Goal: Information Seeking & Learning: Learn about a topic

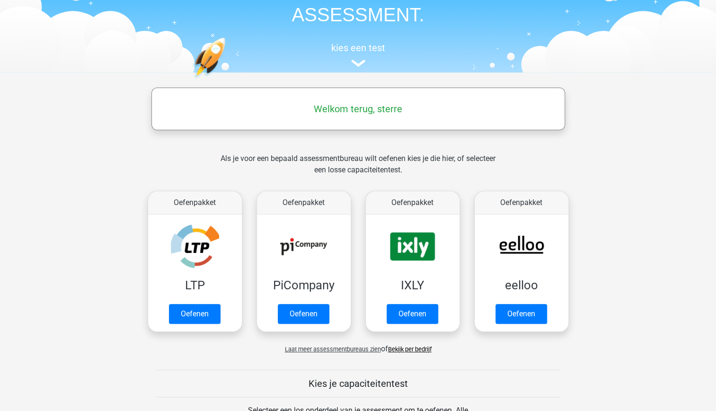
scroll to position [63, 0]
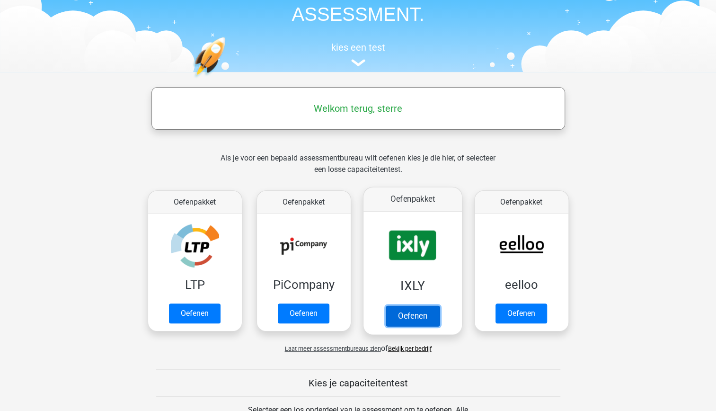
click at [421, 317] on link "Oefenen" at bounding box center [412, 315] width 54 height 21
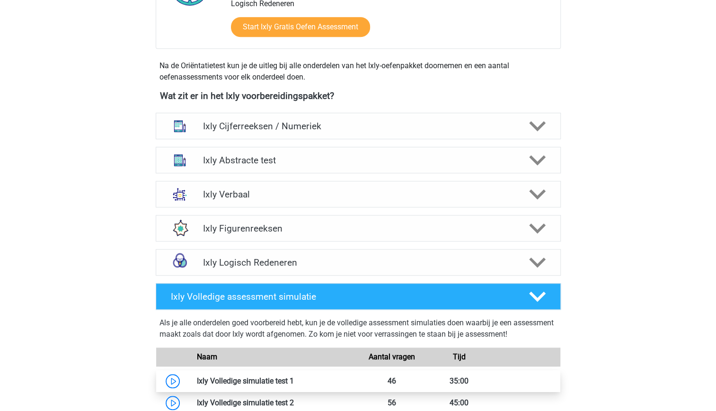
scroll to position [298, 0]
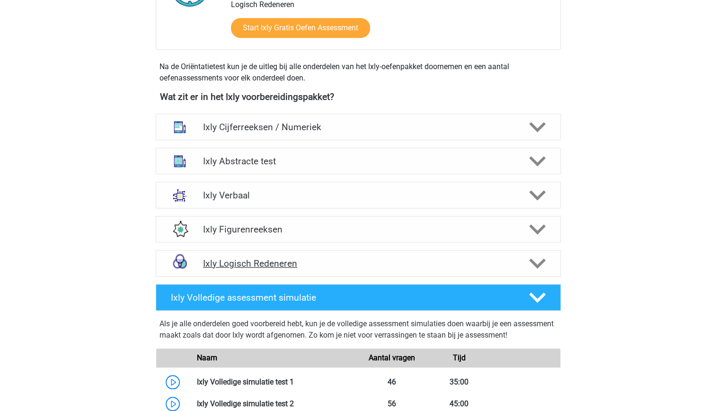
click at [420, 258] on h4 "Ixly Logisch Redeneren" at bounding box center [358, 263] width 310 height 11
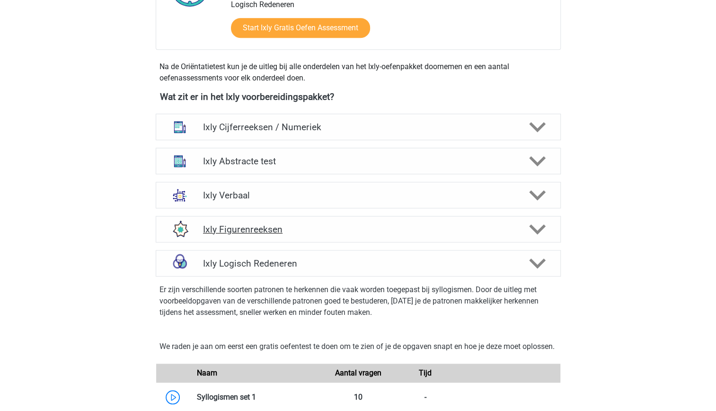
click at [397, 231] on h4 "Ixly Figurenreeksen" at bounding box center [358, 229] width 310 height 11
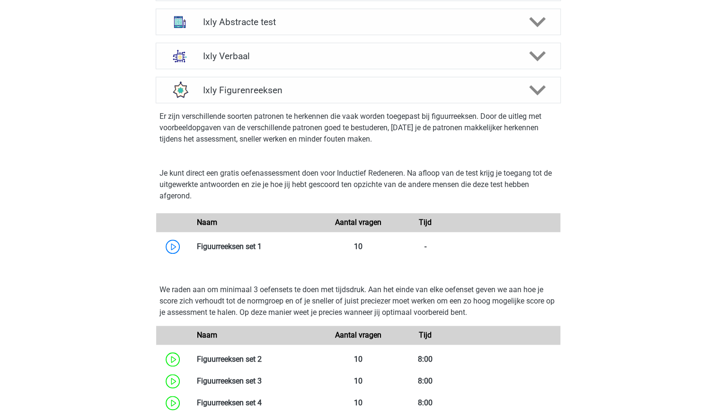
scroll to position [438, 0]
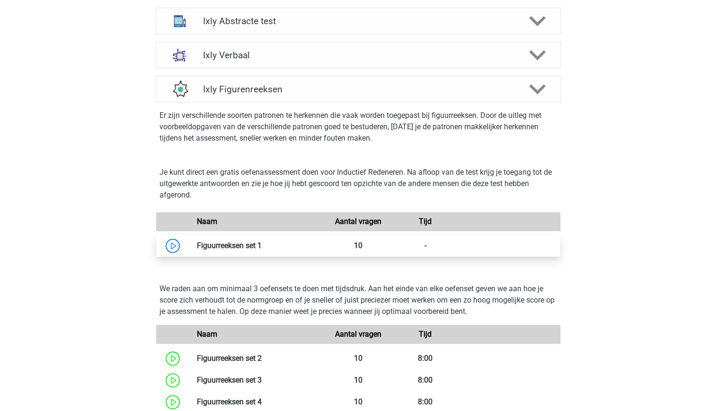
click at [262, 248] on link at bounding box center [262, 245] width 0 height 9
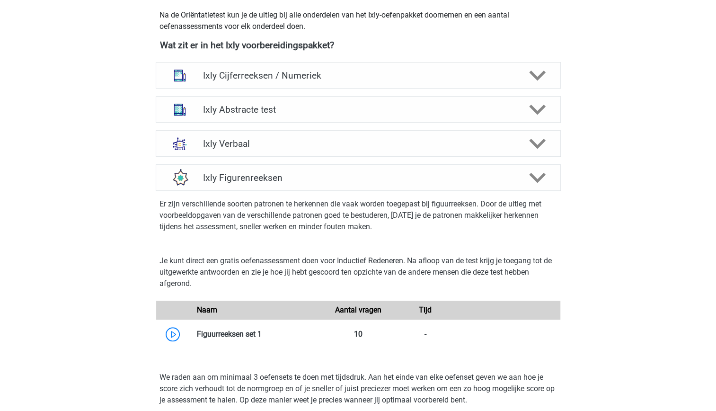
scroll to position [341, 0]
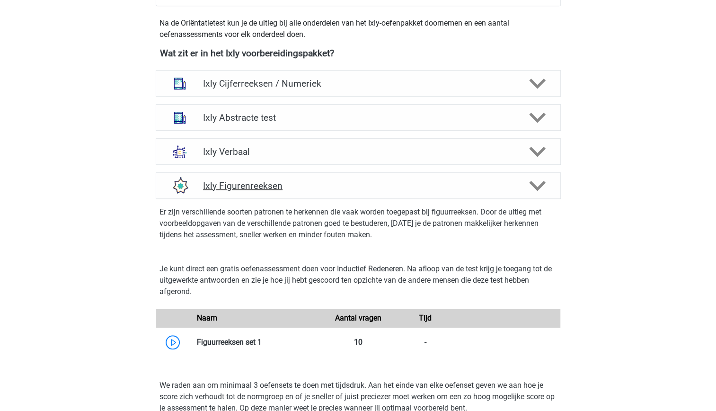
click at [366, 181] on h4 "Ixly Figurenreeksen" at bounding box center [358, 185] width 310 height 11
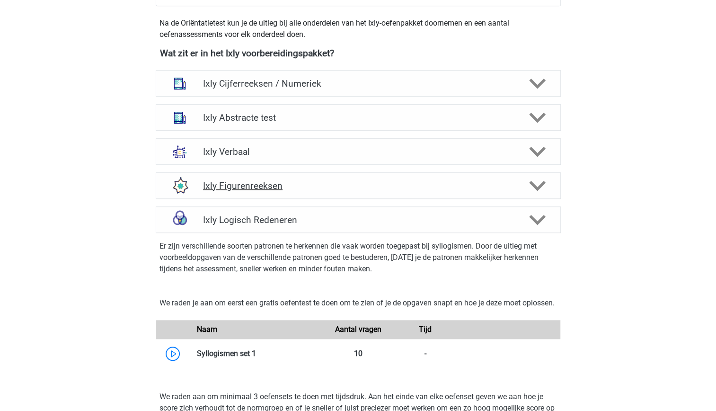
click at [366, 181] on h4 "Ixly Figurenreeksen" at bounding box center [358, 185] width 310 height 11
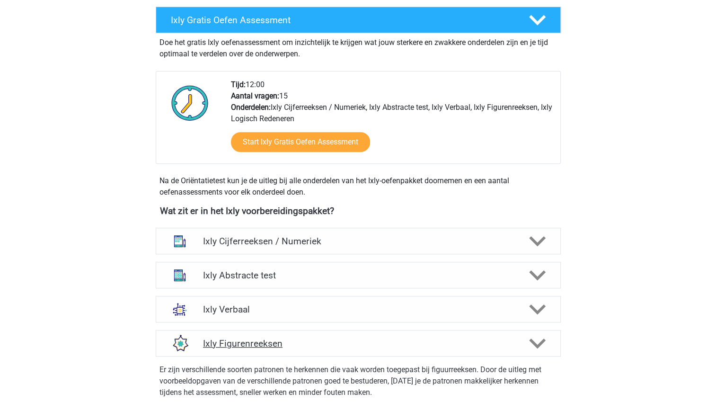
scroll to position [183, 0]
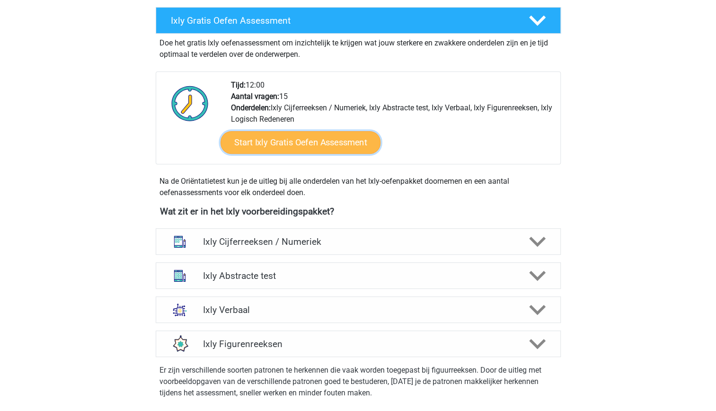
click at [325, 147] on link "Start Ixly Gratis Oefen Assessment" at bounding box center [300, 142] width 160 height 23
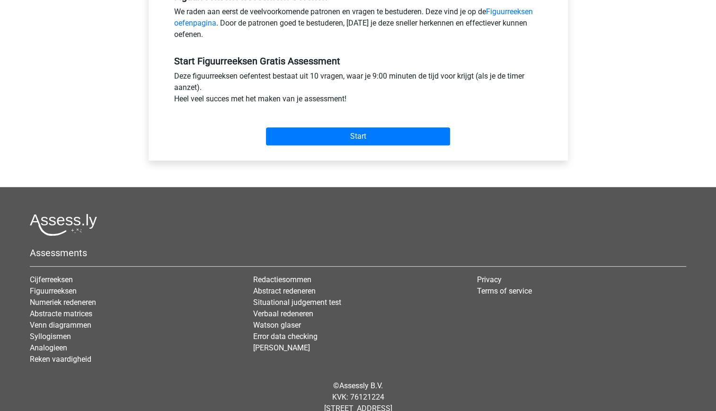
scroll to position [312, 0]
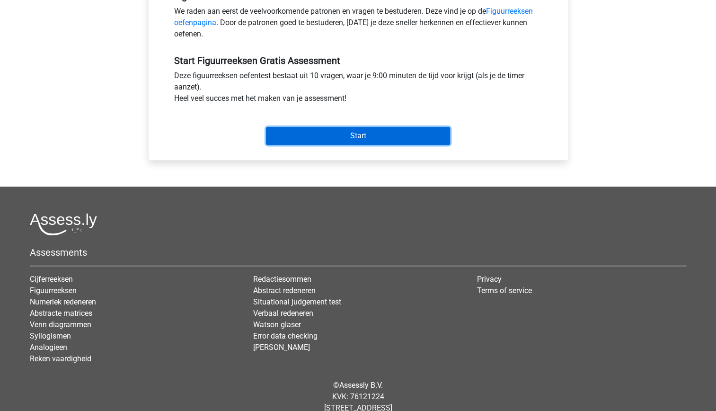
click at [373, 140] on input "Start" at bounding box center [358, 136] width 184 height 18
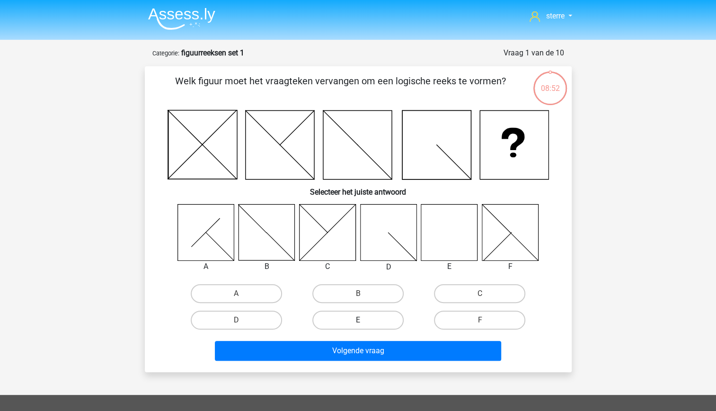
click at [354, 315] on label "E" at bounding box center [358, 320] width 91 height 19
click at [358, 320] on input "E" at bounding box center [361, 323] width 6 height 6
radio input "true"
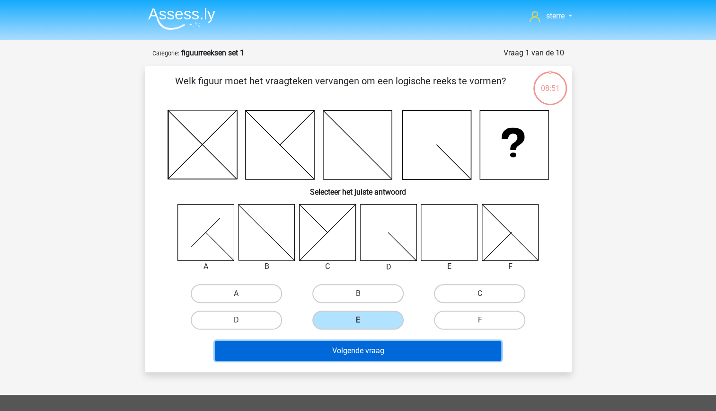
click at [354, 343] on button "Volgende vraag" at bounding box center [358, 351] width 286 height 20
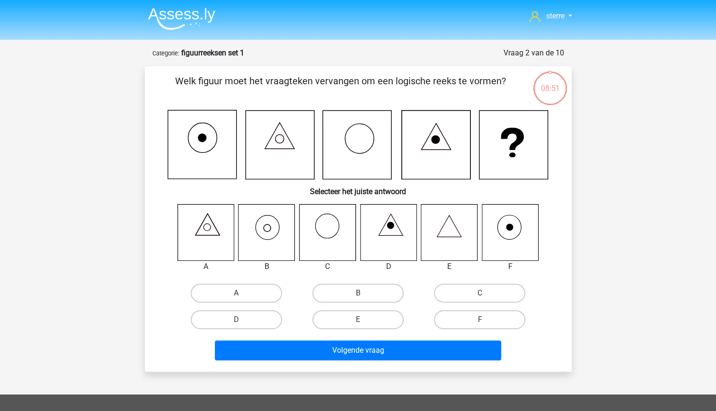
scroll to position [47, 0]
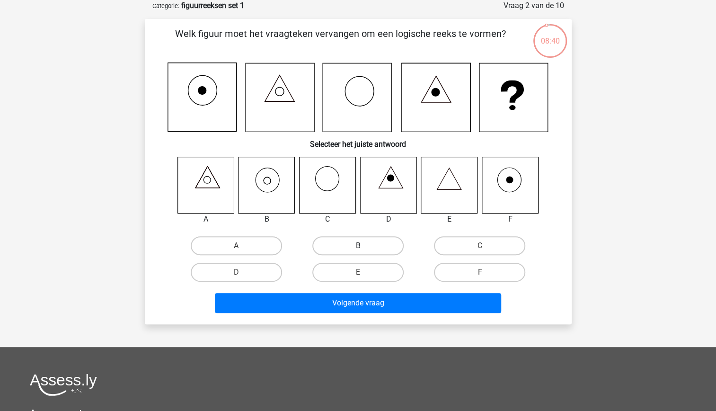
click at [376, 247] on label "B" at bounding box center [358, 245] width 91 height 19
click at [364, 247] on input "B" at bounding box center [361, 249] width 6 height 6
radio input "true"
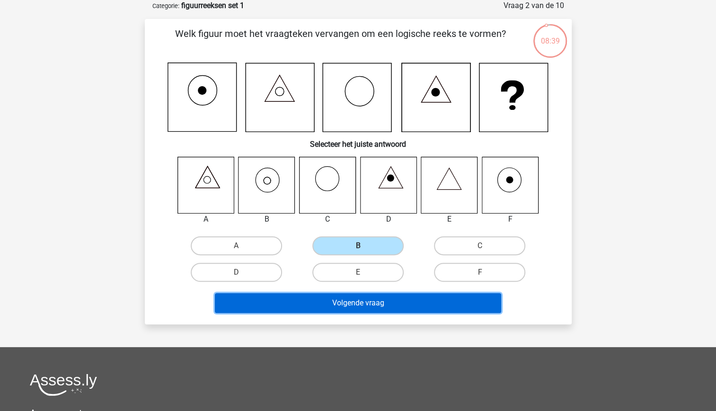
click at [396, 304] on button "Volgende vraag" at bounding box center [358, 303] width 286 height 20
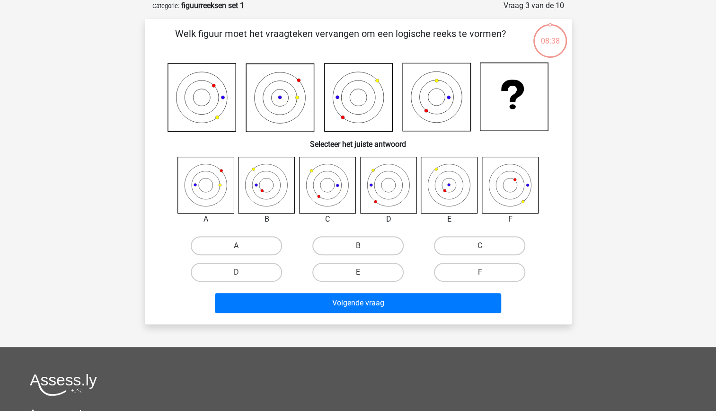
scroll to position [19, 0]
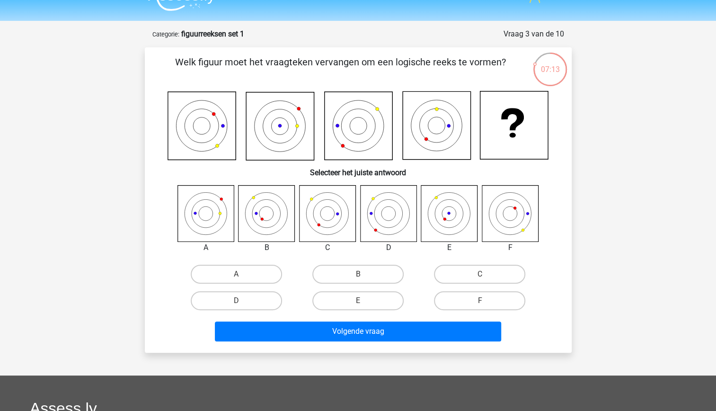
click at [269, 217] on icon at bounding box center [267, 213] width 56 height 56
click at [351, 279] on label "B" at bounding box center [358, 274] width 91 height 19
click at [358, 279] on input "B" at bounding box center [361, 277] width 6 height 6
radio input "true"
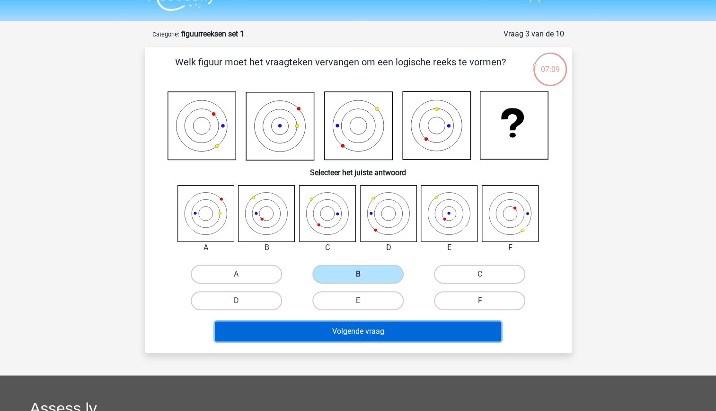
click at [366, 332] on button "Volgende vraag" at bounding box center [358, 332] width 286 height 20
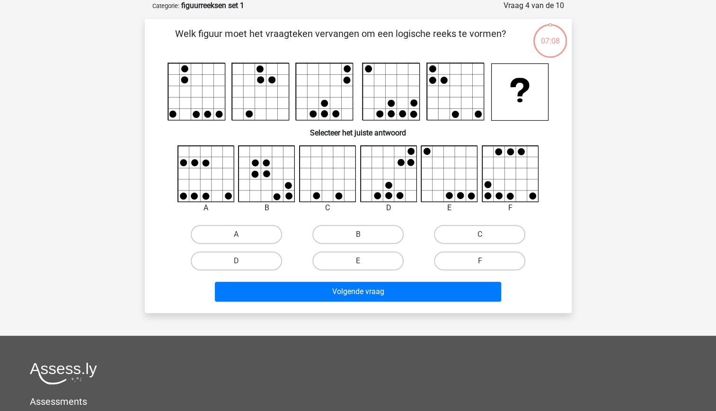
scroll to position [0, 0]
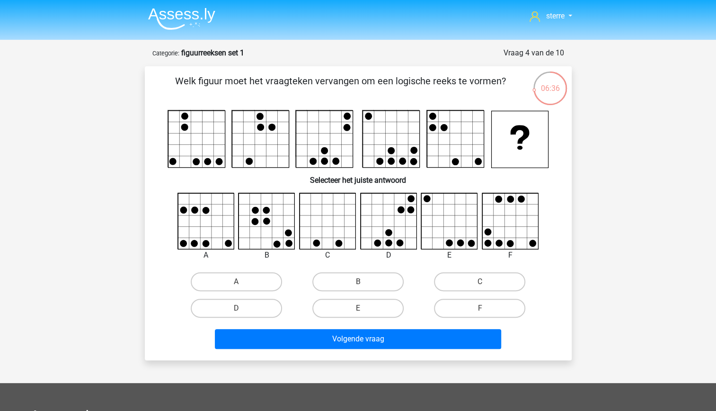
click at [497, 231] on icon at bounding box center [511, 221] width 56 height 56
click at [484, 308] on label "F" at bounding box center [479, 308] width 91 height 19
click at [484, 308] on input "F" at bounding box center [483, 311] width 6 height 6
radio input "true"
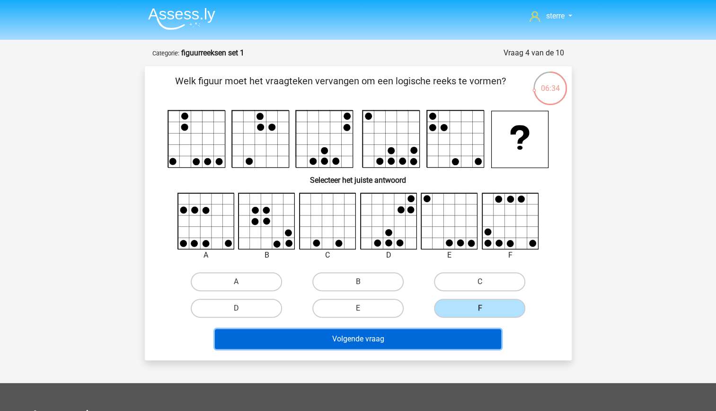
click at [432, 334] on button "Volgende vraag" at bounding box center [358, 339] width 286 height 20
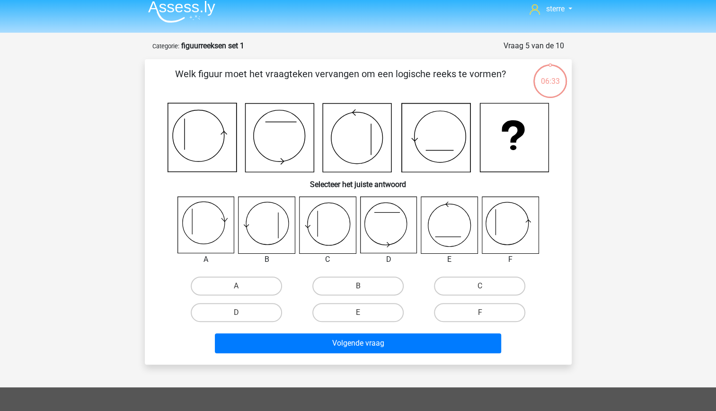
scroll to position [8, 0]
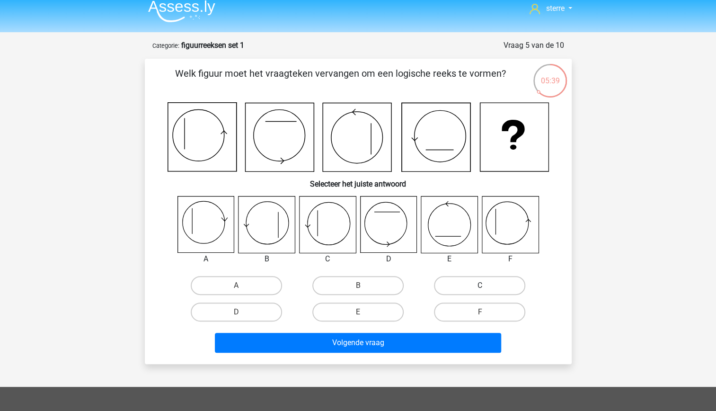
click at [501, 280] on label "C" at bounding box center [479, 285] width 91 height 19
click at [486, 286] on input "C" at bounding box center [483, 289] width 6 height 6
radio input "true"
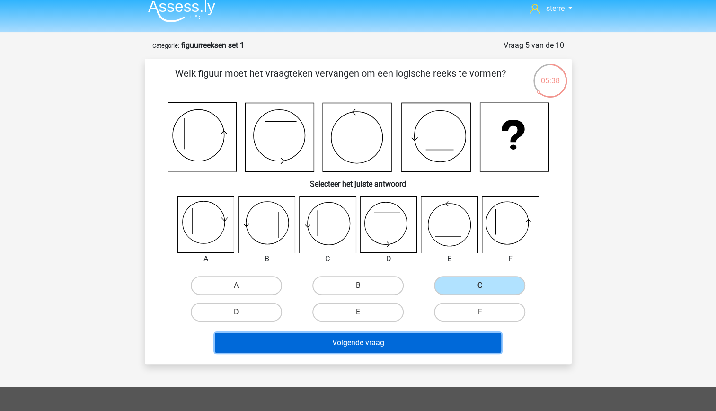
click at [394, 342] on button "Volgende vraag" at bounding box center [358, 343] width 286 height 20
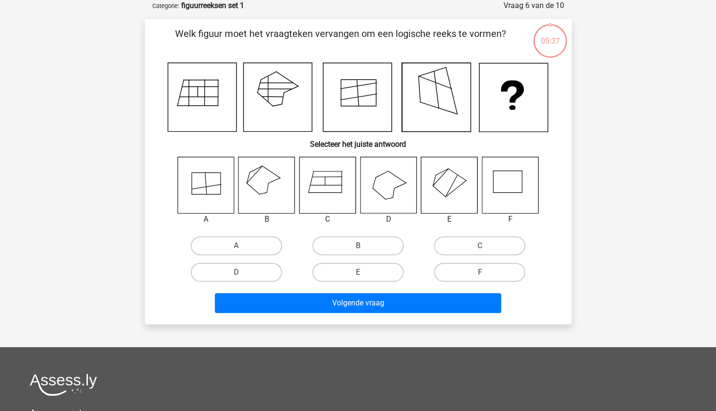
scroll to position [4, 0]
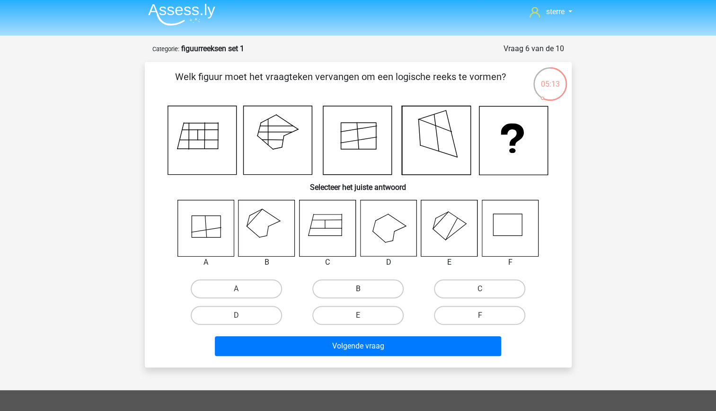
click at [357, 288] on label "B" at bounding box center [358, 288] width 91 height 19
click at [358, 289] on input "B" at bounding box center [361, 292] width 6 height 6
radio input "true"
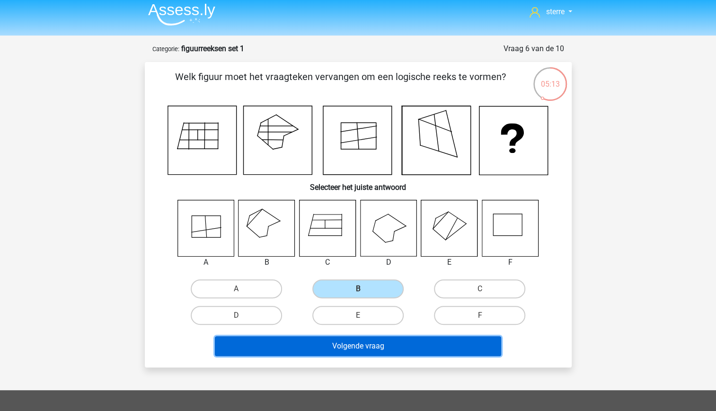
click at [371, 346] on button "Volgende vraag" at bounding box center [358, 346] width 286 height 20
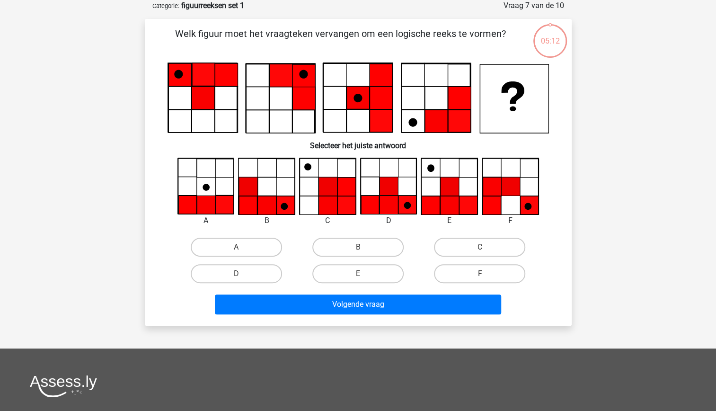
scroll to position [0, 0]
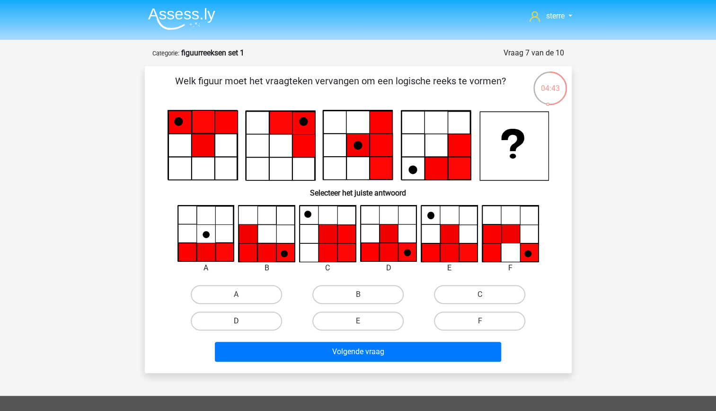
click at [273, 322] on label "D" at bounding box center [236, 321] width 91 height 19
click at [242, 322] on input "D" at bounding box center [239, 324] width 6 height 6
radio input "true"
click at [347, 323] on label "E" at bounding box center [358, 321] width 91 height 19
click at [358, 323] on input "E" at bounding box center [361, 324] width 6 height 6
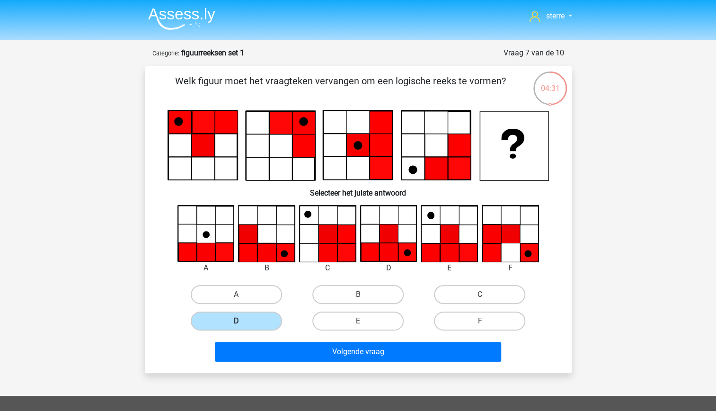
radio input "true"
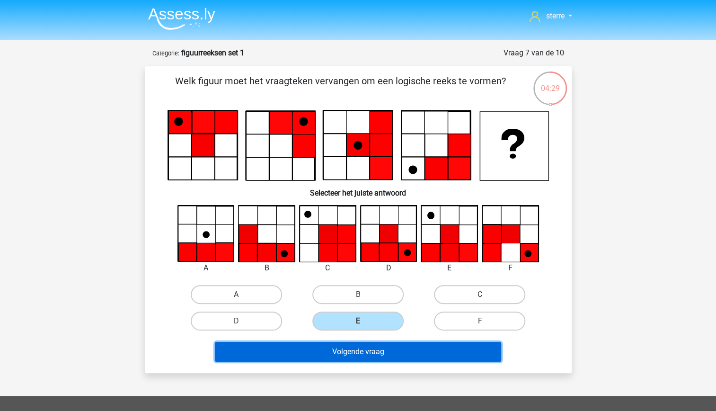
click at [373, 348] on button "Volgende vraag" at bounding box center [358, 352] width 286 height 20
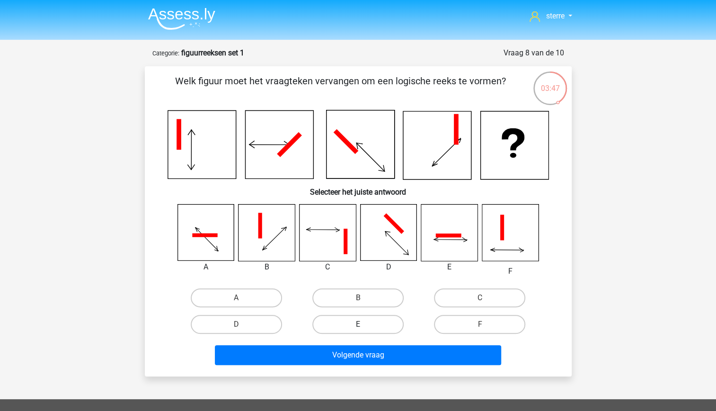
click at [368, 319] on label "E" at bounding box center [358, 324] width 91 height 19
click at [364, 324] on input "E" at bounding box center [361, 327] width 6 height 6
radio input "true"
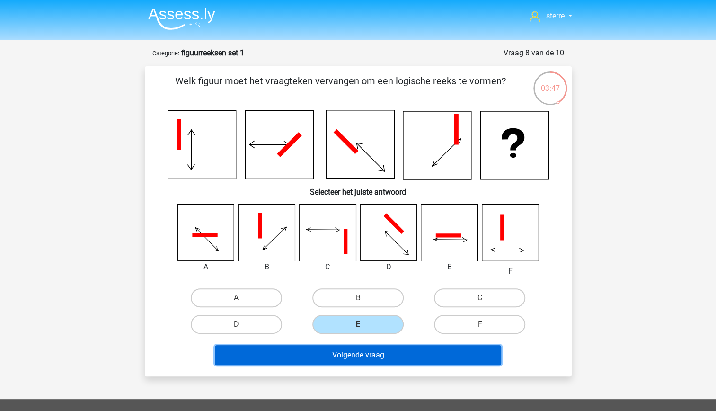
click at [371, 349] on button "Volgende vraag" at bounding box center [358, 355] width 286 height 20
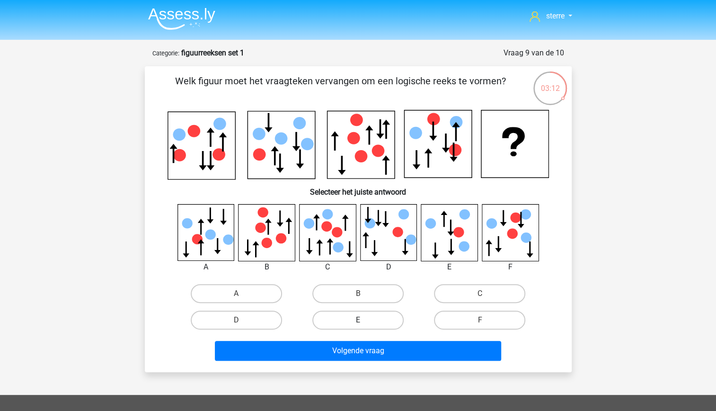
click at [365, 321] on label "E" at bounding box center [358, 320] width 91 height 19
click at [364, 321] on input "E" at bounding box center [361, 323] width 6 height 6
radio input "true"
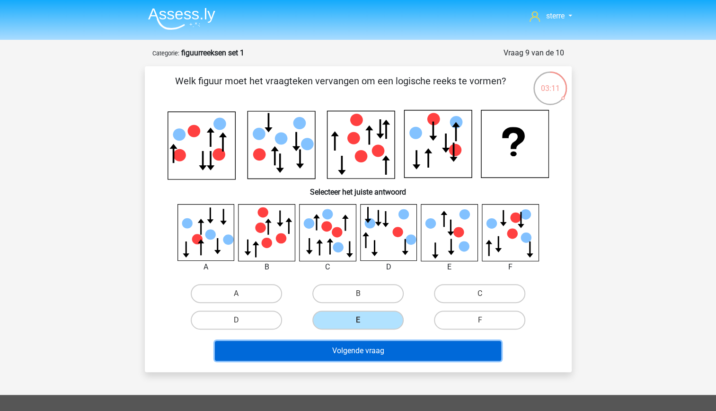
click at [377, 345] on button "Volgende vraag" at bounding box center [358, 351] width 286 height 20
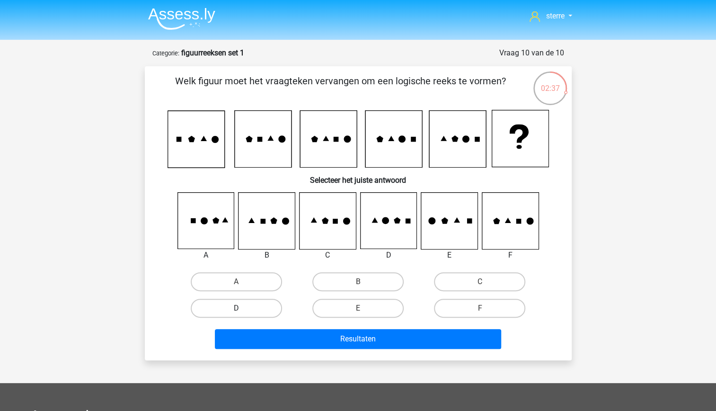
click at [254, 314] on label "D" at bounding box center [236, 308] width 91 height 19
click at [242, 314] on input "D" at bounding box center [239, 311] width 6 height 6
radio input "true"
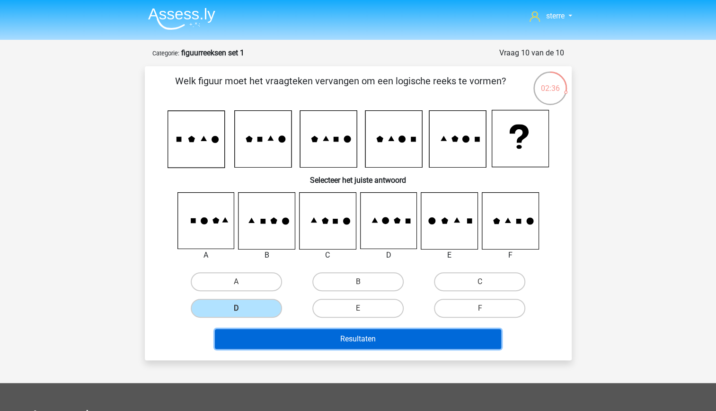
click at [312, 337] on button "Resultaten" at bounding box center [358, 339] width 286 height 20
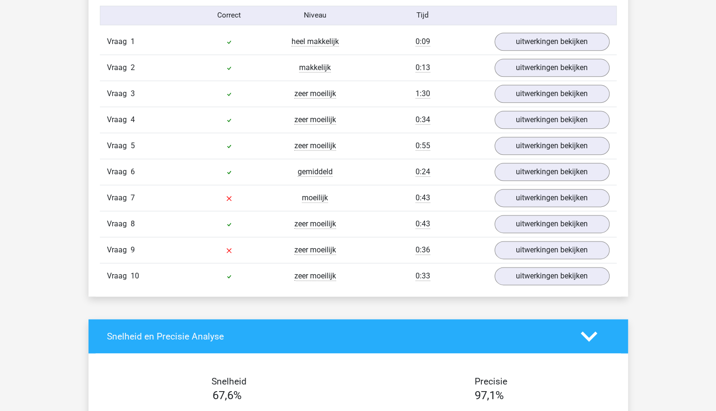
scroll to position [624, 0]
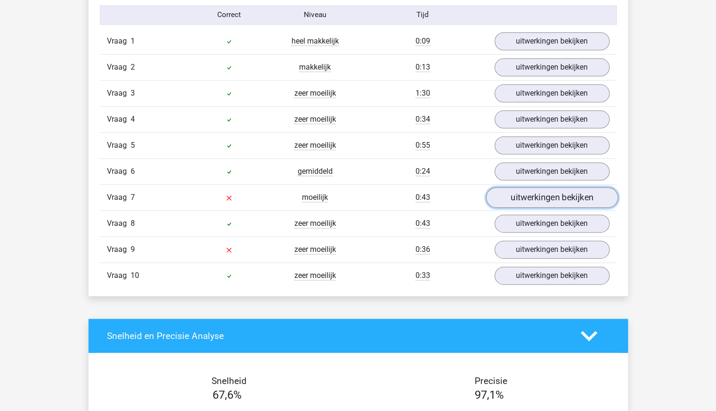
click at [538, 199] on link "uitwerkingen bekijken" at bounding box center [552, 197] width 132 height 21
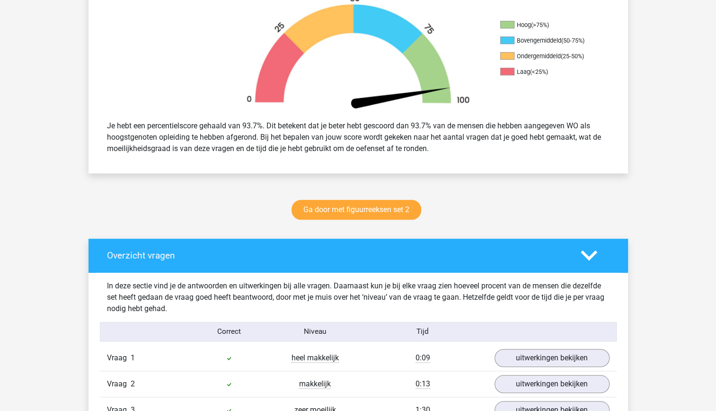
scroll to position [0, 0]
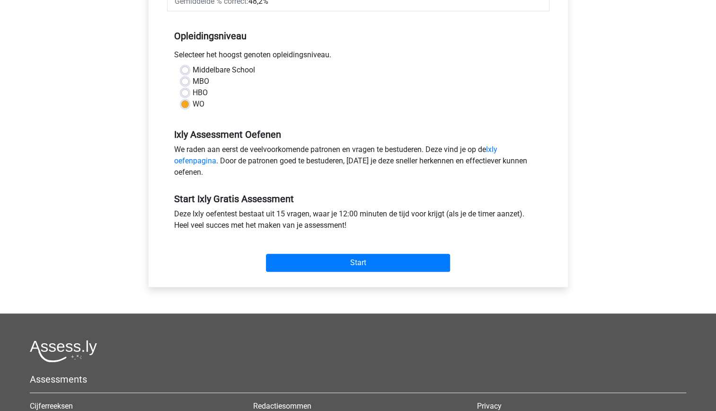
scroll to position [198, 0]
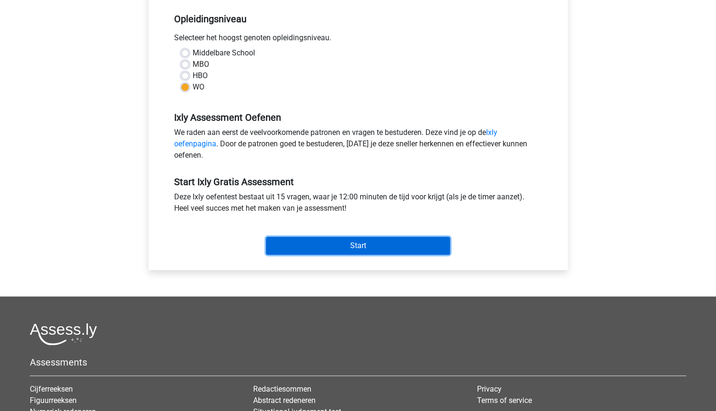
click at [378, 246] on input "Start" at bounding box center [358, 246] width 184 height 18
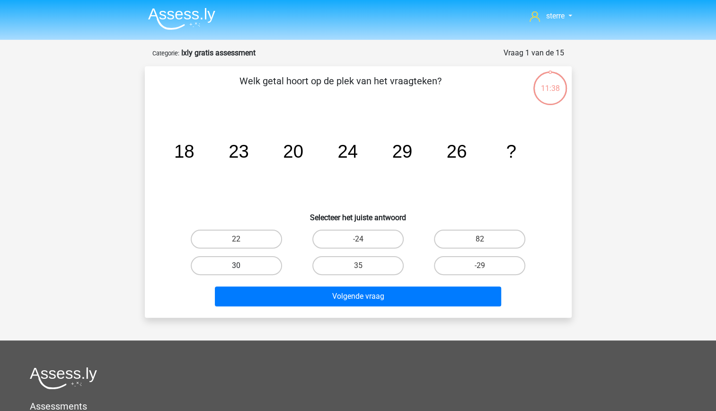
click at [261, 268] on label "30" at bounding box center [236, 265] width 91 height 19
click at [242, 268] on input "30" at bounding box center [239, 269] width 6 height 6
radio input "true"
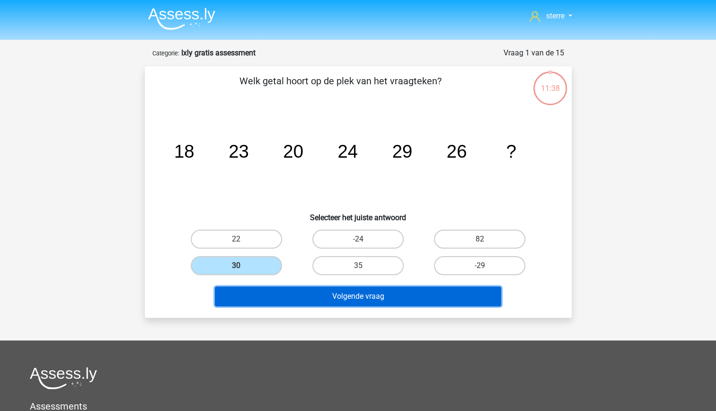
click at [295, 295] on button "Volgende vraag" at bounding box center [358, 296] width 286 height 20
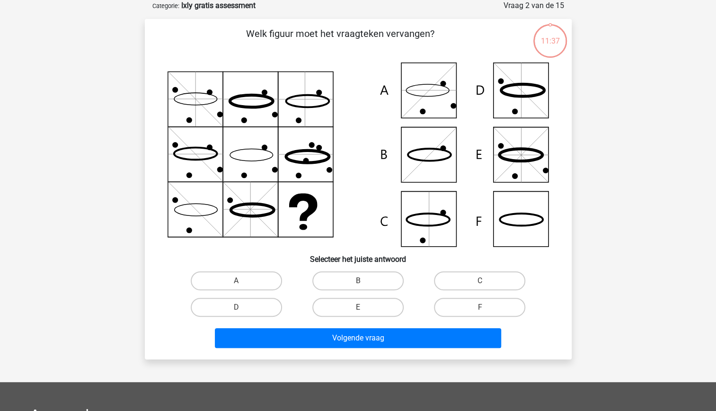
scroll to position [9, 0]
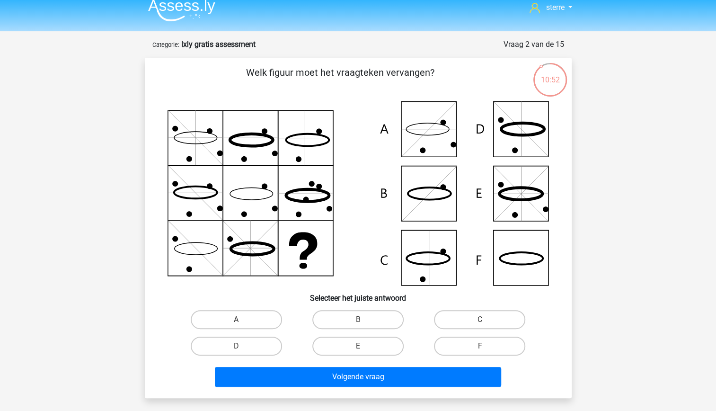
click at [443, 152] on icon at bounding box center [359, 193] width 382 height 184
click at [474, 341] on label "F" at bounding box center [479, 346] width 91 height 19
click at [480, 346] on input "F" at bounding box center [483, 349] width 6 height 6
radio input "true"
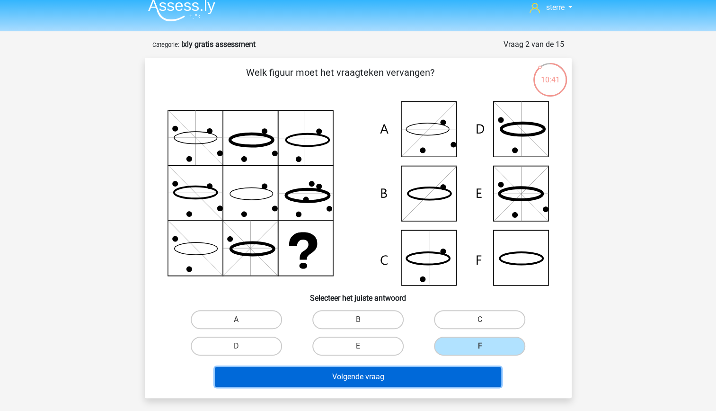
click at [420, 370] on button "Volgende vraag" at bounding box center [358, 377] width 286 height 20
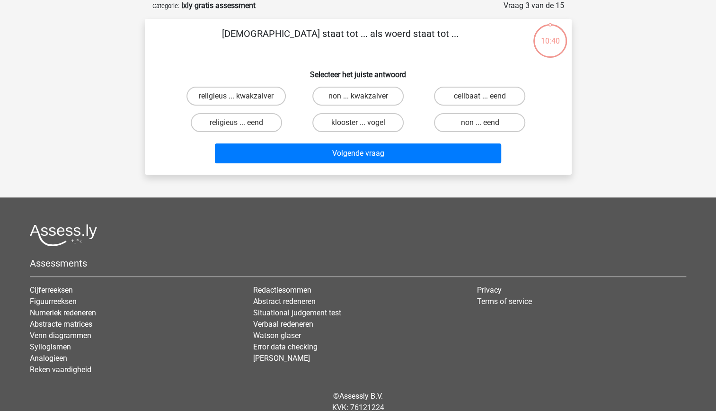
scroll to position [0, 0]
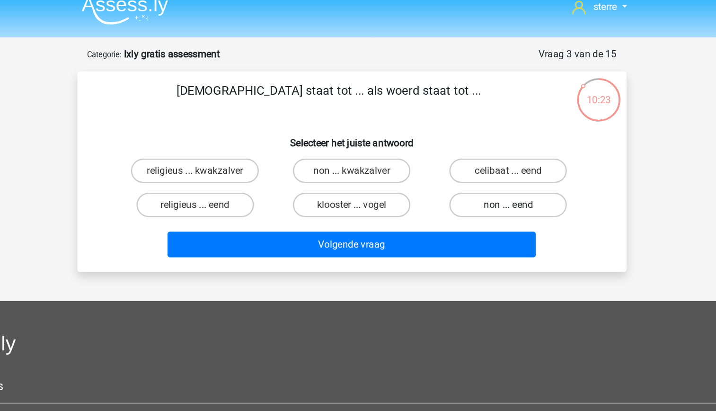
click at [463, 173] on label "non ... eend" at bounding box center [479, 170] width 91 height 19
click at [480, 173] on input "non ... eend" at bounding box center [483, 173] width 6 height 6
radio input "true"
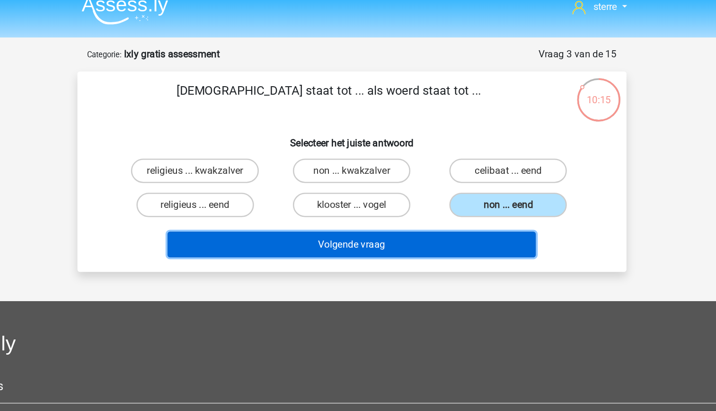
click at [442, 203] on button "Volgende vraag" at bounding box center [358, 201] width 286 height 20
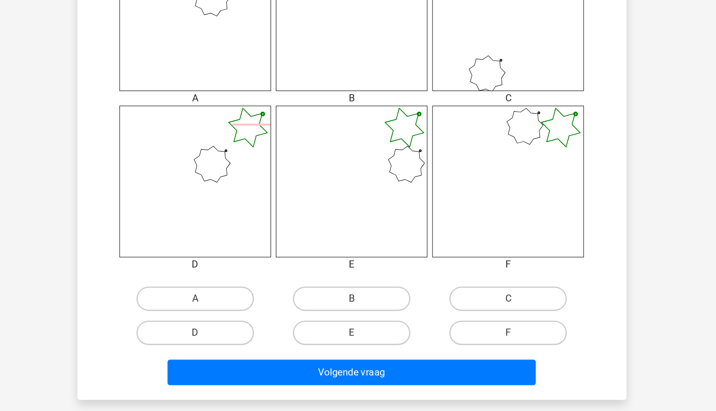
scroll to position [351, 0]
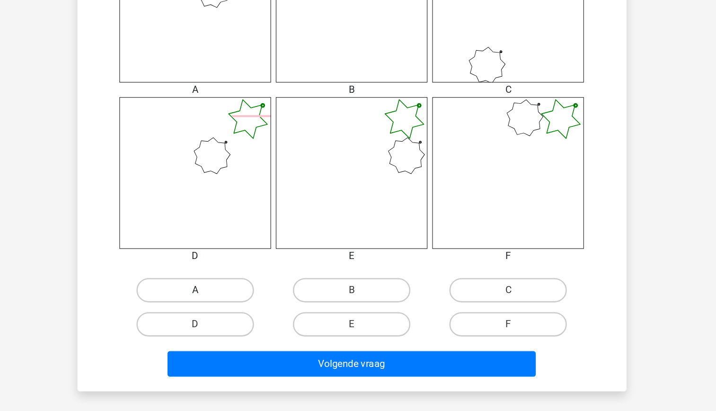
click at [234, 314] on label "A" at bounding box center [236, 316] width 91 height 19
click at [236, 317] on input "A" at bounding box center [239, 320] width 6 height 6
radio input "true"
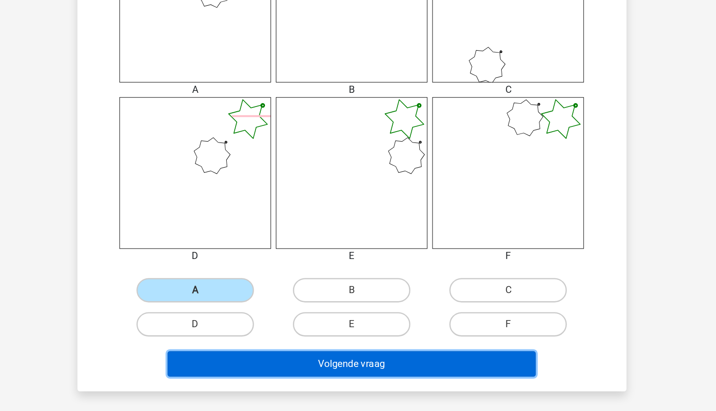
click at [333, 380] on button "Volgende vraag" at bounding box center [358, 374] width 286 height 20
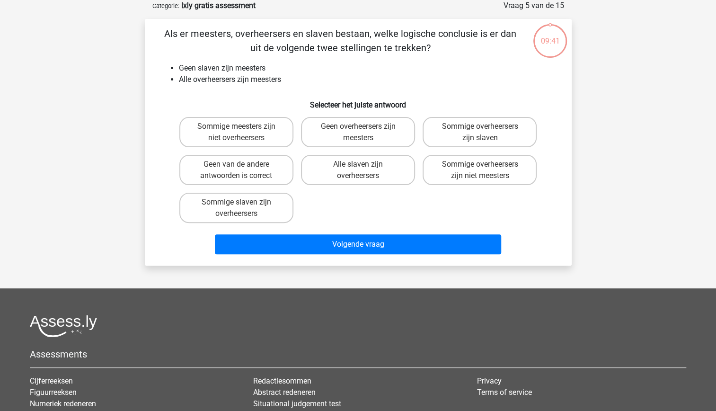
scroll to position [0, 0]
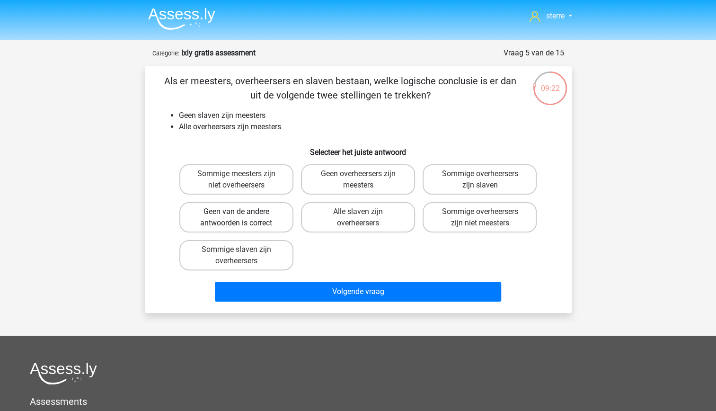
click at [262, 216] on label "Geen van de andere antwoorden is correct" at bounding box center [236, 217] width 114 height 30
click at [242, 216] on input "Geen van de andere antwoorden is correct" at bounding box center [239, 215] width 6 height 6
radio input "true"
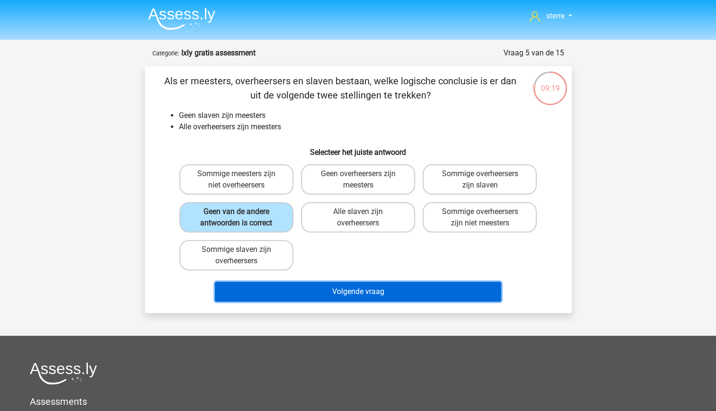
click at [390, 292] on button "Volgende vraag" at bounding box center [358, 292] width 286 height 20
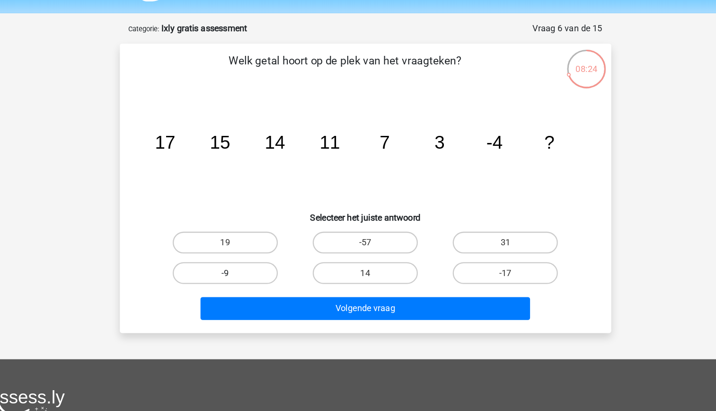
click at [265, 268] on label "-9" at bounding box center [236, 265] width 91 height 19
click at [242, 268] on input "-9" at bounding box center [239, 269] width 6 height 6
radio input "true"
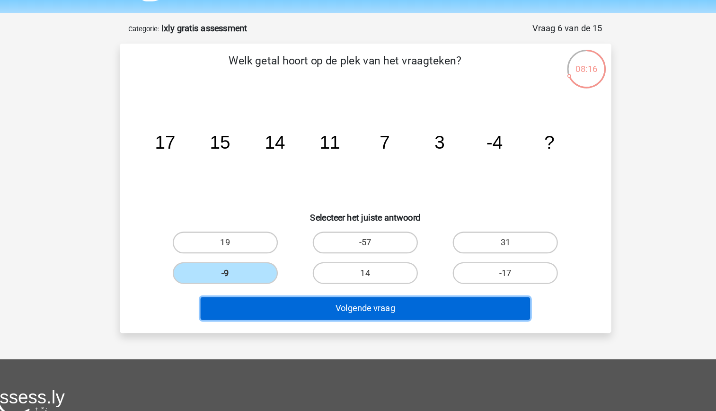
click at [373, 296] on button "Volgende vraag" at bounding box center [358, 296] width 286 height 20
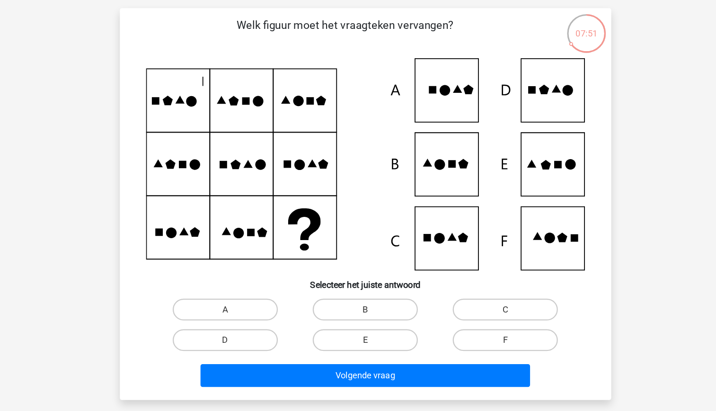
scroll to position [6, 0]
click at [516, 212] on icon at bounding box center [359, 196] width 382 height 184
click at [376, 348] on label "E" at bounding box center [358, 349] width 91 height 19
click at [364, 349] on input "E" at bounding box center [361, 352] width 6 height 6
radio input "true"
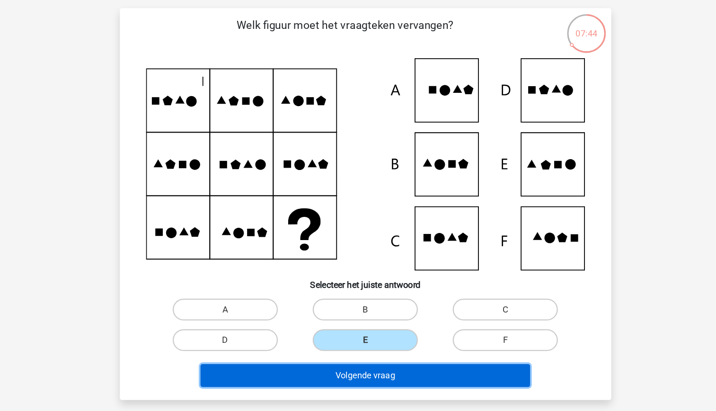
click at [377, 372] on button "Volgende vraag" at bounding box center [358, 380] width 286 height 20
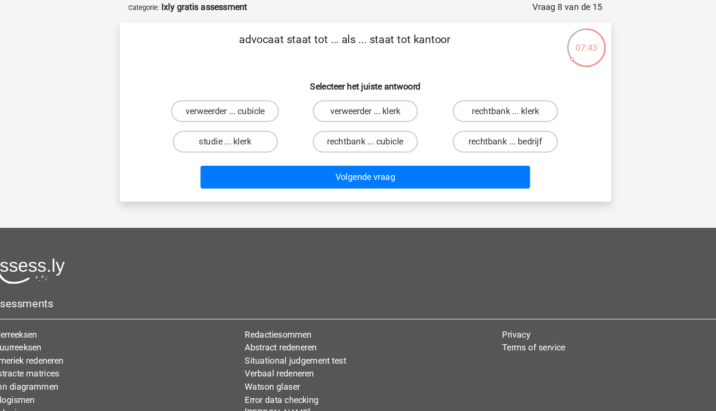
scroll to position [0, 0]
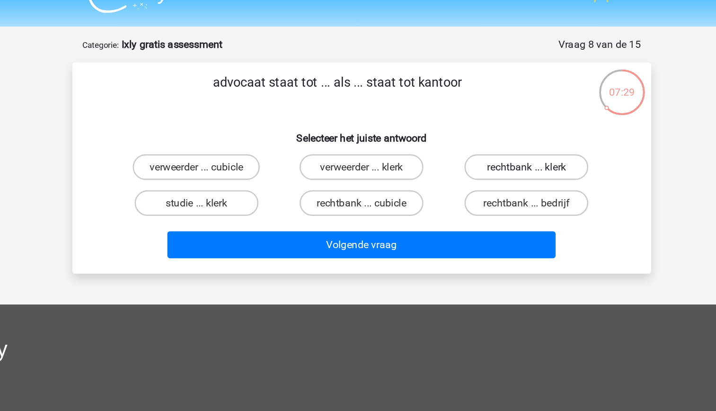
click at [458, 146] on label "rechtbank ... klerk" at bounding box center [479, 143] width 91 height 19
click at [480, 146] on input "rechtbank ... klerk" at bounding box center [483, 146] width 6 height 6
radio input "true"
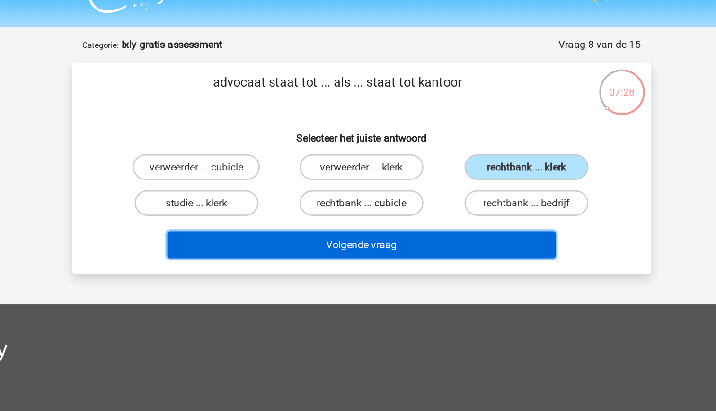
click at [408, 206] on button "Volgende vraag" at bounding box center [358, 201] width 286 height 20
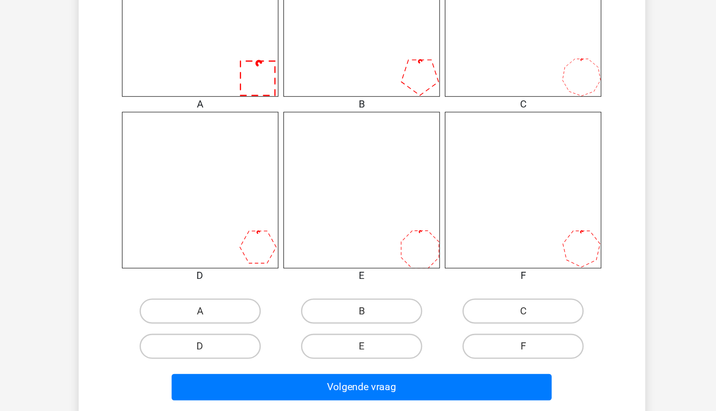
scroll to position [351, 0]
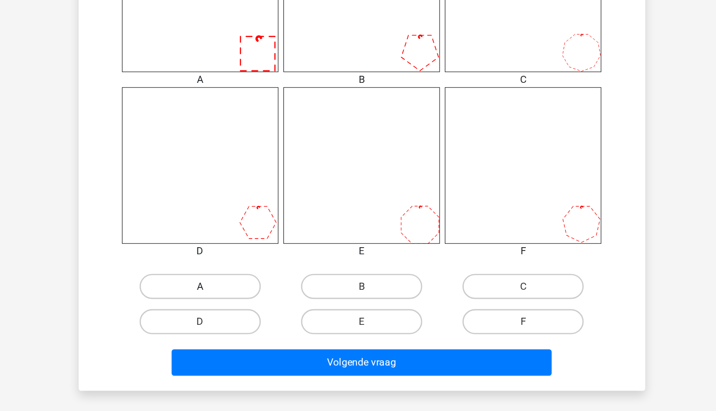
click at [248, 317] on label "A" at bounding box center [236, 316] width 91 height 19
click at [242, 317] on input "A" at bounding box center [239, 320] width 6 height 6
radio input "true"
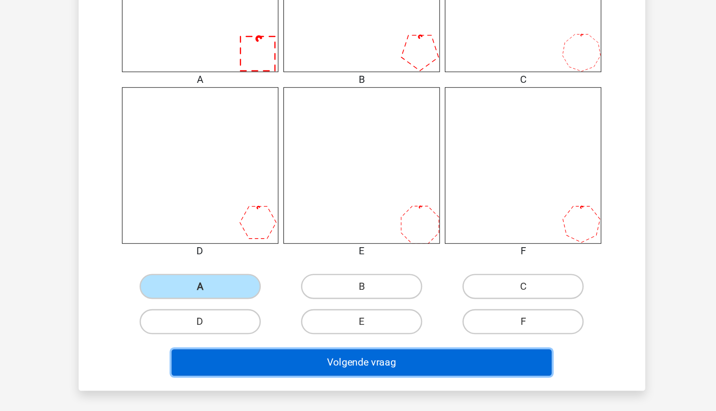
click at [360, 375] on button "Volgende vraag" at bounding box center [358, 374] width 286 height 20
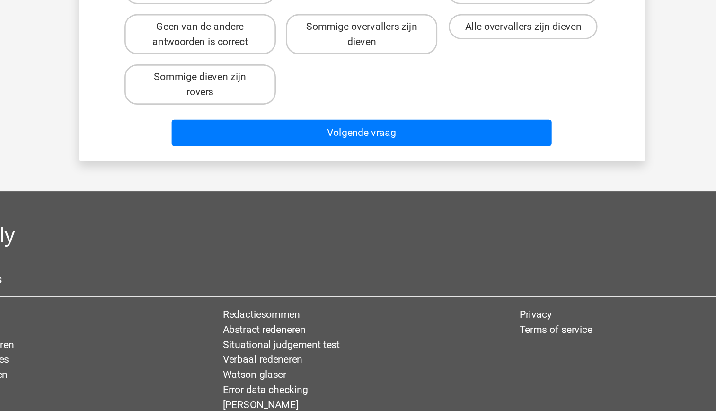
scroll to position [47, 0]
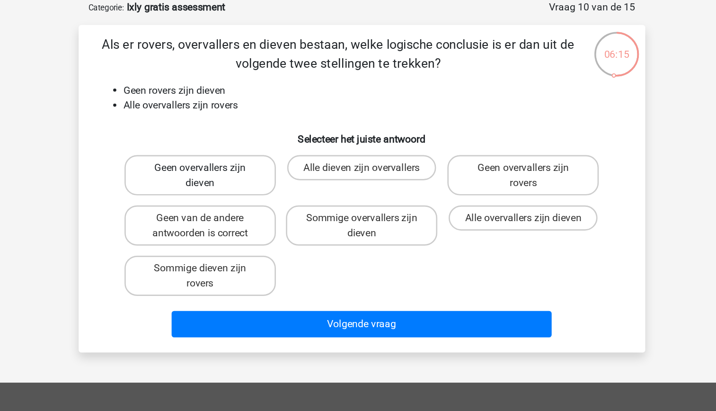
click at [259, 133] on label "Geen overvallers zijn dieven" at bounding box center [236, 132] width 114 height 30
click at [242, 133] on input "Geen overvallers zijn dieven" at bounding box center [239, 129] width 6 height 6
radio input "true"
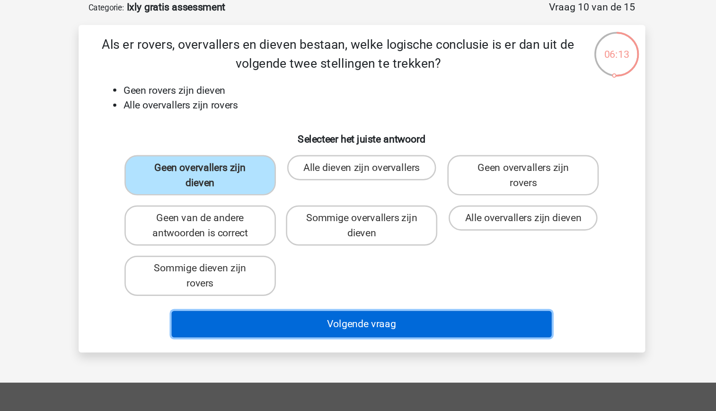
click at [354, 241] on button "Volgende vraag" at bounding box center [358, 244] width 286 height 20
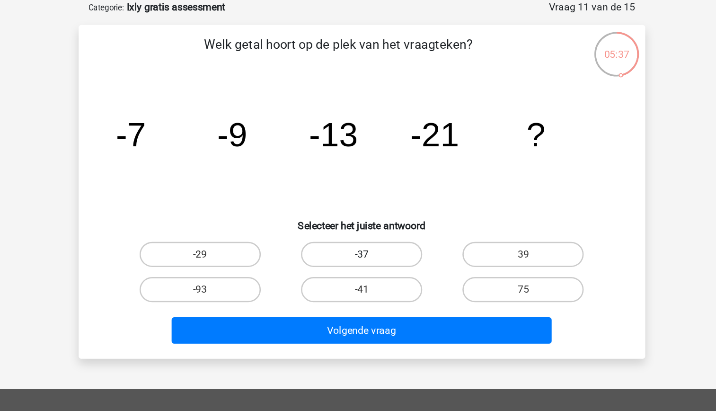
click at [346, 186] on label "-37" at bounding box center [358, 191] width 91 height 19
click at [358, 192] on input "-37" at bounding box center [361, 195] width 6 height 6
radio input "true"
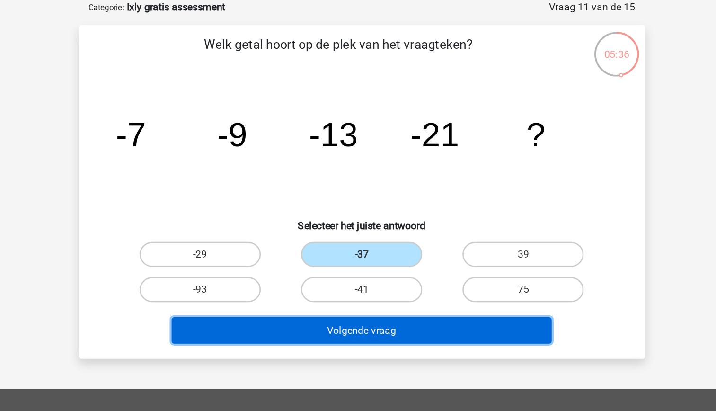
click at [364, 248] on button "Volgende vraag" at bounding box center [358, 249] width 286 height 20
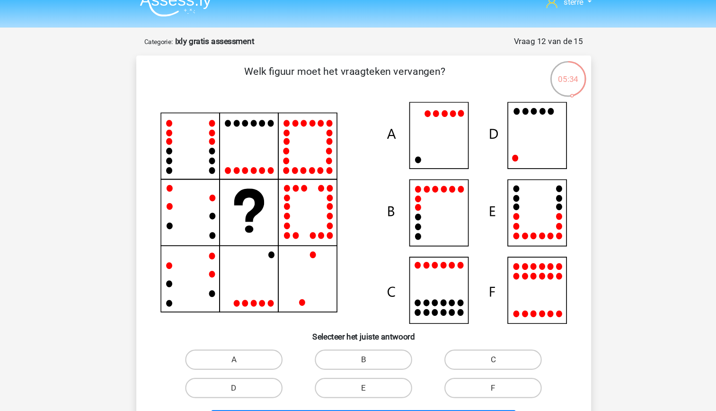
scroll to position [7, 0]
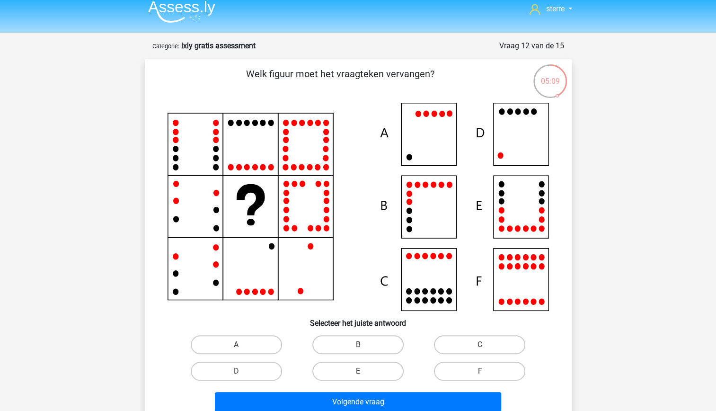
click at [508, 117] on icon at bounding box center [359, 207] width 382 height 208
click at [258, 374] on label "D" at bounding box center [236, 371] width 91 height 19
click at [242, 374] on input "D" at bounding box center [239, 374] width 6 height 6
radio input "true"
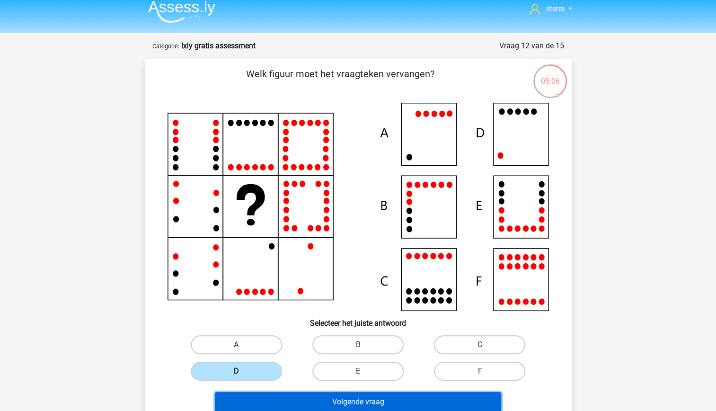
click at [295, 404] on button "Volgende vraag" at bounding box center [358, 402] width 286 height 20
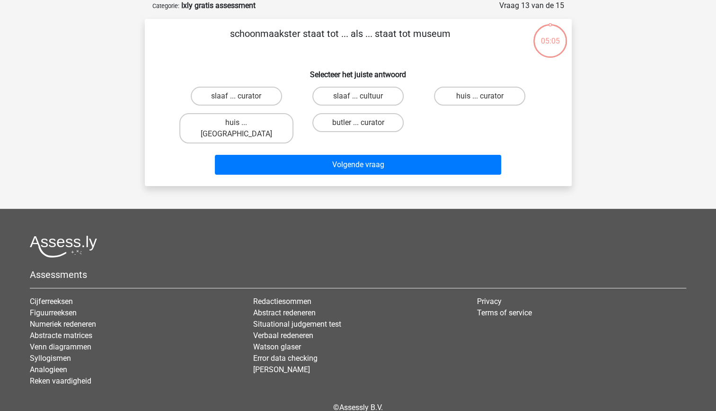
scroll to position [0, 0]
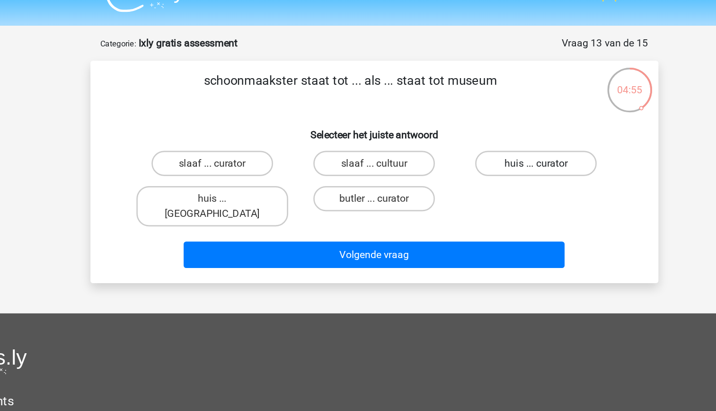
click at [467, 147] on label "huis ... curator" at bounding box center [479, 143] width 91 height 19
click at [480, 147] on input "huis ... curator" at bounding box center [483, 146] width 6 height 6
radio input "true"
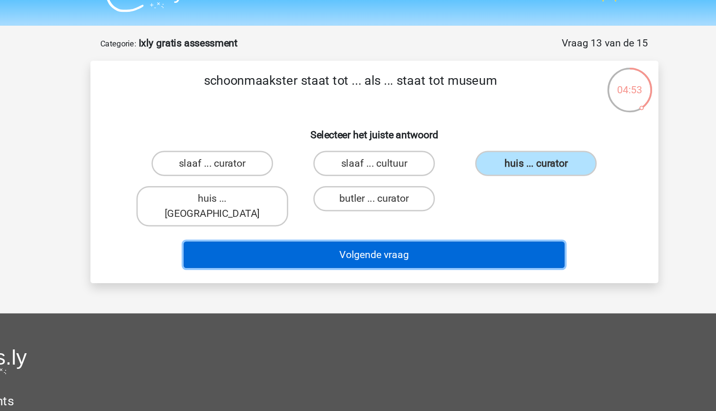
click at [408, 202] on button "Volgende vraag" at bounding box center [358, 212] width 286 height 20
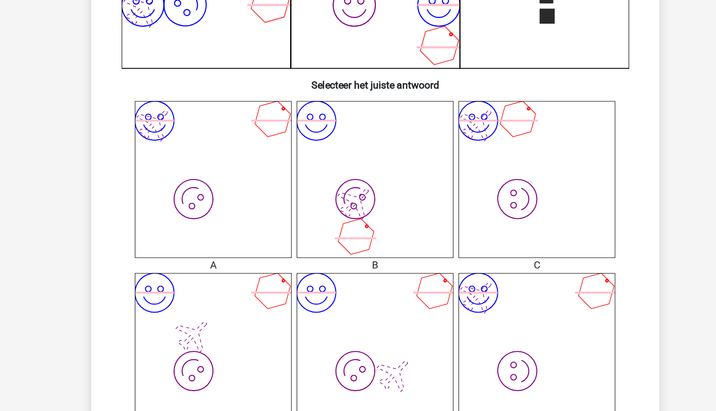
scroll to position [219, 0]
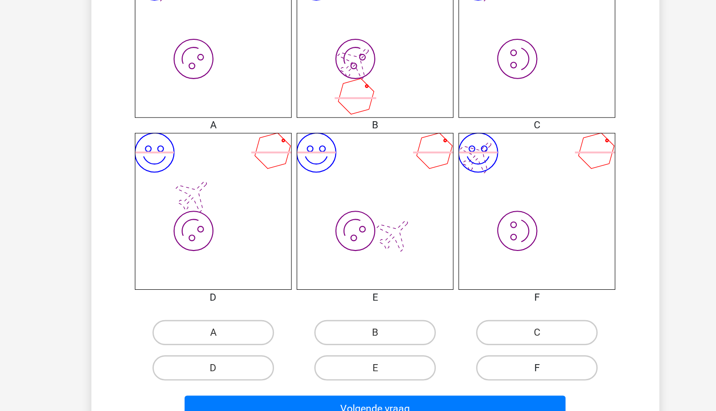
click at [487, 376] on label "F" at bounding box center [479, 378] width 91 height 19
click at [486, 378] on input "F" at bounding box center [483, 381] width 6 height 6
radio input "true"
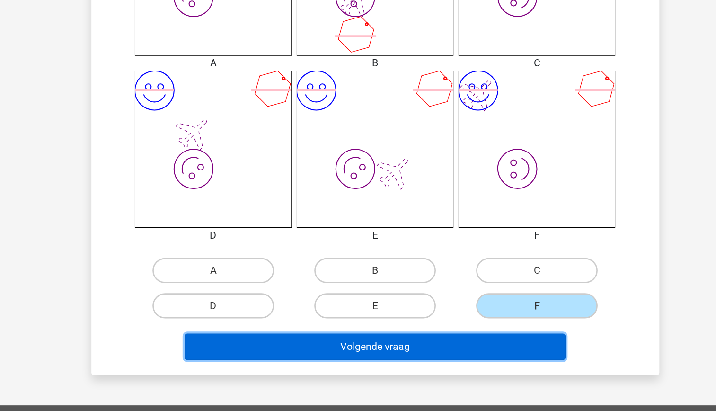
click at [428, 367] on button "Volgende vraag" at bounding box center [358, 363] width 286 height 20
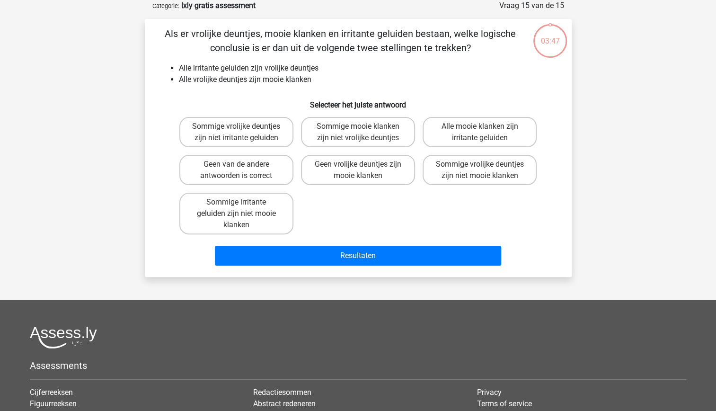
scroll to position [0, 0]
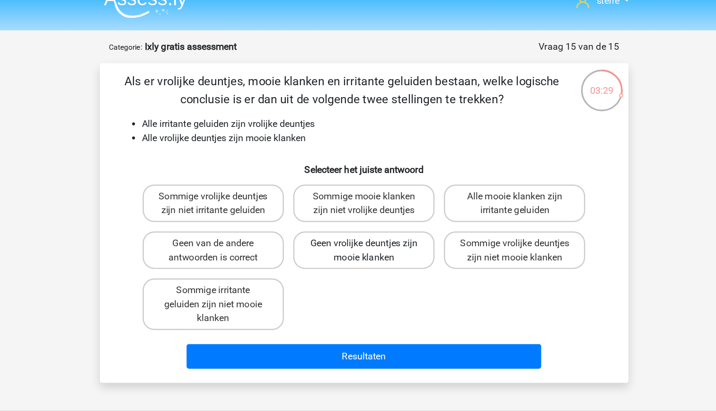
click at [379, 218] on label "Geen vrolijke deuntjes zijn mooie klanken" at bounding box center [358, 217] width 114 height 30
click at [364, 218] on input "Geen vrolijke deuntjes zijn mooie klanken" at bounding box center [361, 215] width 6 height 6
radio input "true"
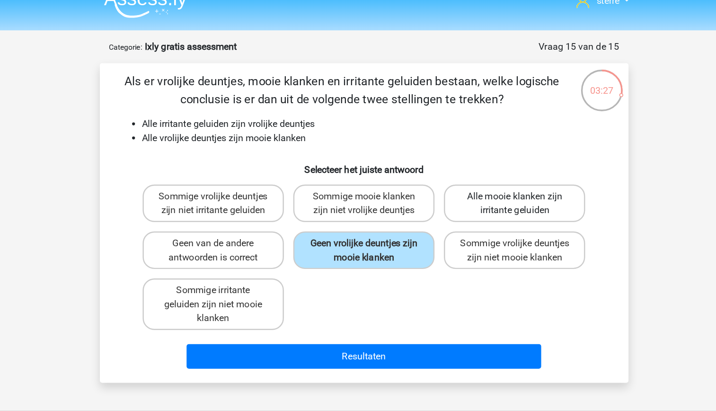
click at [429, 184] on label "Alle mooie klanken zijn irritante geluiden" at bounding box center [480, 179] width 114 height 30
click at [480, 180] on input "Alle mooie klanken zijn irritante geluiden" at bounding box center [483, 177] width 6 height 6
radio input "true"
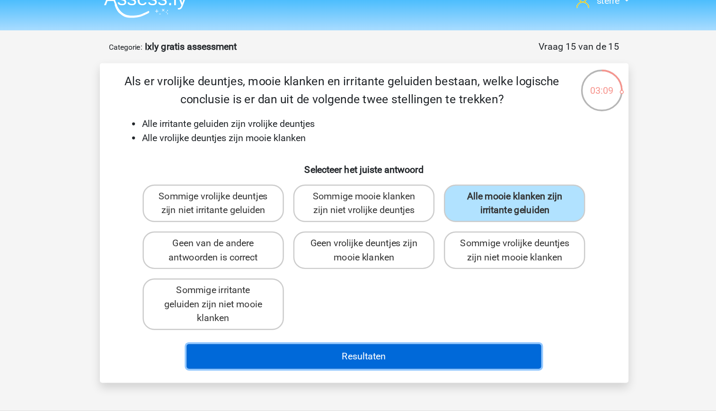
click at [392, 303] on button "Resultaten" at bounding box center [358, 303] width 286 height 20
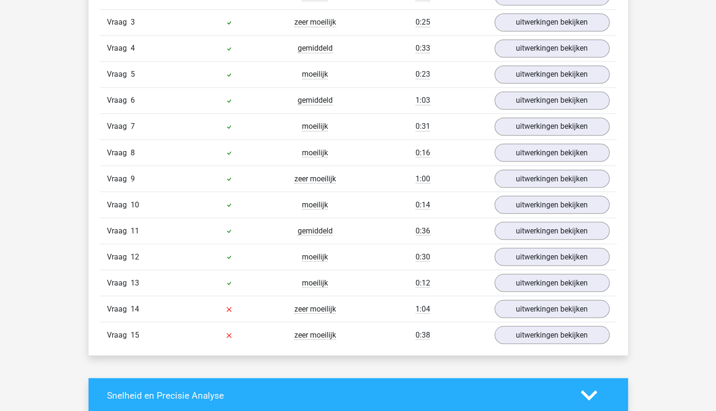
scroll to position [938, 0]
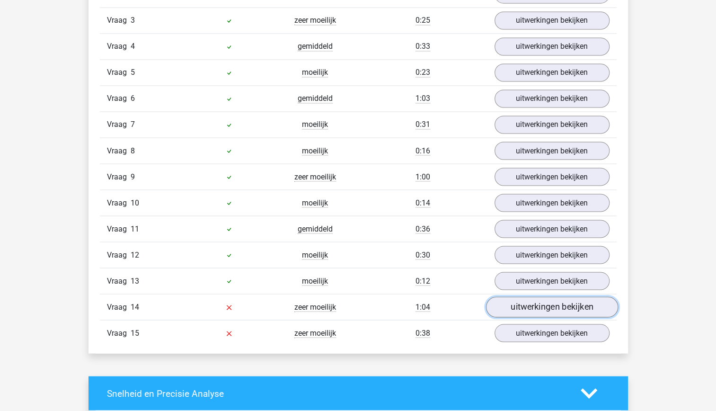
click at [514, 306] on link "uitwerkingen bekijken" at bounding box center [552, 307] width 132 height 21
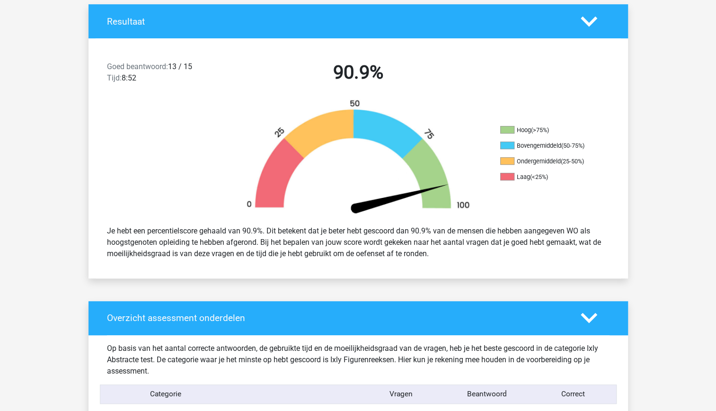
scroll to position [206, 0]
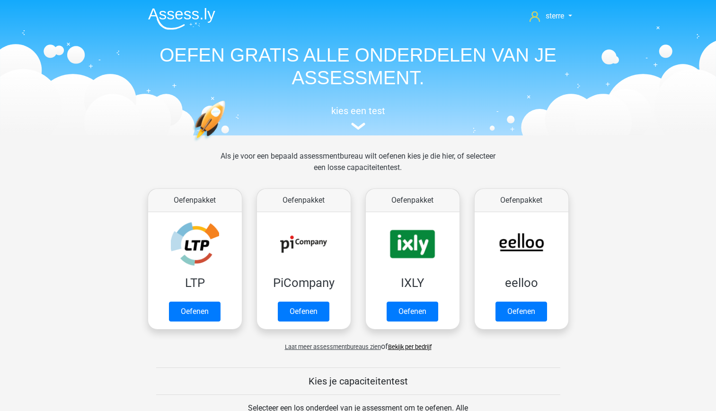
scroll to position [63, 0]
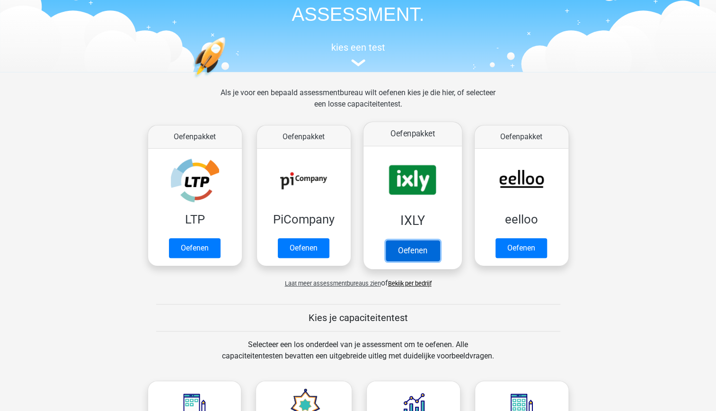
click at [403, 245] on link "Oefenen" at bounding box center [412, 250] width 54 height 21
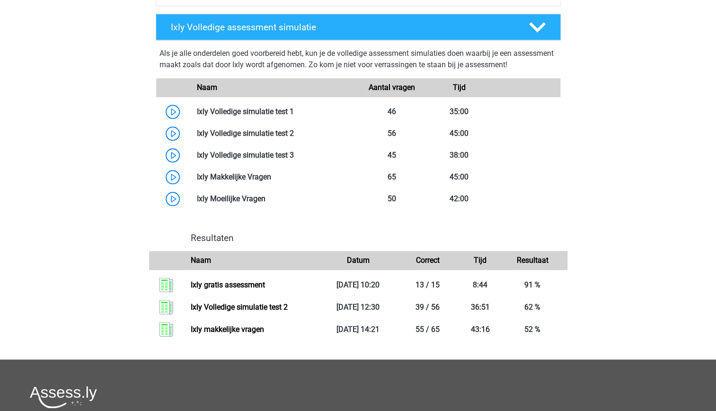
scroll to position [581, 0]
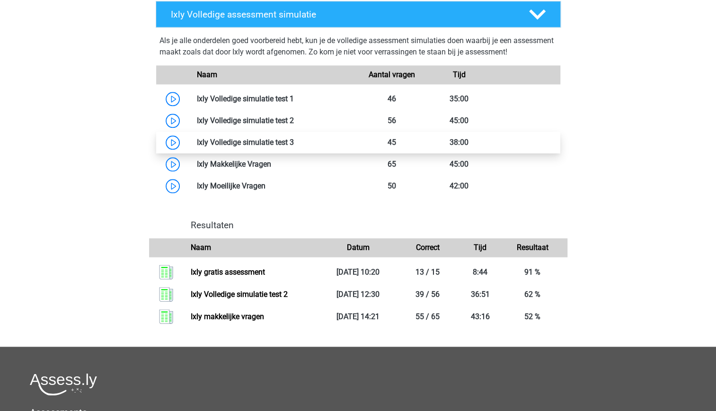
click at [294, 141] on link at bounding box center [294, 142] width 0 height 9
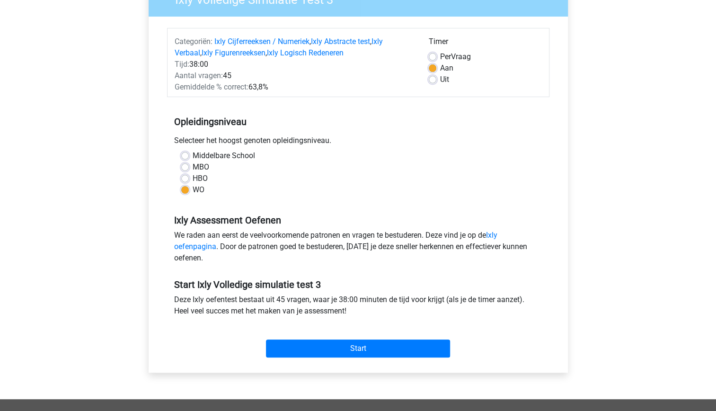
scroll to position [96, 0]
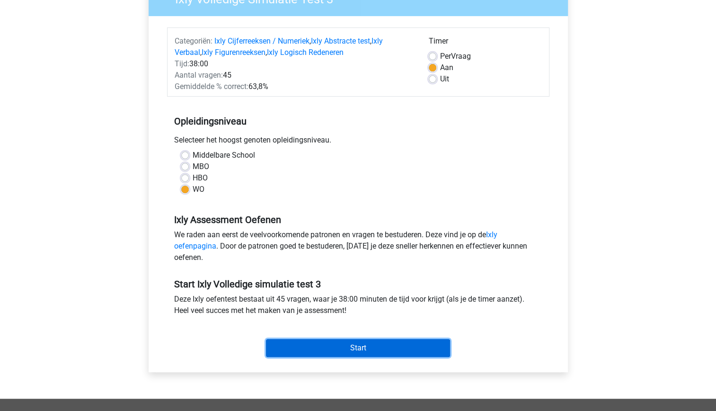
click at [373, 349] on input "Start" at bounding box center [358, 348] width 184 height 18
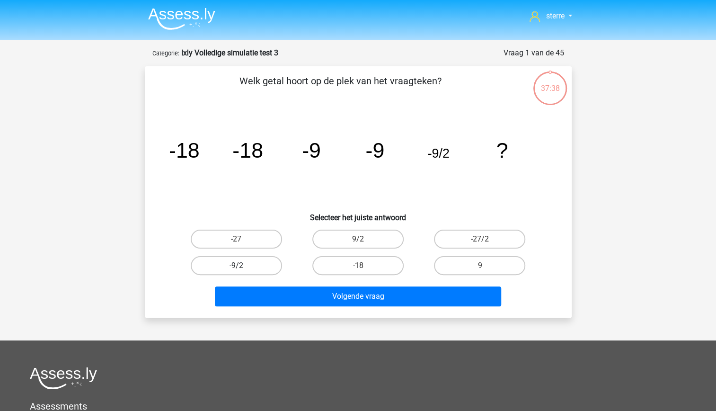
click at [247, 266] on label "-9/2" at bounding box center [236, 265] width 91 height 19
click at [242, 266] on input "-9/2" at bounding box center [239, 269] width 6 height 6
radio input "true"
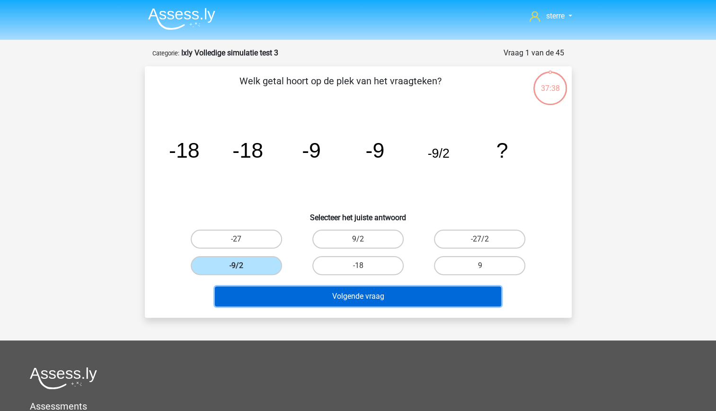
click at [295, 291] on button "Volgende vraag" at bounding box center [358, 296] width 286 height 20
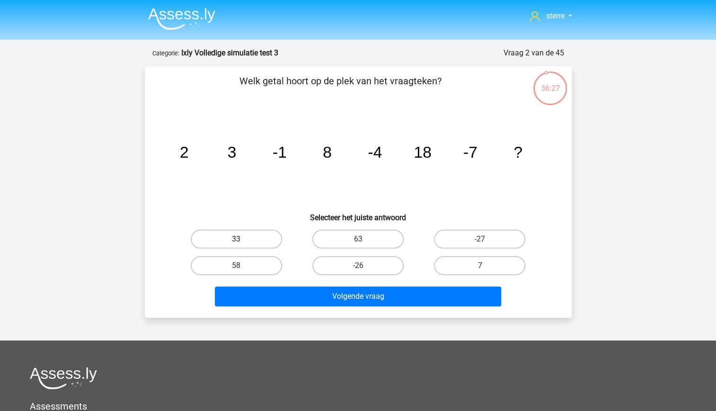
click at [257, 239] on label "33" at bounding box center [236, 239] width 91 height 19
click at [242, 239] on input "33" at bounding box center [239, 242] width 6 height 6
radio input "true"
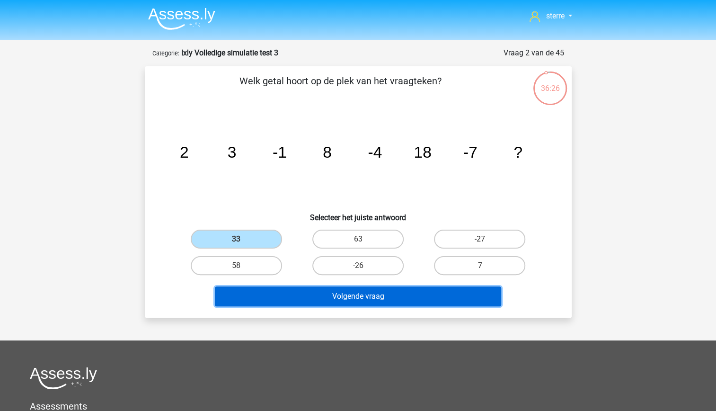
click at [378, 297] on button "Volgende vraag" at bounding box center [358, 296] width 286 height 20
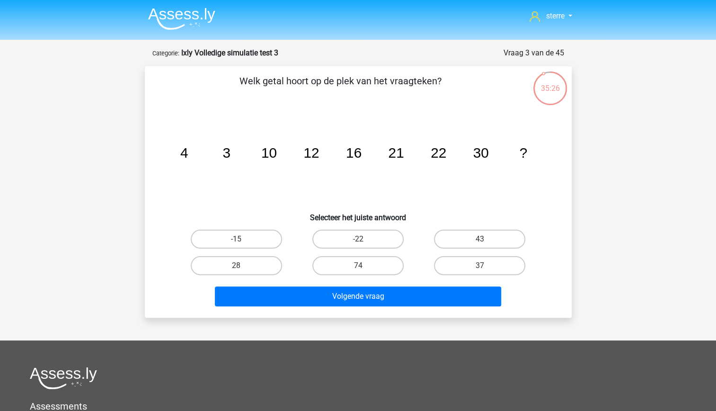
click at [485, 154] on tspan "30" at bounding box center [481, 153] width 16 height 16
click at [466, 242] on label "43" at bounding box center [479, 239] width 91 height 19
click at [480, 242] on input "43" at bounding box center [483, 242] width 6 height 6
radio input "true"
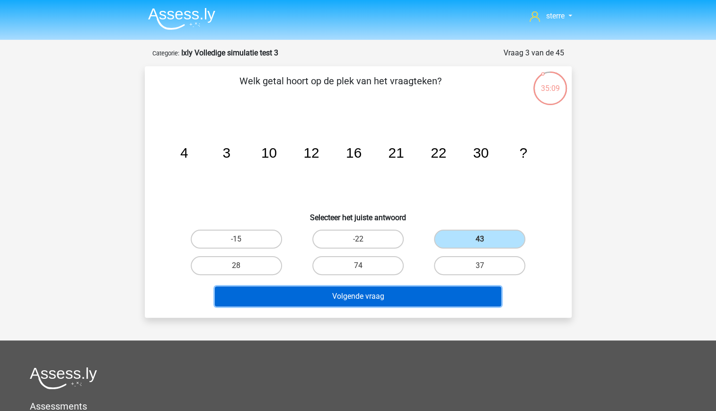
click at [400, 299] on button "Volgende vraag" at bounding box center [358, 296] width 286 height 20
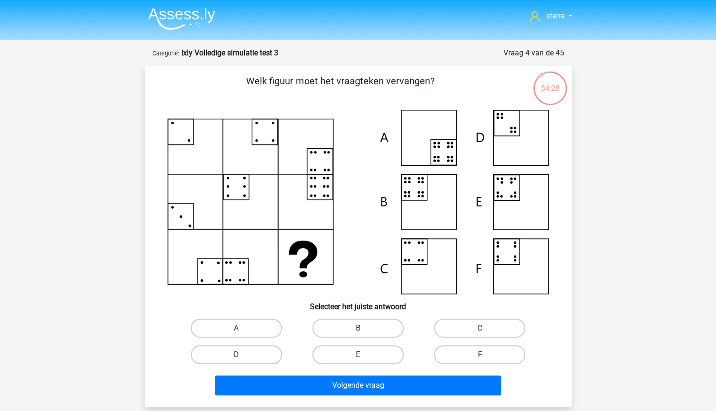
click at [342, 326] on label "B" at bounding box center [358, 328] width 91 height 19
click at [358, 328] on input "B" at bounding box center [361, 331] width 6 height 6
radio input "true"
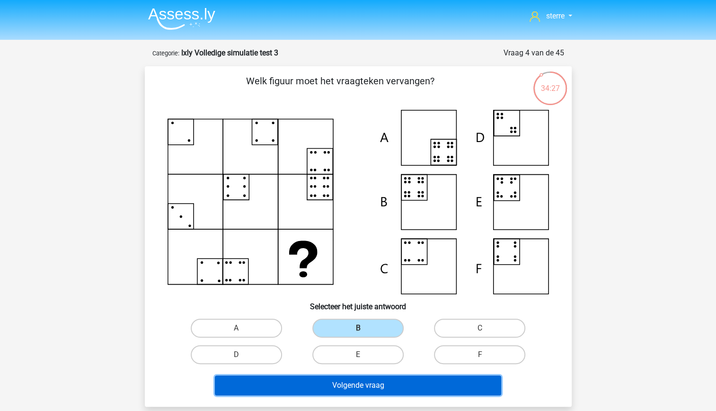
click at [370, 392] on button "Volgende vraag" at bounding box center [358, 386] width 286 height 20
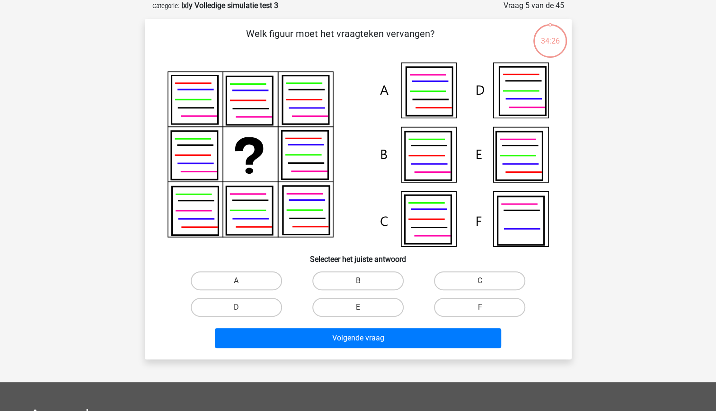
scroll to position [17, 0]
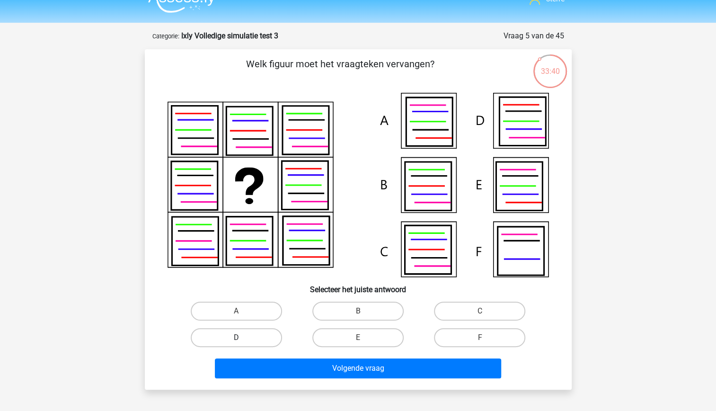
click at [253, 346] on label "D" at bounding box center [236, 337] width 91 height 19
click at [242, 344] on input "D" at bounding box center [239, 341] width 6 height 6
radio input "true"
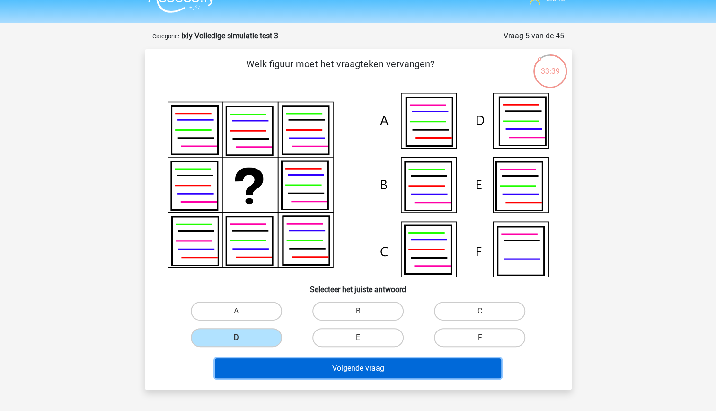
click at [334, 370] on button "Volgende vraag" at bounding box center [358, 368] width 286 height 20
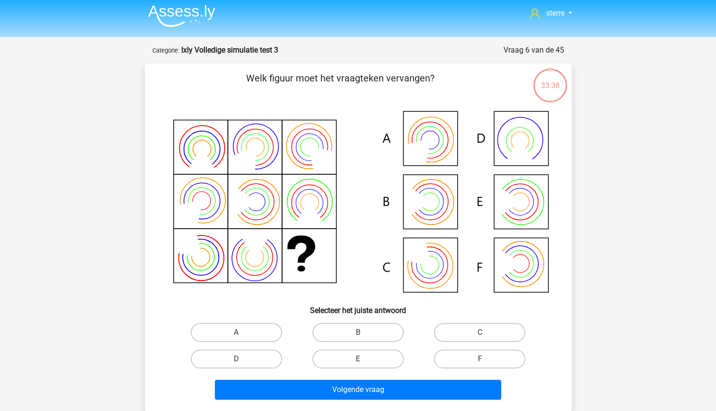
scroll to position [0, 0]
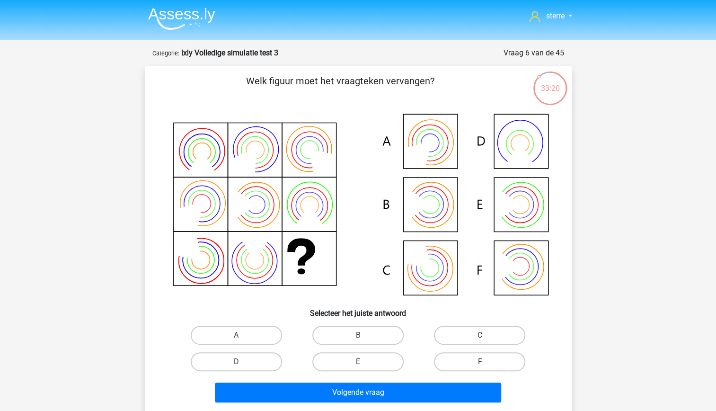
click at [293, 255] on icon at bounding box center [359, 205] width 382 height 191
click at [292, 254] on icon at bounding box center [359, 205] width 382 height 191
click at [362, 365] on input "E" at bounding box center [361, 365] width 6 height 6
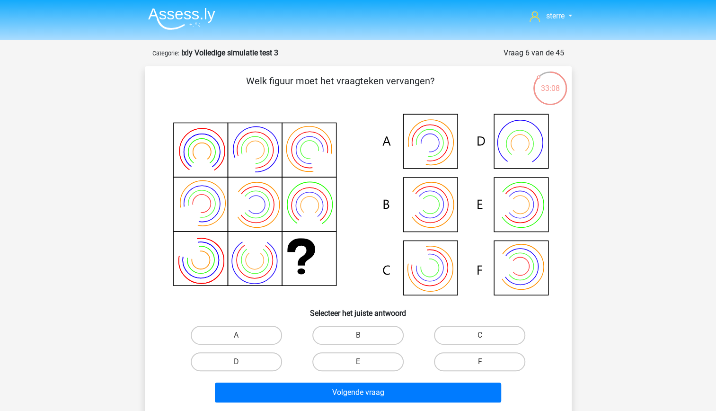
radio input "true"
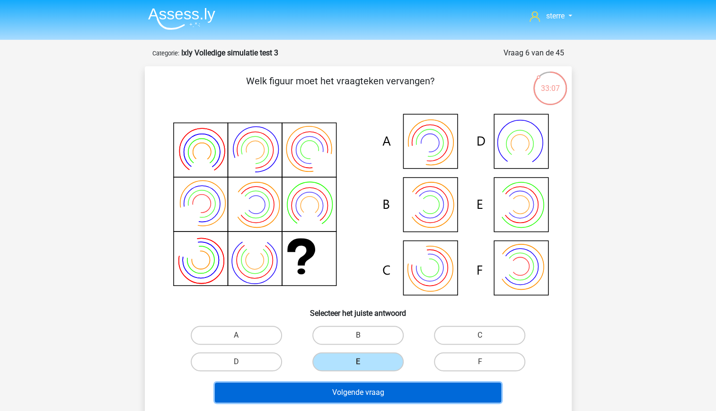
click at [368, 385] on button "Volgende vraag" at bounding box center [358, 393] width 286 height 20
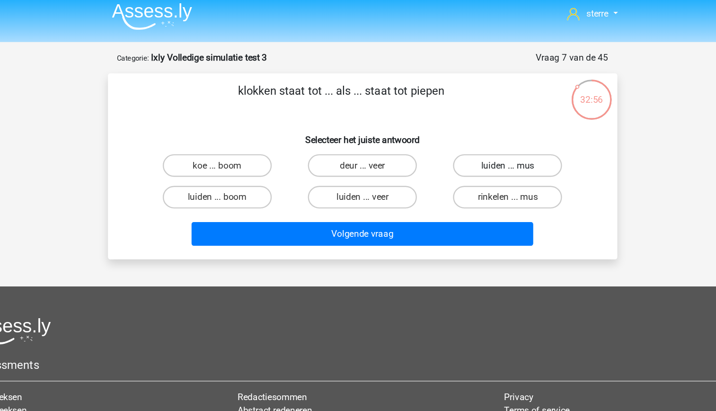
click at [472, 147] on label "luiden ... mus" at bounding box center [479, 143] width 91 height 19
click at [480, 147] on input "luiden ... mus" at bounding box center [483, 146] width 6 height 6
radio input "true"
click at [260, 172] on label "luiden ... boom" at bounding box center [236, 170] width 91 height 19
click at [242, 172] on input "luiden ... boom" at bounding box center [239, 173] width 6 height 6
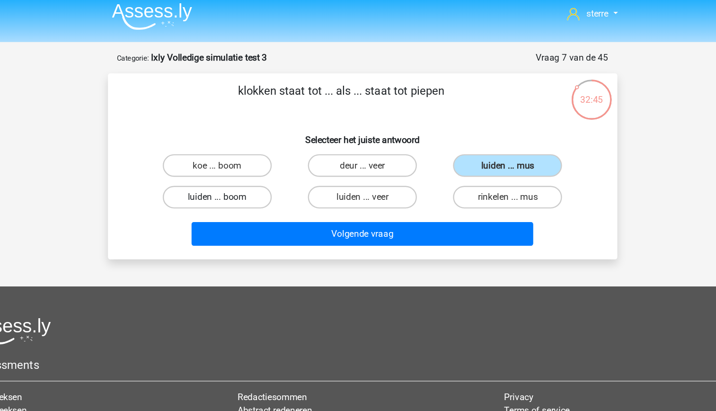
radio input "true"
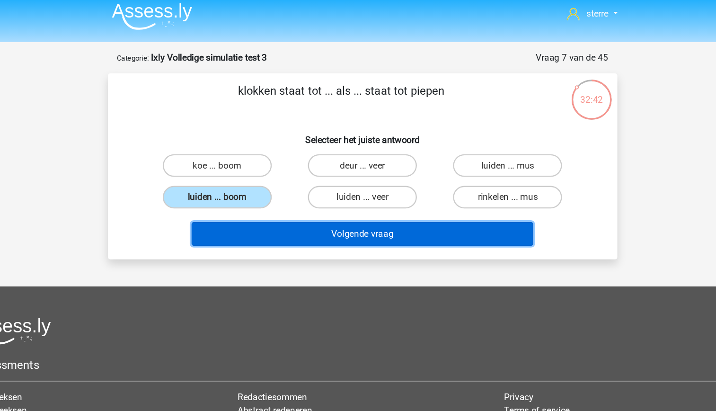
click at [338, 200] on button "Volgende vraag" at bounding box center [358, 201] width 286 height 20
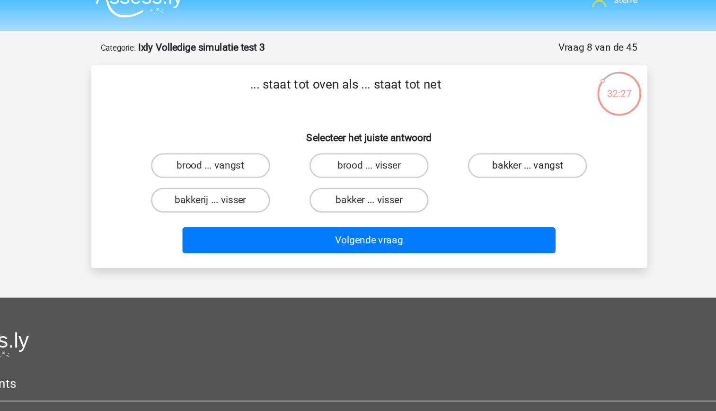
click at [475, 147] on label "bakker ... vangst" at bounding box center [479, 143] width 91 height 19
click at [480, 147] on input "bakker ... vangst" at bounding box center [483, 146] width 6 height 6
radio input "true"
click at [368, 143] on label "brood ... visser" at bounding box center [358, 143] width 91 height 19
click at [364, 143] on input "brood ... visser" at bounding box center [361, 146] width 6 height 6
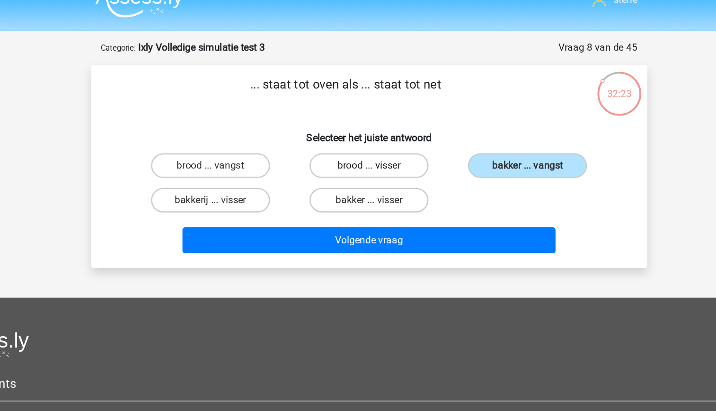
radio input "true"
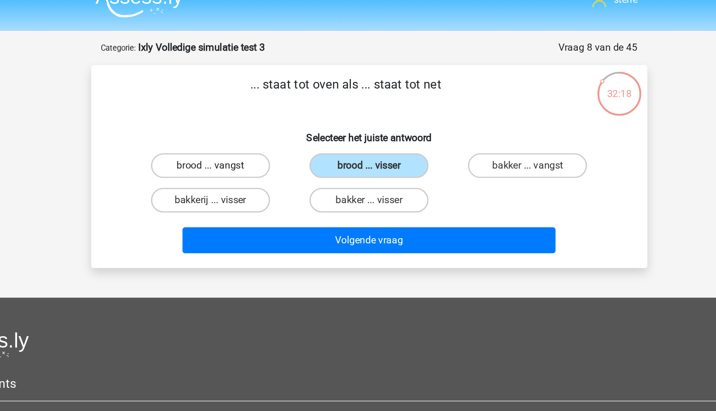
click at [261, 147] on label "brood ... vangst" at bounding box center [236, 143] width 91 height 19
click at [242, 147] on input "brood ... vangst" at bounding box center [239, 146] width 6 height 6
radio input "true"
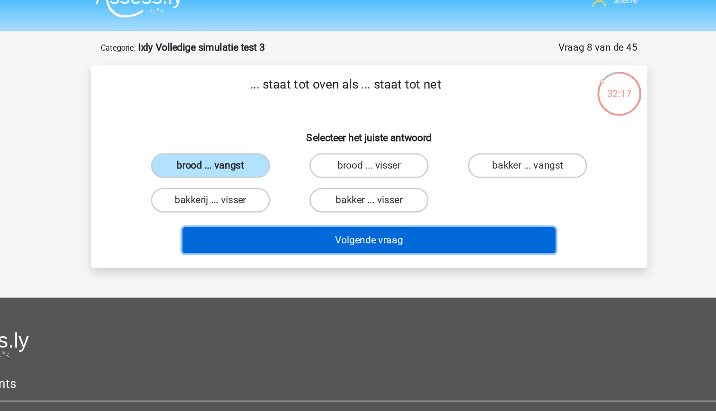
click at [355, 205] on button "Volgende vraag" at bounding box center [358, 201] width 286 height 20
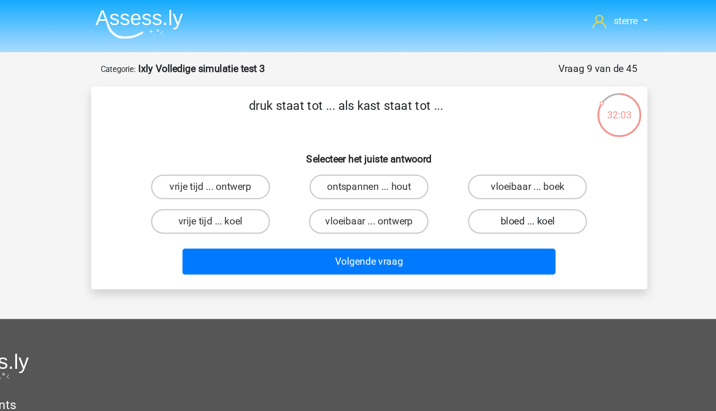
click at [457, 172] on label "bloed ... koel" at bounding box center [479, 170] width 91 height 19
click at [480, 172] on input "bloed ... koel" at bounding box center [483, 173] width 6 height 6
radio input "true"
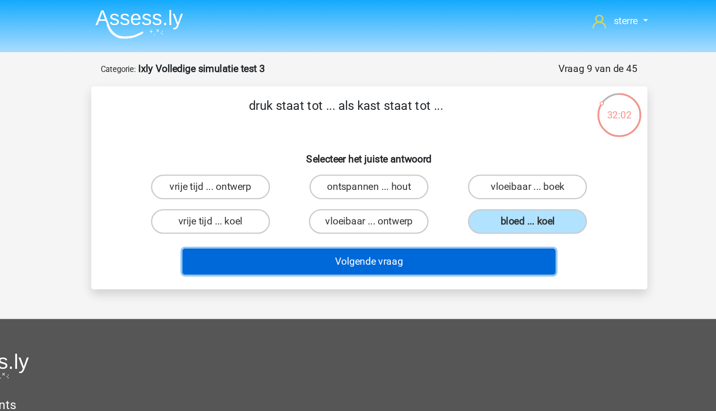
click at [418, 201] on button "Volgende vraag" at bounding box center [358, 201] width 286 height 20
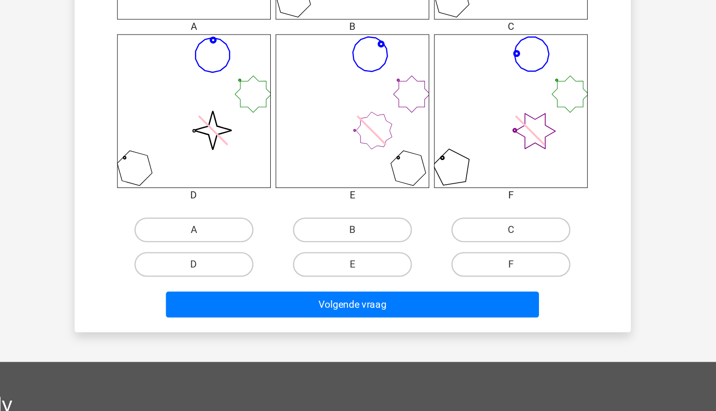
scroll to position [397, 0]
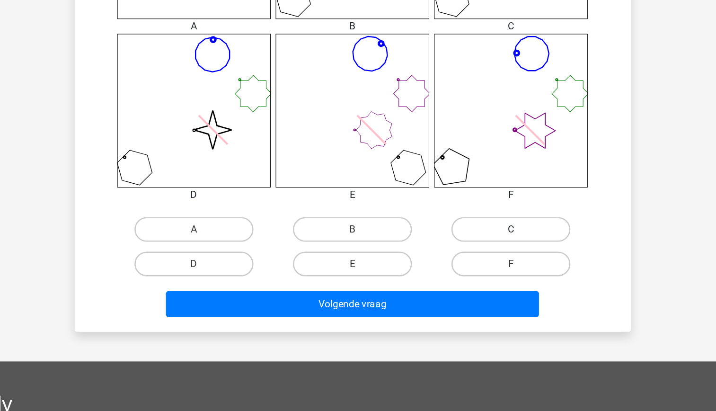
click at [478, 270] on label "C" at bounding box center [479, 271] width 91 height 19
click at [480, 271] on input "C" at bounding box center [483, 274] width 6 height 6
radio input "true"
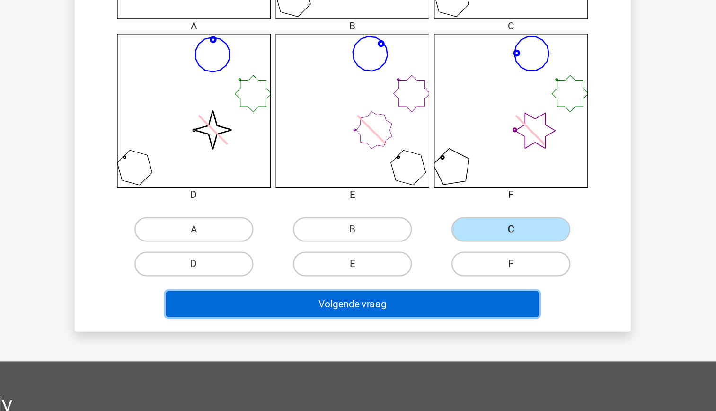
click at [419, 337] on button "Volgende vraag" at bounding box center [358, 329] width 286 height 20
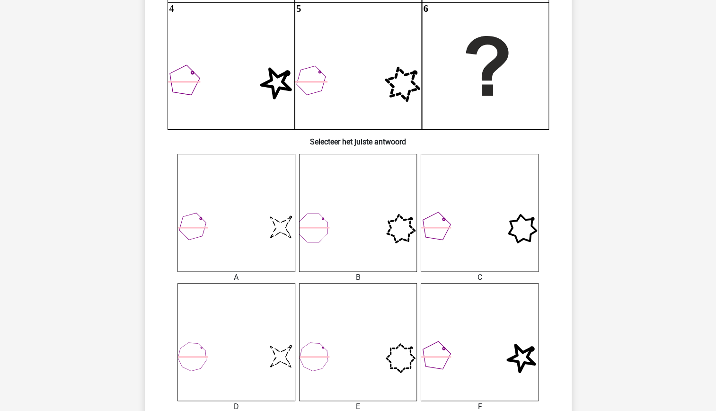
scroll to position [236, 0]
click at [264, 217] on icon "image/svg+xml" at bounding box center [237, 212] width 118 height 118
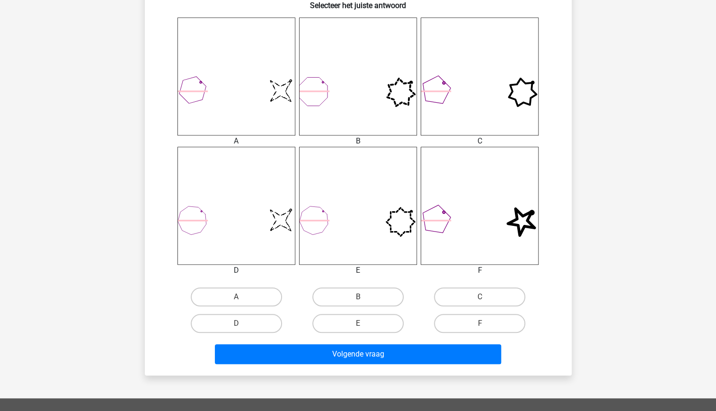
scroll to position [372, 0]
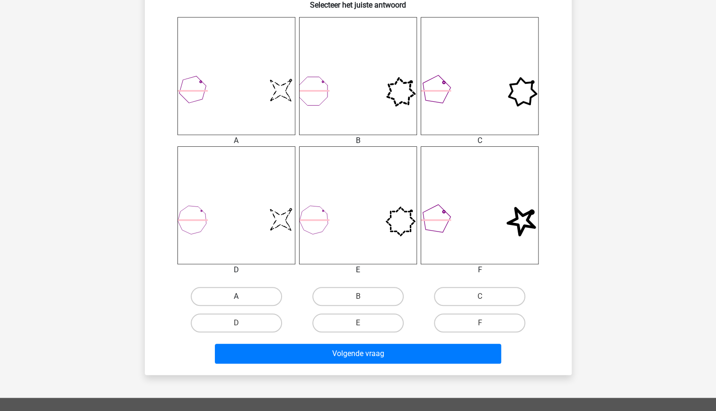
click at [255, 295] on label "A" at bounding box center [236, 296] width 91 height 19
click at [242, 296] on input "A" at bounding box center [239, 299] width 6 height 6
radio input "true"
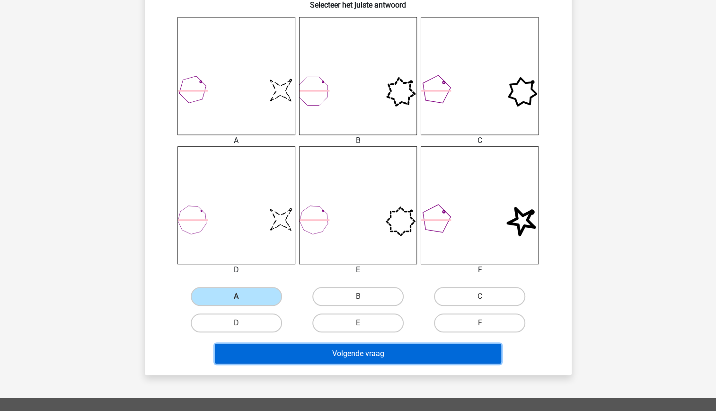
click at [331, 349] on button "Volgende vraag" at bounding box center [358, 354] width 286 height 20
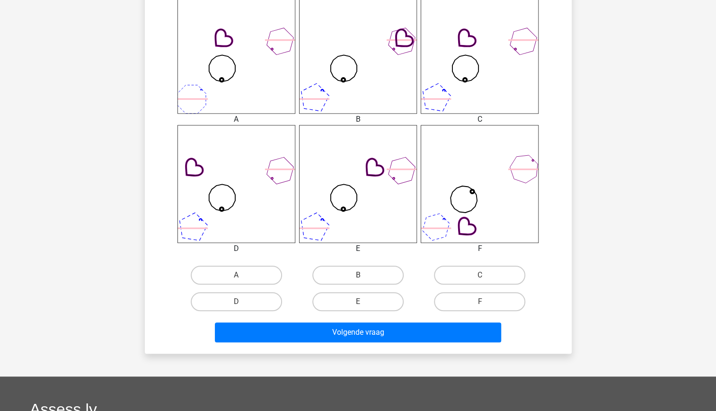
scroll to position [394, 0]
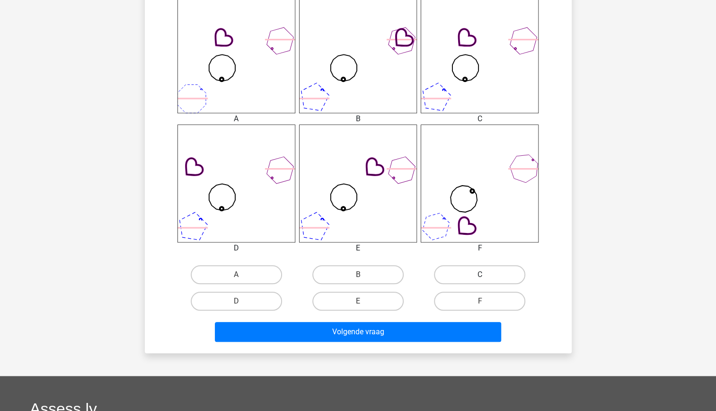
click at [474, 278] on label "C" at bounding box center [479, 274] width 91 height 19
click at [480, 278] on input "C" at bounding box center [483, 278] width 6 height 6
radio input "true"
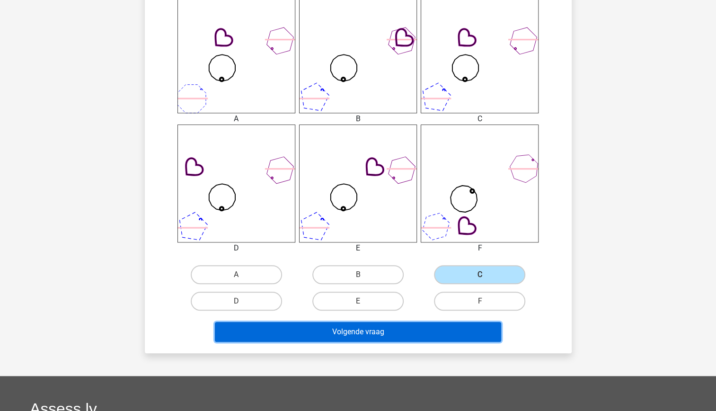
click at [400, 325] on button "Volgende vraag" at bounding box center [358, 332] width 286 height 20
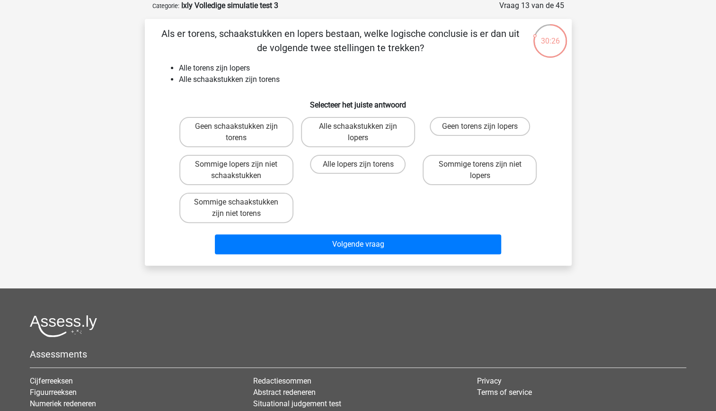
scroll to position [0, 0]
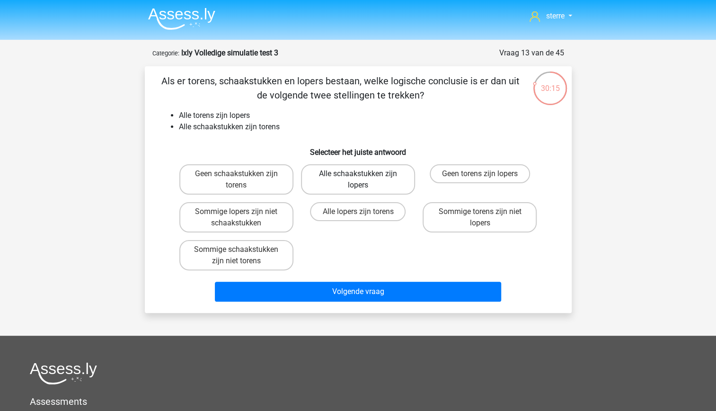
click at [365, 188] on label "Alle schaakstukken zijn lopers" at bounding box center [358, 179] width 114 height 30
click at [364, 180] on input "Alle schaakstukken zijn lopers" at bounding box center [361, 177] width 6 height 6
radio input "true"
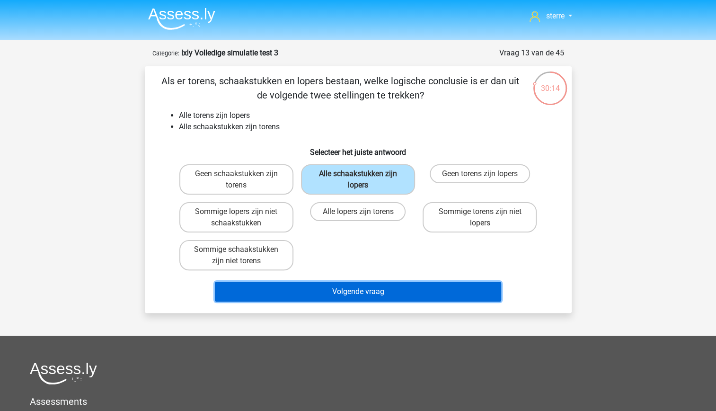
click at [388, 291] on button "Volgende vraag" at bounding box center [358, 292] width 286 height 20
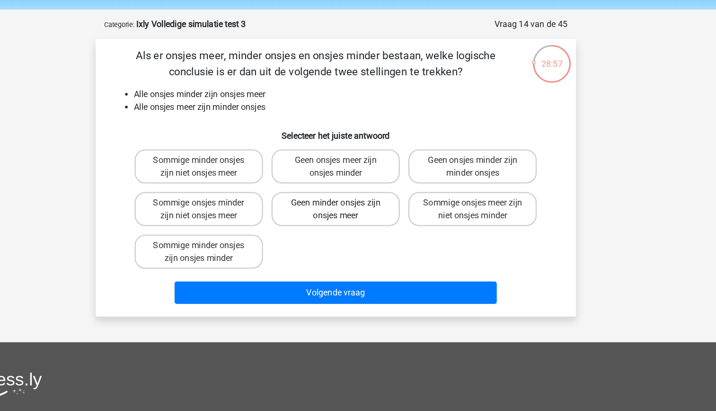
click at [336, 224] on label "Geen minder onsjes zijn onsjes meer" at bounding box center [358, 217] width 114 height 30
click at [358, 218] on input "Geen minder onsjes zijn onsjes meer" at bounding box center [361, 215] width 6 height 6
radio input "true"
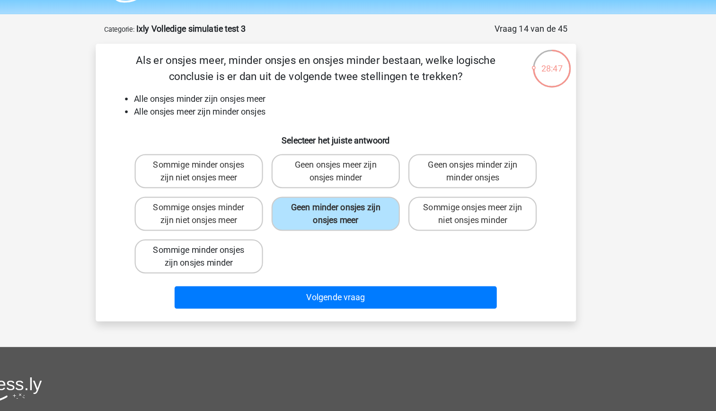
click at [247, 254] on label "Sommige minder onsjes zijn onsjes minder" at bounding box center [236, 255] width 114 height 30
click at [242, 254] on input "Sommige minder onsjes zijn onsjes minder" at bounding box center [239, 253] width 6 height 6
radio input "true"
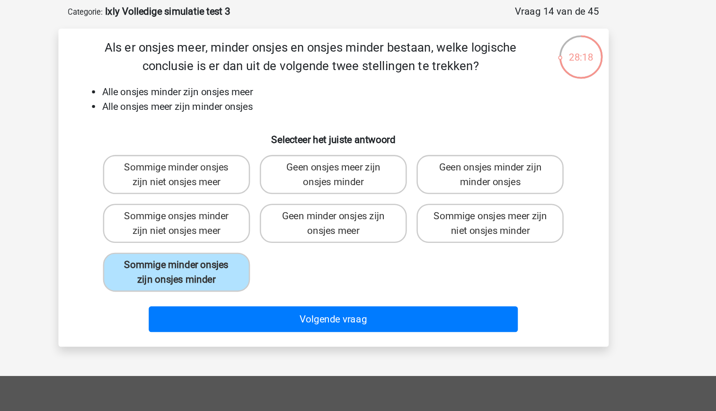
click at [399, 302] on div "Volgende vraag" at bounding box center [359, 294] width 366 height 24
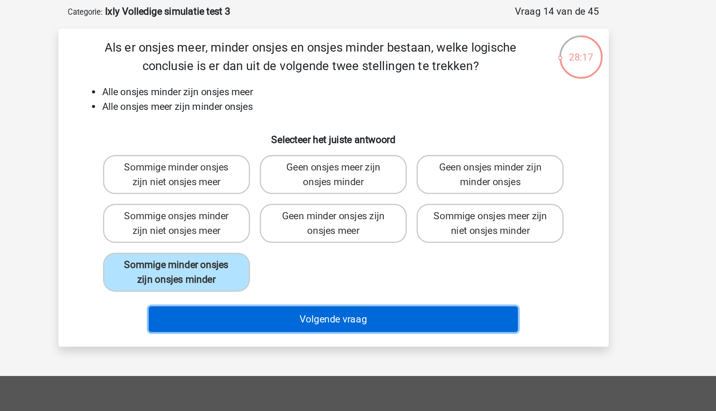
click at [387, 293] on button "Volgende vraag" at bounding box center [358, 292] width 286 height 20
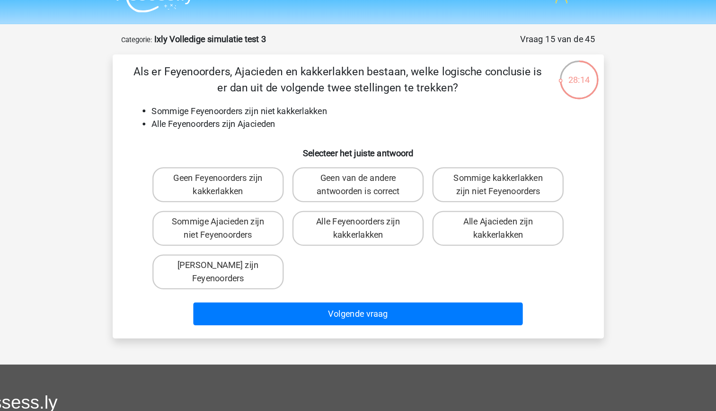
scroll to position [2, 0]
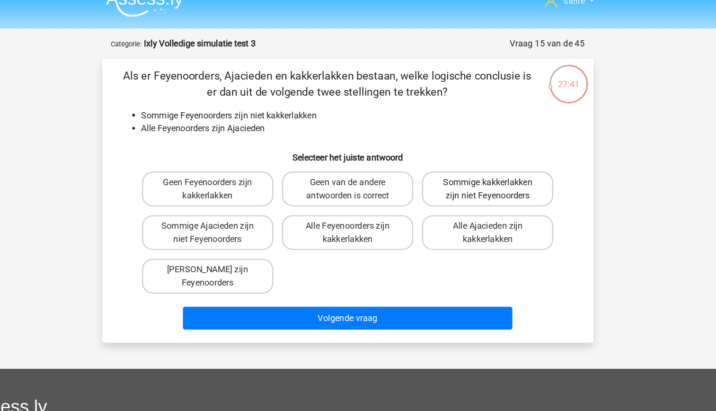
click at [489, 182] on label "Sommige kakkerlakken zijn niet Feyenoorders" at bounding box center [480, 177] width 114 height 30
click at [486, 178] on input "Sommige kakkerlakken zijn niet Feyenoorders" at bounding box center [483, 174] width 6 height 6
radio input "true"
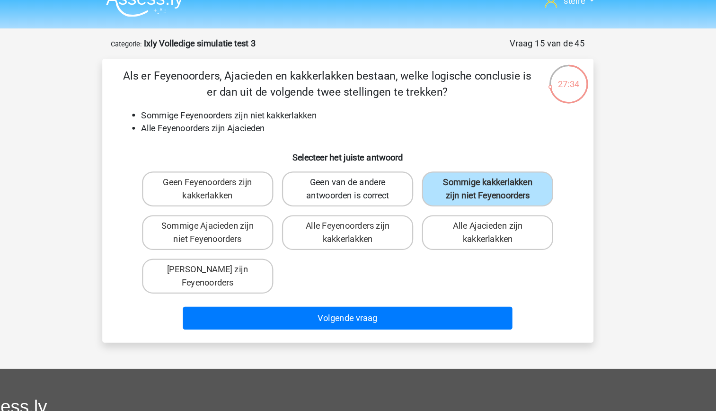
click at [353, 178] on label "Geen van de andere antwoorden is correct" at bounding box center [358, 177] width 114 height 30
click at [358, 178] on input "Geen van de andere antwoorden is correct" at bounding box center [361, 174] width 6 height 6
radio input "true"
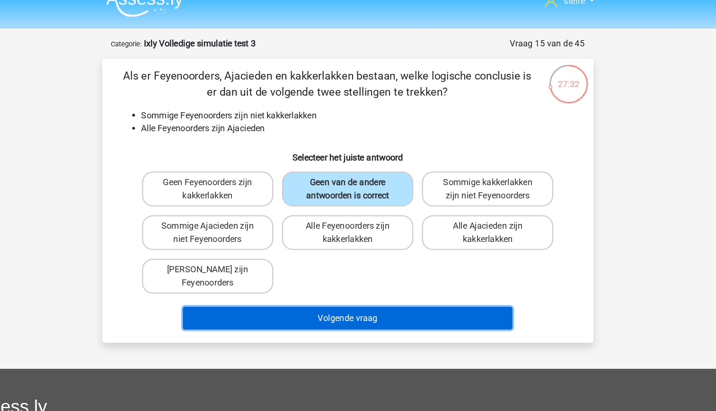
click at [360, 289] on button "Volgende vraag" at bounding box center [358, 289] width 286 height 20
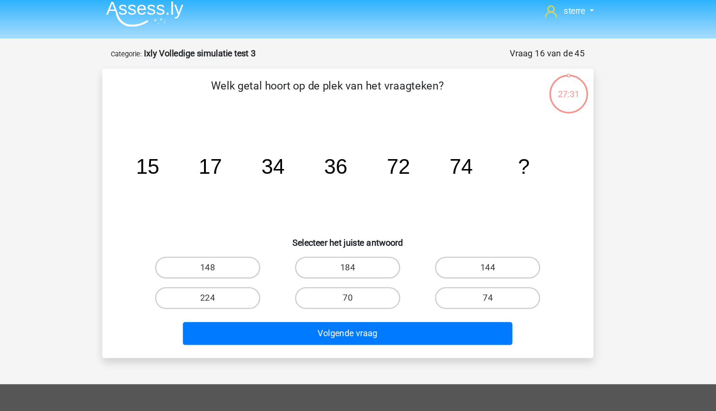
scroll to position [0, 0]
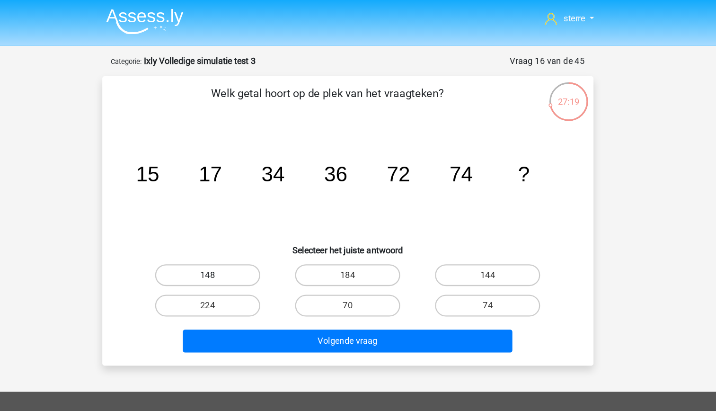
click at [243, 238] on label "148" at bounding box center [236, 239] width 91 height 19
click at [242, 239] on input "148" at bounding box center [239, 242] width 6 height 6
radio input "true"
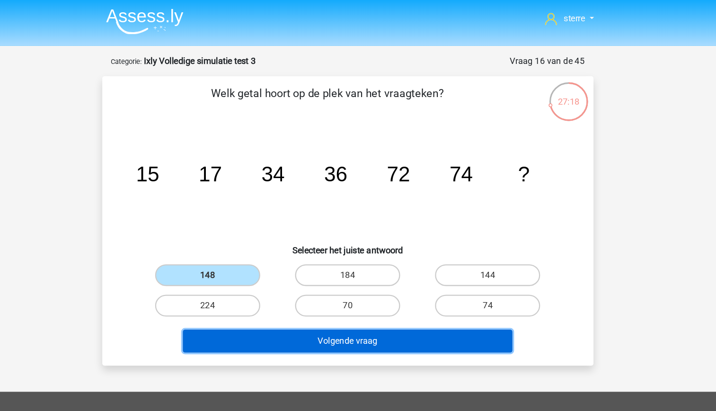
click at [352, 297] on button "Volgende vraag" at bounding box center [358, 296] width 286 height 20
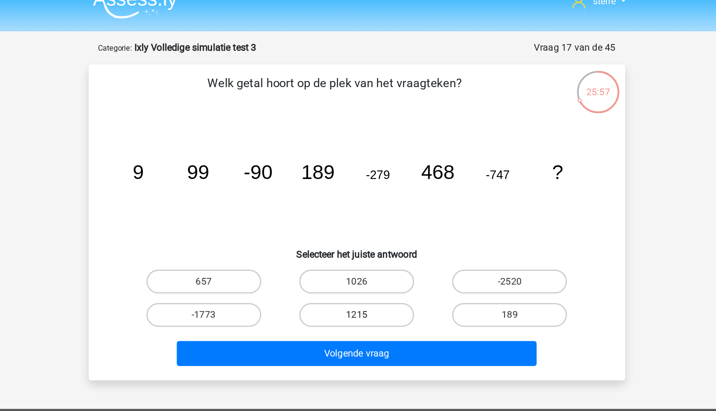
click at [375, 271] on label "1215" at bounding box center [358, 265] width 91 height 19
click at [364, 271] on input "1215" at bounding box center [361, 269] width 6 height 6
radio input "true"
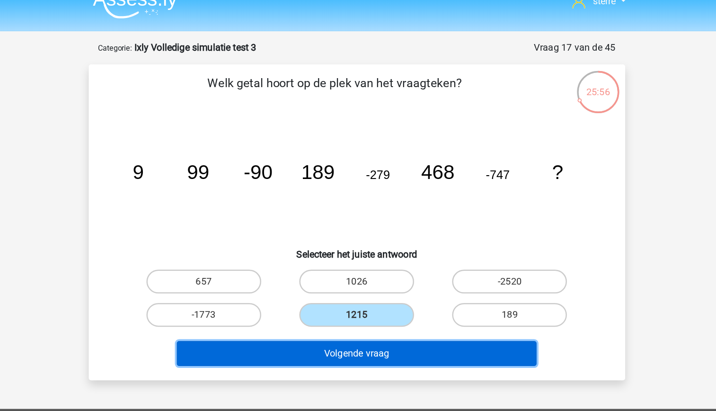
click at [399, 297] on button "Volgende vraag" at bounding box center [358, 296] width 286 height 20
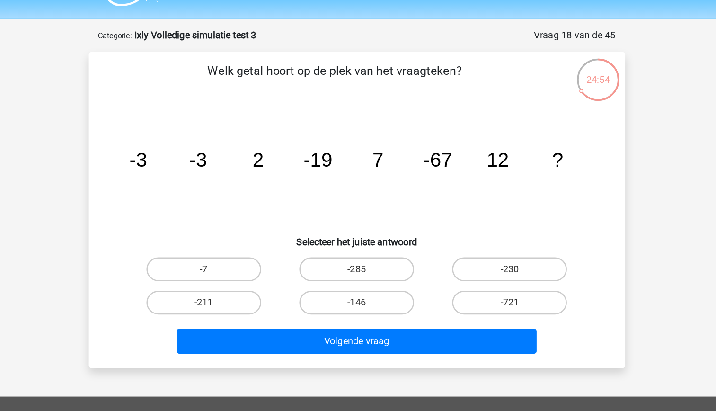
click at [362, 243] on input "-285" at bounding box center [361, 242] width 6 height 6
radio input "true"
click at [478, 242] on label "-230" at bounding box center [479, 239] width 91 height 19
click at [480, 242] on input "-230" at bounding box center [483, 242] width 6 height 6
radio input "true"
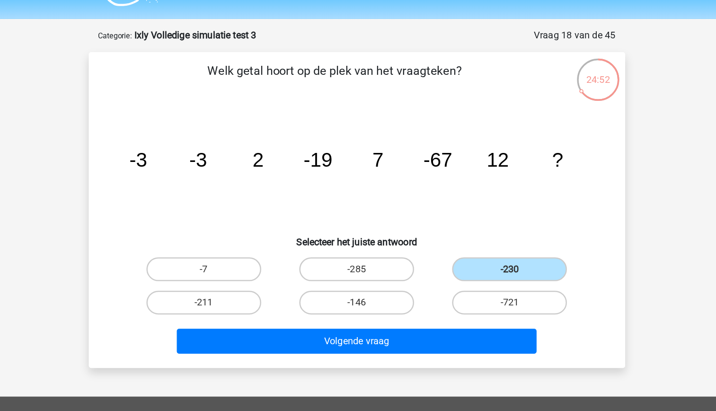
click at [358, 242] on input "-285" at bounding box center [361, 242] width 6 height 6
radio input "true"
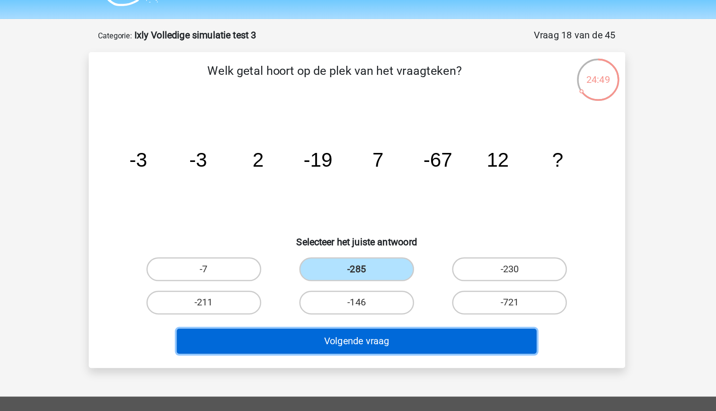
click at [391, 295] on button "Volgende vraag" at bounding box center [358, 296] width 286 height 20
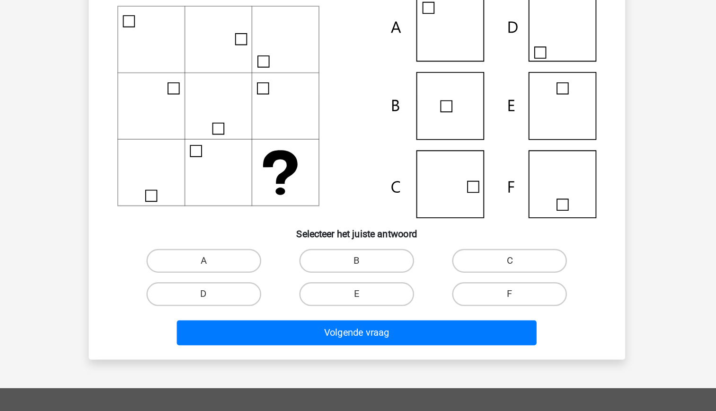
scroll to position [36, 0]
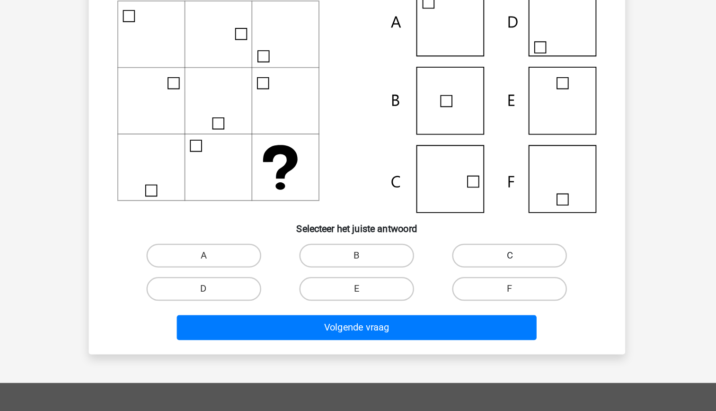
click at [473, 288] on label "C" at bounding box center [479, 287] width 91 height 19
click at [480, 288] on input "C" at bounding box center [483, 290] width 6 height 6
radio input "true"
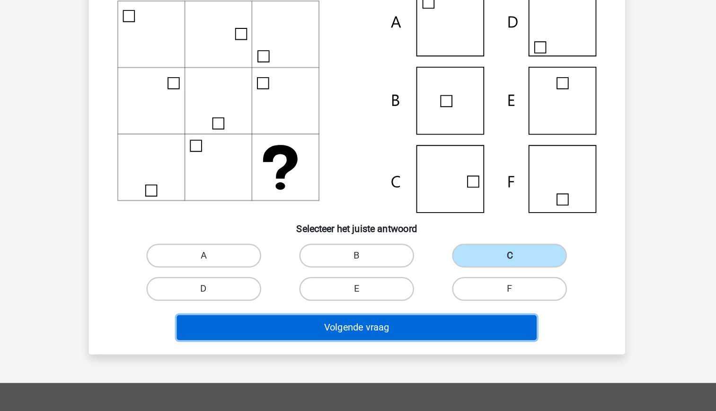
click at [414, 347] on button "Volgende vraag" at bounding box center [358, 344] width 286 height 20
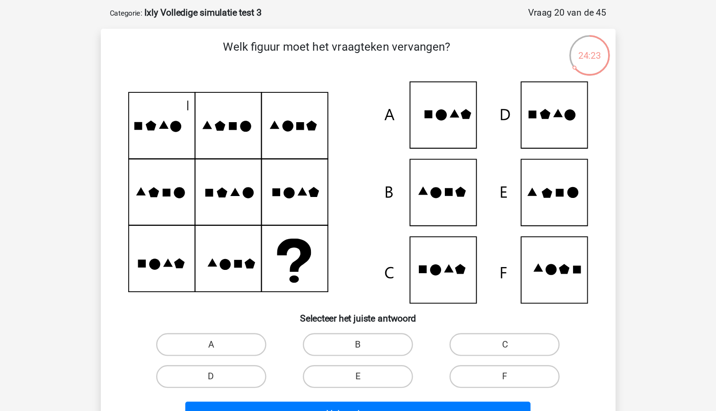
scroll to position [35, 0]
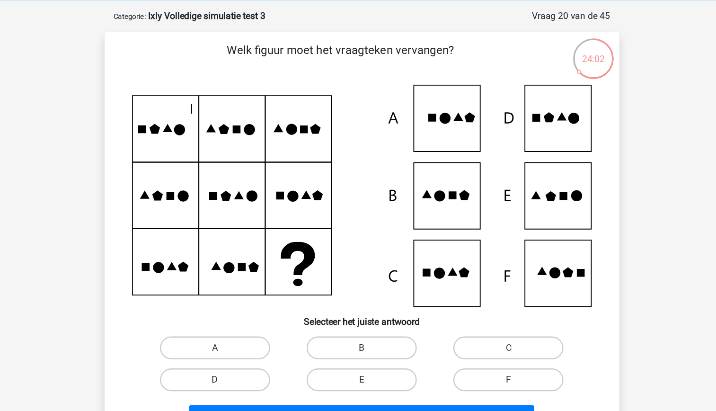
click at [514, 174] on icon at bounding box center [359, 167] width 382 height 184
click at [362, 319] on label "E" at bounding box center [358, 320] width 91 height 19
click at [362, 320] on input "E" at bounding box center [361, 323] width 6 height 6
radio input "true"
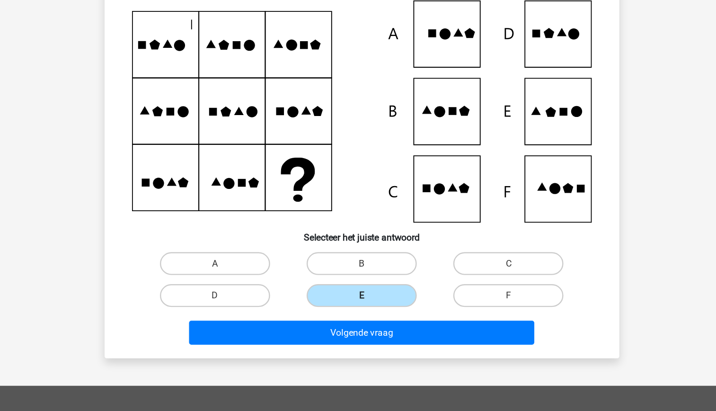
scroll to position [45, 0]
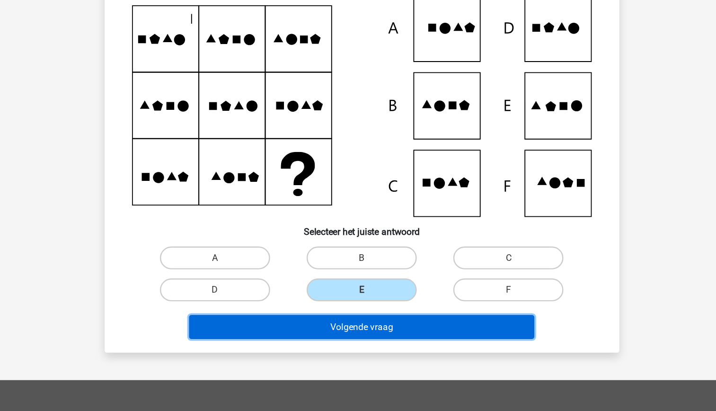
click at [344, 343] on button "Volgende vraag" at bounding box center [358, 341] width 286 height 20
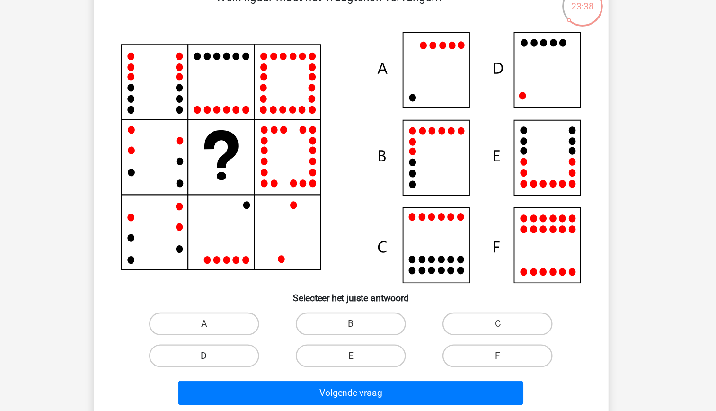
click at [264, 331] on label "D" at bounding box center [236, 333] width 91 height 19
click at [242, 334] on input "D" at bounding box center [239, 337] width 6 height 6
radio input "true"
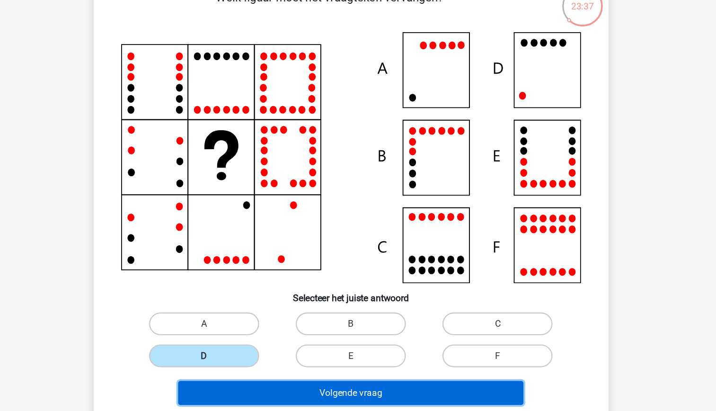
click at [339, 361] on button "Volgende vraag" at bounding box center [358, 365] width 286 height 20
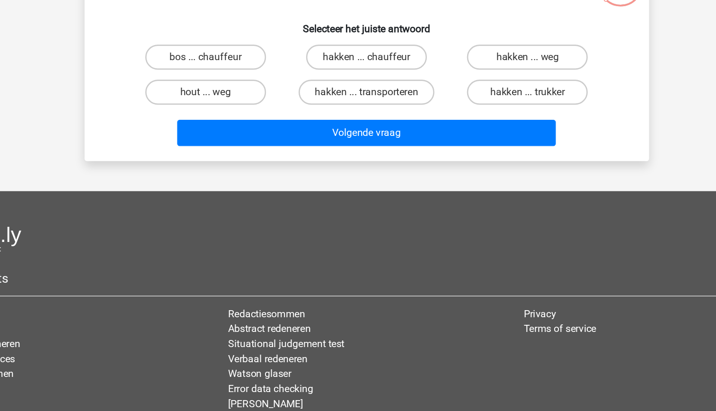
scroll to position [0, 0]
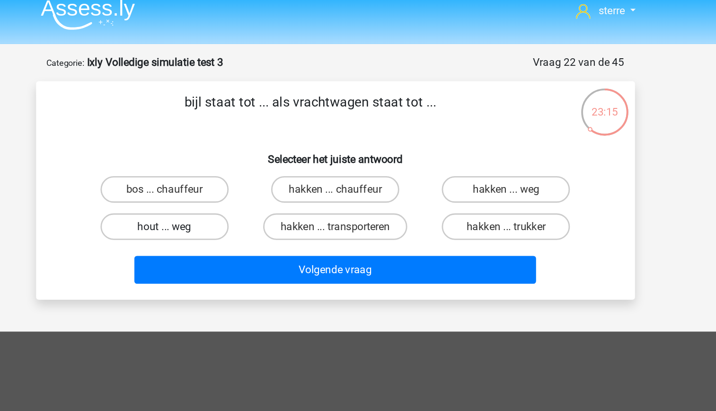
click at [257, 171] on label "hout ... weg" at bounding box center [236, 170] width 91 height 19
click at [242, 171] on input "hout ... weg" at bounding box center [239, 173] width 6 height 6
radio input "true"
click at [373, 146] on label "hakken ... chauffeur" at bounding box center [358, 143] width 91 height 19
click at [364, 146] on input "hakken ... chauffeur" at bounding box center [361, 146] width 6 height 6
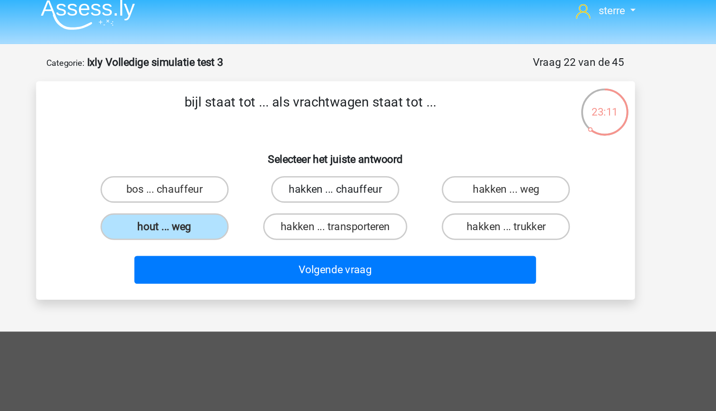
radio input "true"
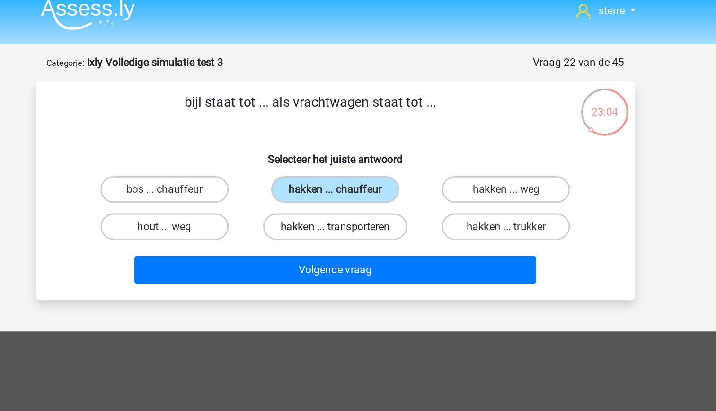
click at [385, 177] on label "hakken ... transporteren" at bounding box center [358, 170] width 103 height 19
click at [364, 176] on input "hakken ... transporteren" at bounding box center [361, 173] width 6 height 6
radio input "true"
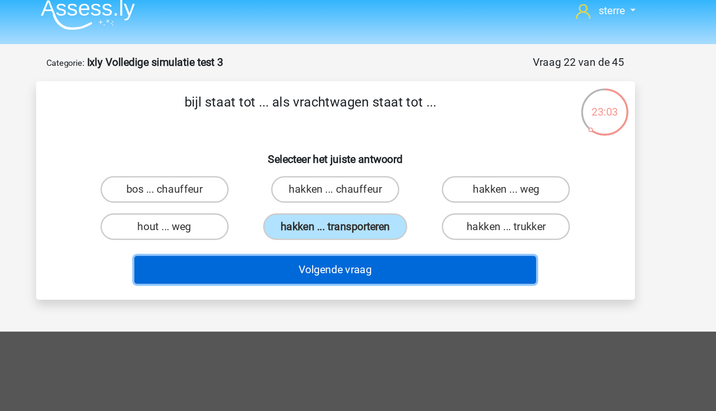
click at [394, 199] on button "Volgende vraag" at bounding box center [358, 201] width 286 height 20
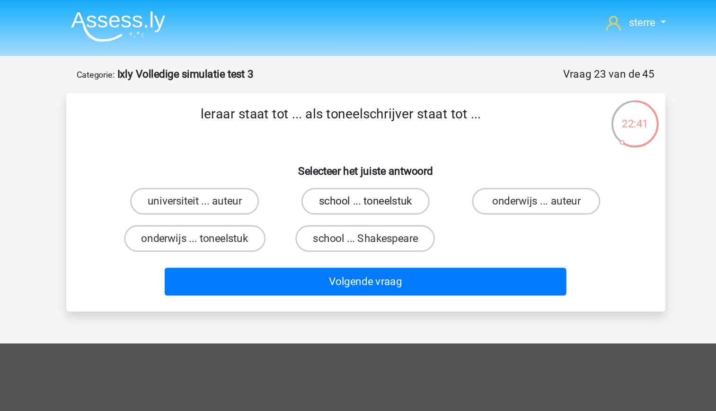
click at [356, 145] on label "school ... toneelstuk" at bounding box center [358, 143] width 91 height 19
click at [358, 145] on input "school ... toneelstuk" at bounding box center [361, 146] width 6 height 6
radio input "true"
click at [257, 173] on label "onderwijs ... toneelstuk" at bounding box center [236, 170] width 101 height 19
click at [242, 173] on input "onderwijs ... toneelstuk" at bounding box center [239, 173] width 6 height 6
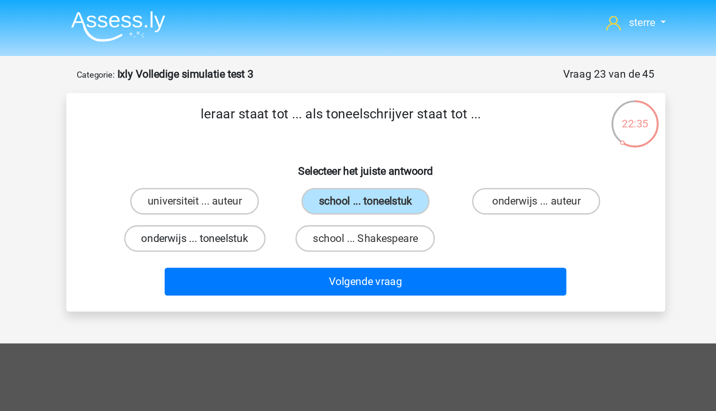
radio input "true"
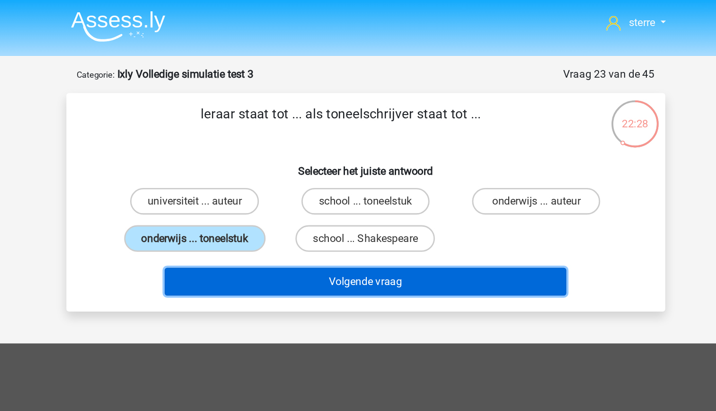
click at [343, 199] on button "Volgende vraag" at bounding box center [358, 201] width 286 height 20
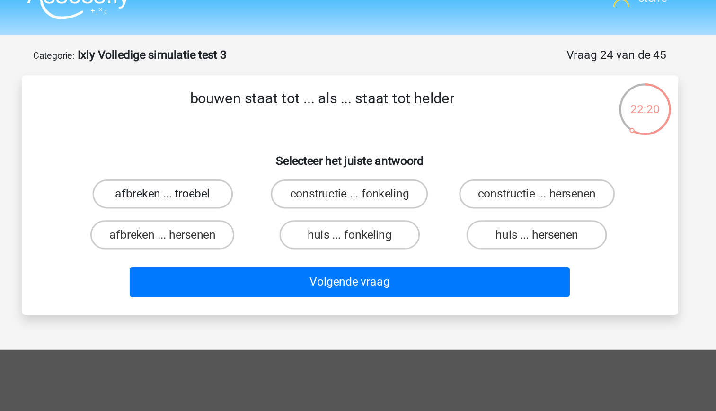
click at [268, 144] on label "afbreken ... troebel" at bounding box center [236, 143] width 91 height 19
click at [242, 144] on input "afbreken ... troebel" at bounding box center [239, 146] width 6 height 6
radio input "true"
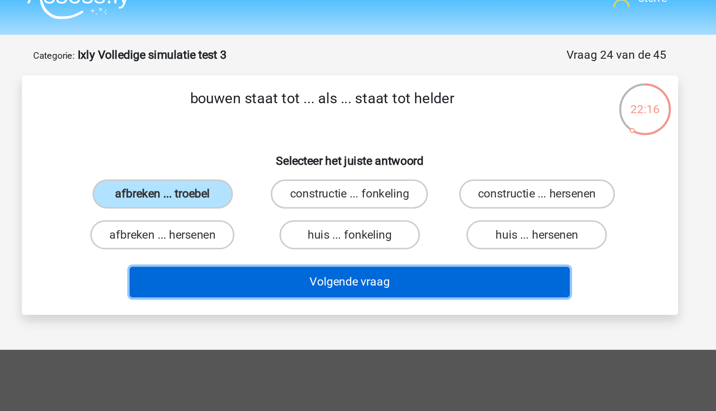
click at [354, 201] on button "Volgende vraag" at bounding box center [358, 201] width 286 height 20
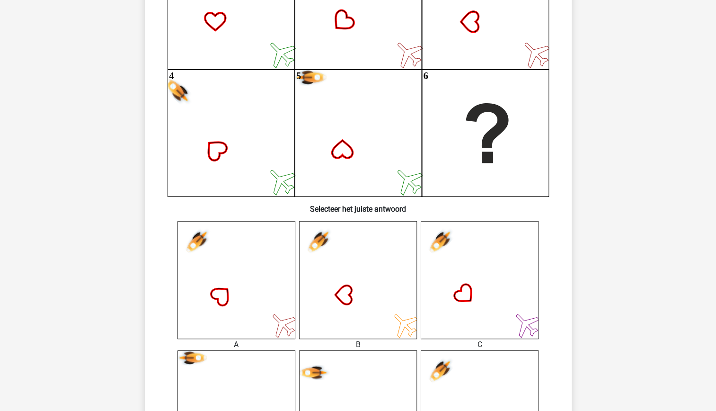
scroll to position [169, 0]
click at [261, 322] on icon at bounding box center [237, 279] width 118 height 118
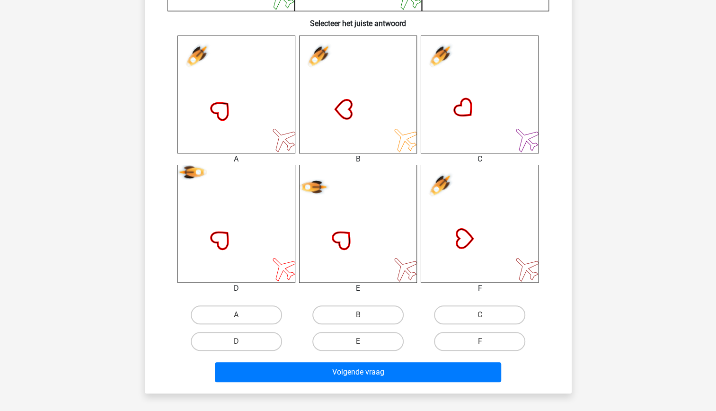
scroll to position [355, 0]
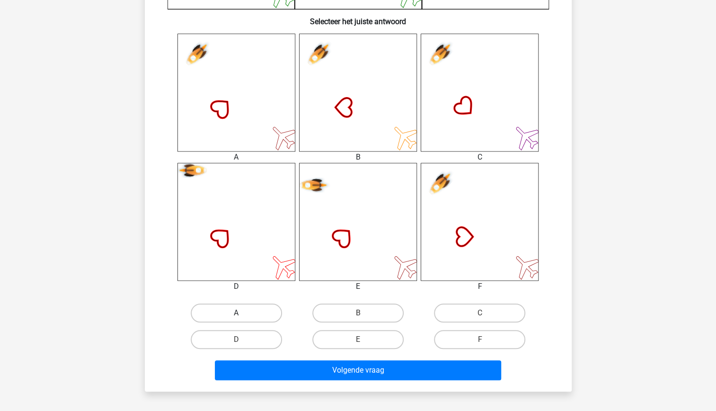
click at [258, 313] on label "A" at bounding box center [236, 313] width 91 height 19
click at [242, 313] on input "A" at bounding box center [239, 316] width 6 height 6
radio input "true"
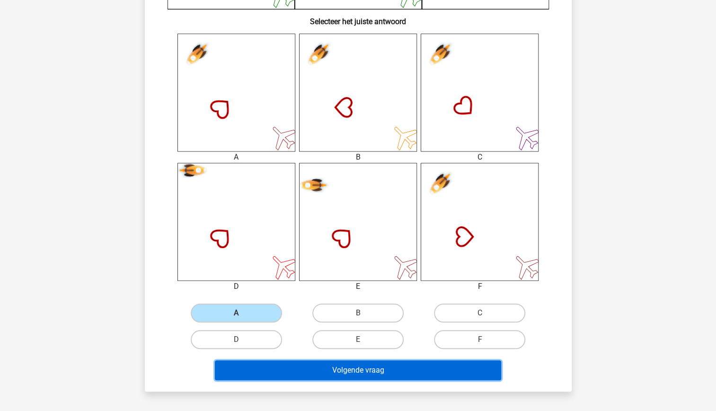
click at [349, 367] on button "Volgende vraag" at bounding box center [358, 370] width 286 height 20
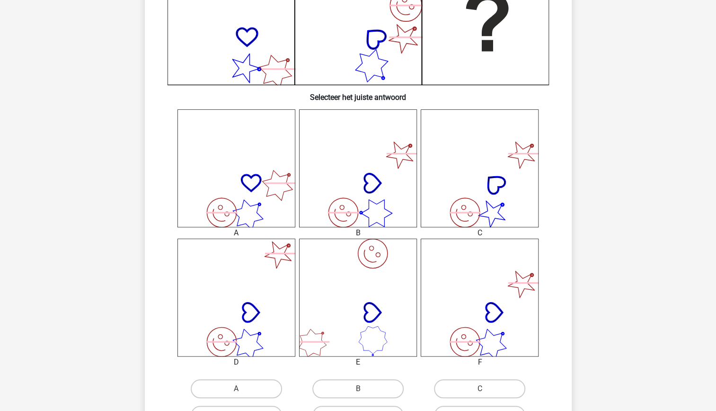
scroll to position [279, 0]
click at [385, 171] on icon "image/svg+xml" at bounding box center [358, 169] width 118 height 118
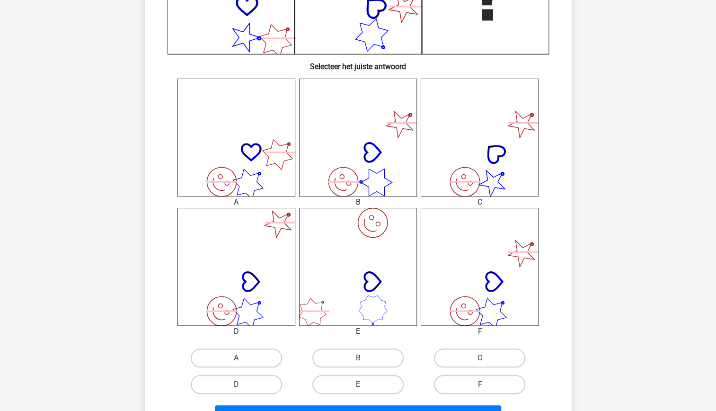
scroll to position [314, 0]
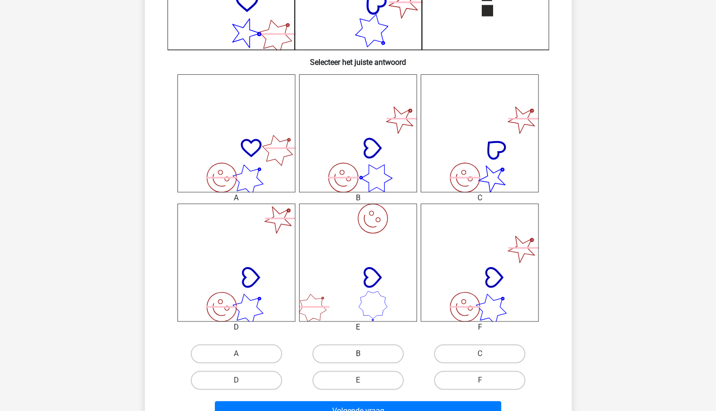
click at [365, 356] on label "B" at bounding box center [358, 353] width 91 height 19
click at [364, 356] on input "B" at bounding box center [361, 357] width 6 height 6
radio input "true"
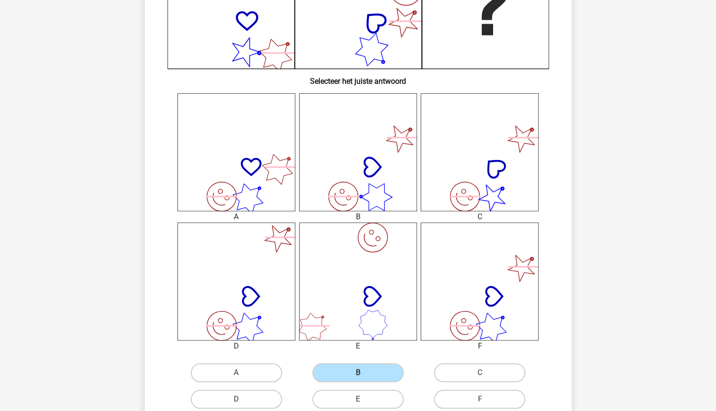
scroll to position [298, 0]
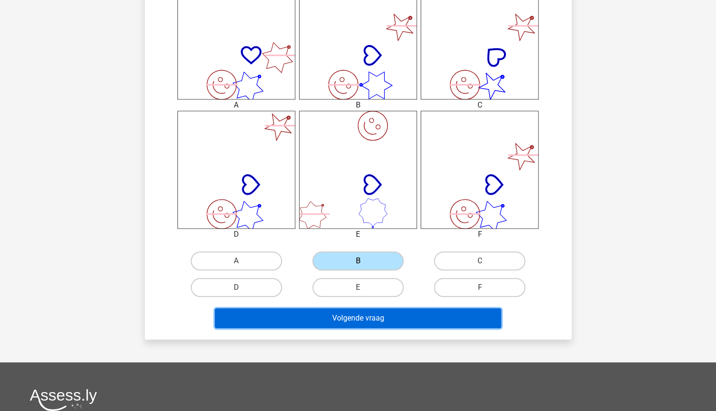
click at [363, 321] on button "Volgende vraag" at bounding box center [358, 318] width 286 height 20
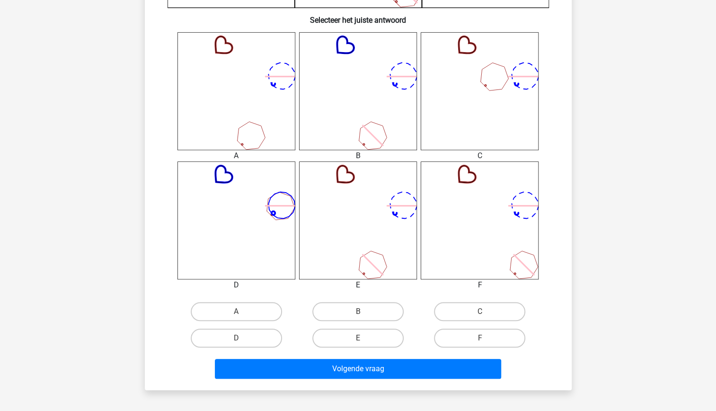
scroll to position [367, 0]
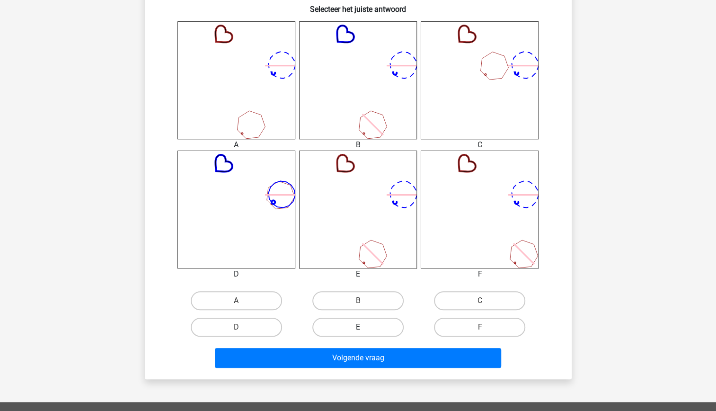
click at [365, 327] on label "E" at bounding box center [358, 327] width 91 height 19
click at [364, 327] on input "E" at bounding box center [361, 330] width 6 height 6
radio input "true"
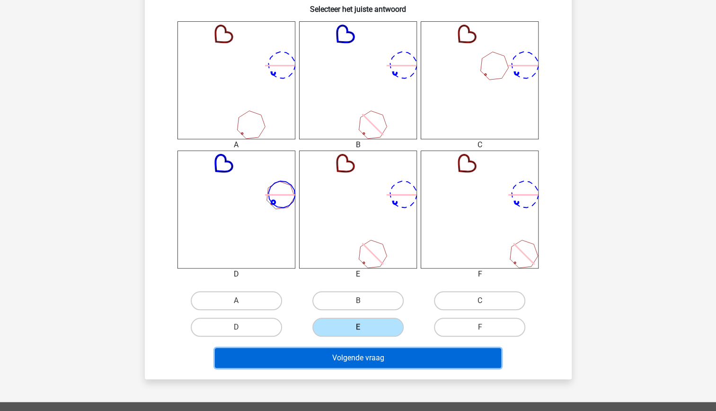
click at [381, 356] on button "Volgende vraag" at bounding box center [358, 358] width 286 height 20
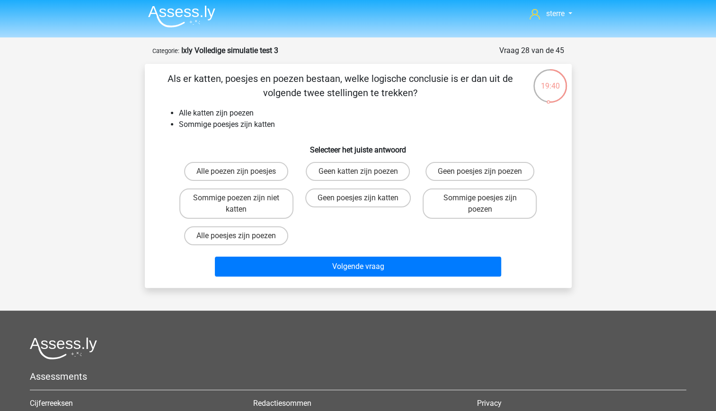
scroll to position [0, 0]
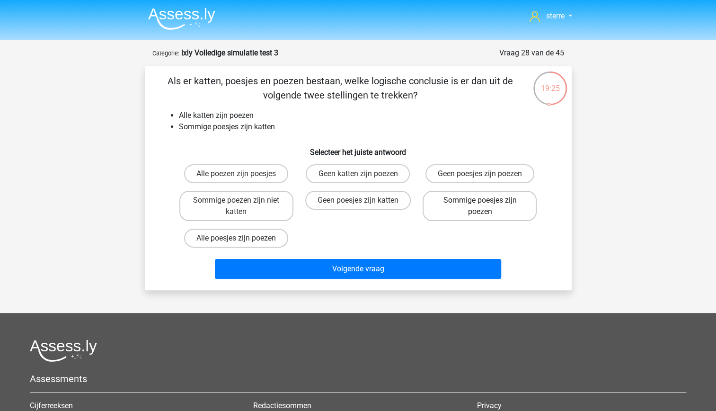
click at [511, 208] on label "Sommige poesjes zijn poezen" at bounding box center [480, 206] width 114 height 30
click at [486, 206] on input "Sommige poesjes zijn poezen" at bounding box center [483, 203] width 6 height 6
radio input "true"
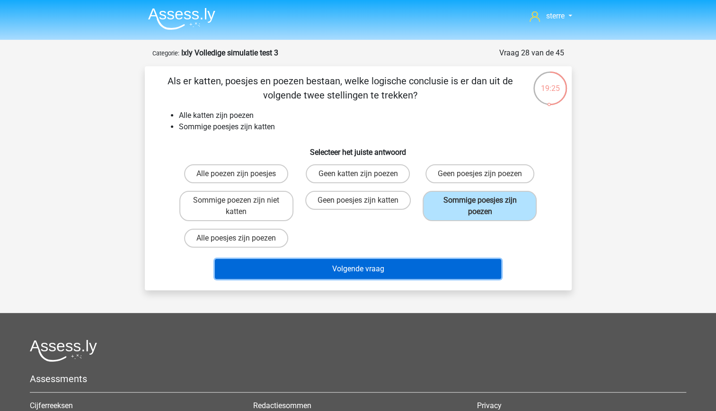
click at [418, 272] on button "Volgende vraag" at bounding box center [358, 269] width 286 height 20
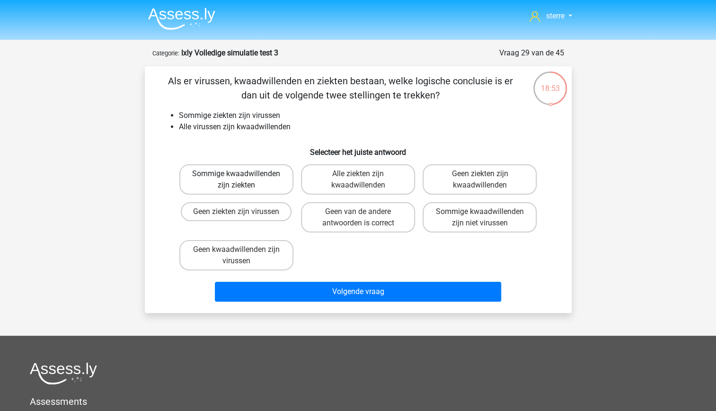
click at [252, 187] on label "Sommige kwaadwillenden zijn ziekten" at bounding box center [236, 179] width 114 height 30
click at [242, 180] on input "Sommige kwaadwillenden zijn ziekten" at bounding box center [239, 177] width 6 height 6
radio input "true"
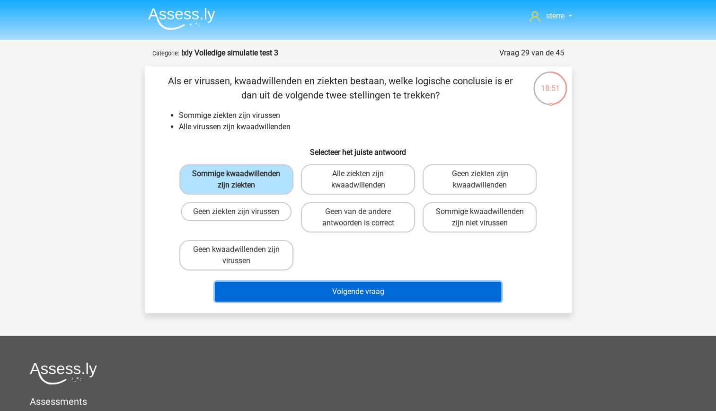
click at [362, 298] on button "Volgende vraag" at bounding box center [358, 292] width 286 height 20
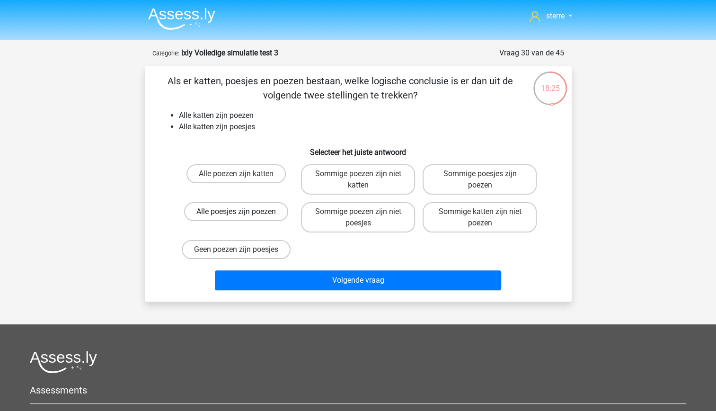
click at [267, 217] on label "Alle poesjes zijn poezen" at bounding box center [236, 211] width 104 height 19
click at [242, 217] on input "Alle poesjes zijn poezen" at bounding box center [239, 215] width 6 height 6
radio input "true"
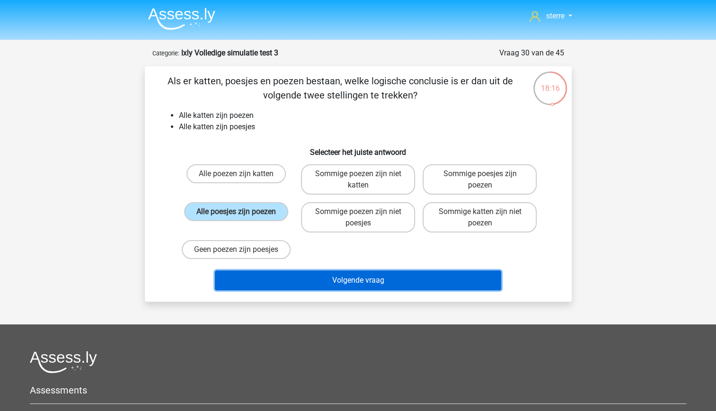
click at [376, 279] on button "Volgende vraag" at bounding box center [358, 280] width 286 height 20
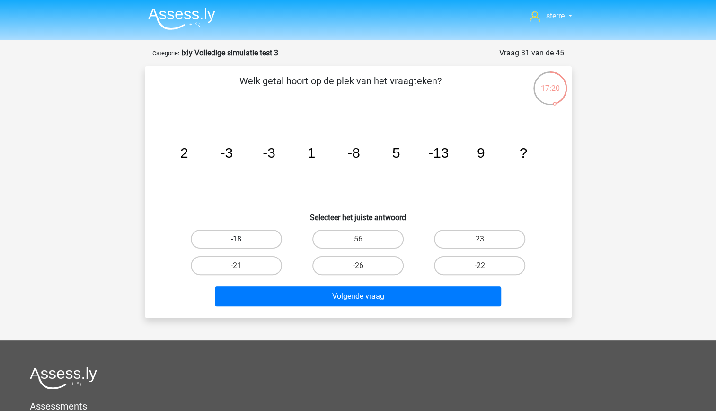
click at [244, 241] on label "-18" at bounding box center [236, 239] width 91 height 19
click at [242, 241] on input "-18" at bounding box center [239, 242] width 6 height 6
radio input "true"
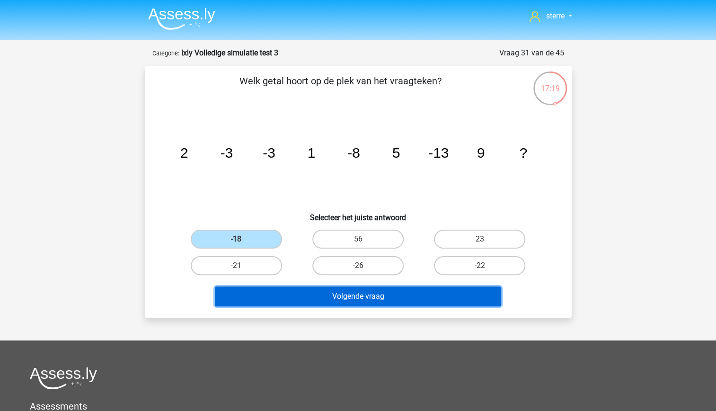
click at [353, 295] on button "Volgende vraag" at bounding box center [358, 296] width 286 height 20
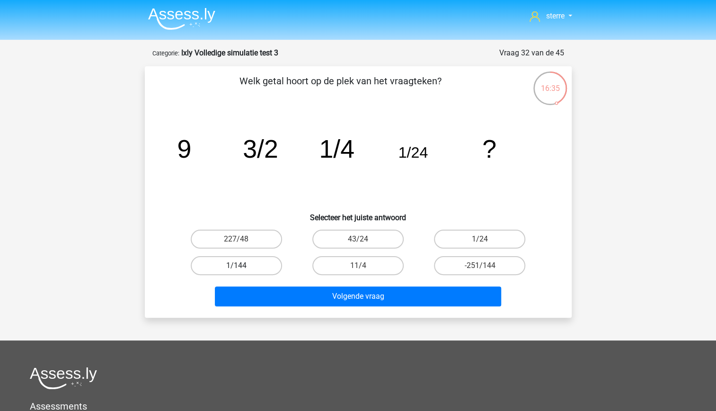
click at [254, 269] on label "1/144" at bounding box center [236, 265] width 91 height 19
click at [242, 269] on input "1/144" at bounding box center [239, 269] width 6 height 6
radio input "true"
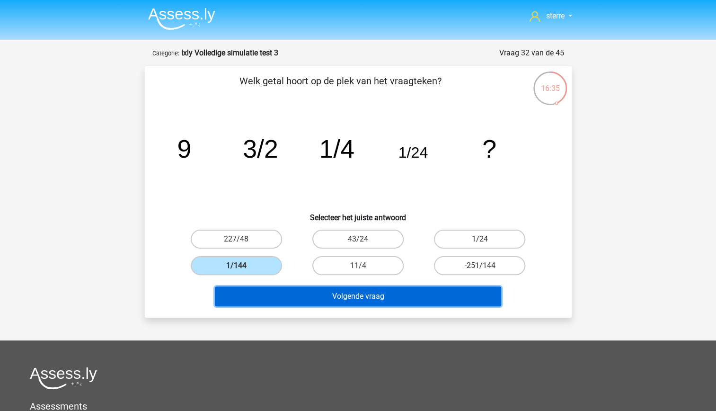
click at [331, 298] on button "Volgende vraag" at bounding box center [358, 296] width 286 height 20
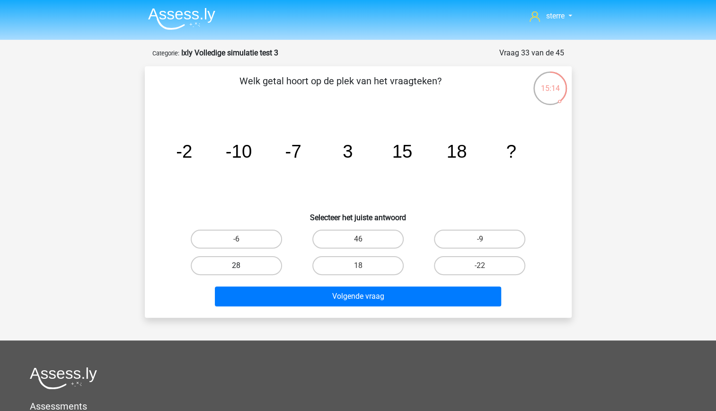
click at [268, 262] on label "28" at bounding box center [236, 265] width 91 height 19
click at [242, 266] on input "28" at bounding box center [239, 269] width 6 height 6
radio input "true"
click at [360, 239] on label "46" at bounding box center [358, 239] width 91 height 19
click at [360, 239] on input "46" at bounding box center [361, 242] width 6 height 6
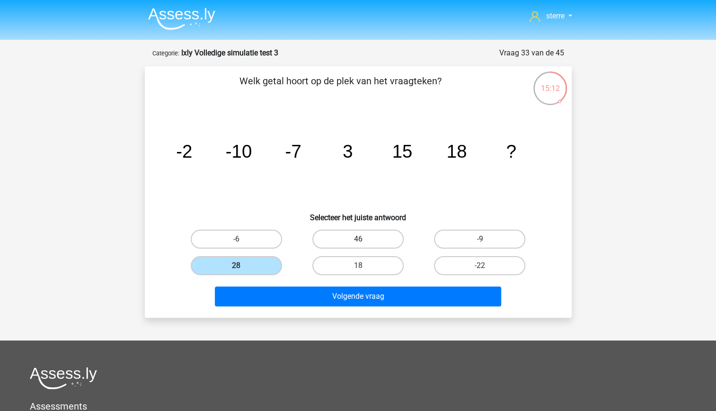
radio input "true"
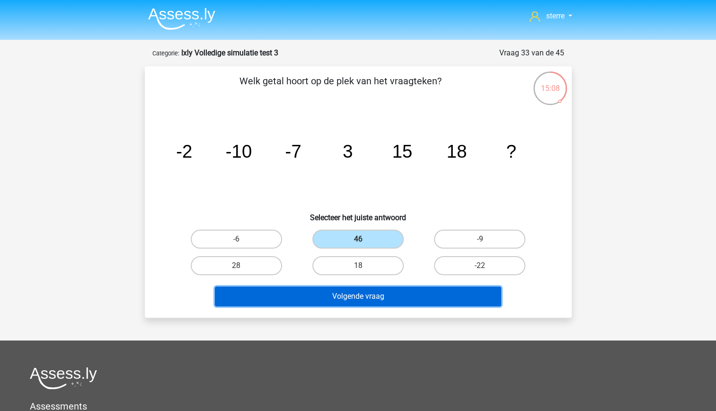
click at [397, 292] on button "Volgende vraag" at bounding box center [358, 296] width 286 height 20
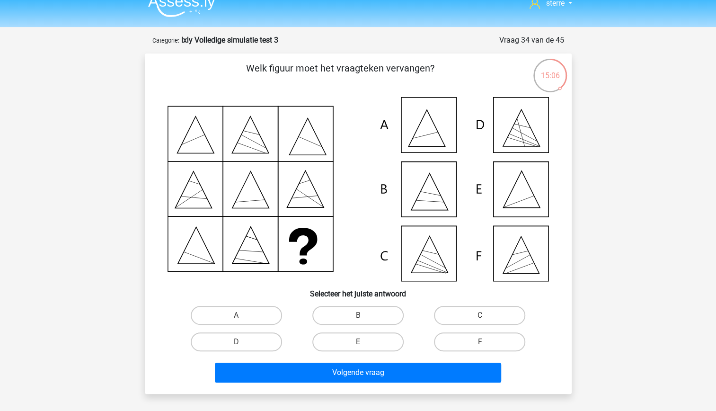
scroll to position [12, 0]
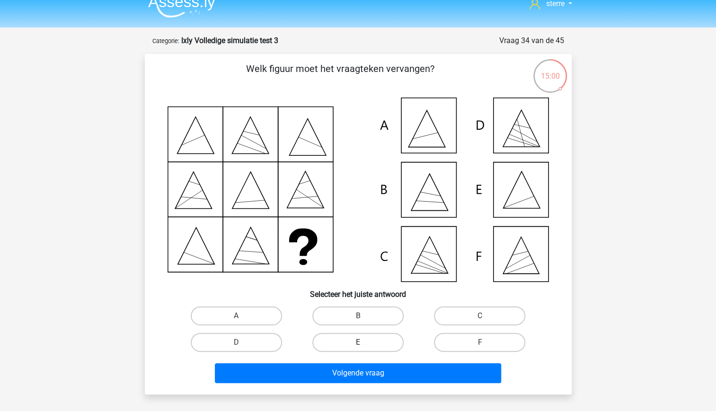
click at [369, 344] on label "E" at bounding box center [358, 342] width 91 height 19
click at [364, 344] on input "E" at bounding box center [361, 345] width 6 height 6
radio input "true"
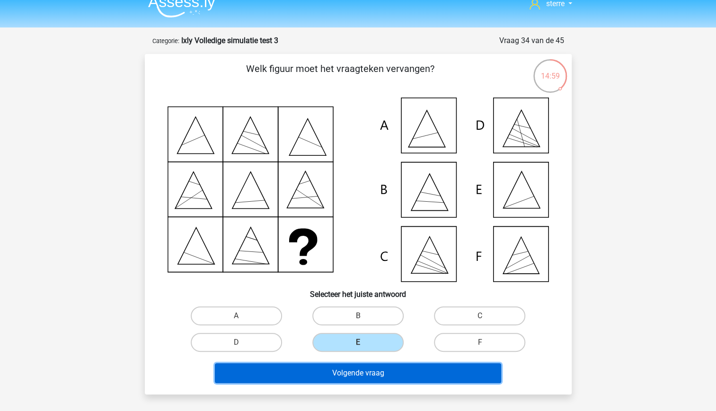
click at [386, 366] on button "Volgende vraag" at bounding box center [358, 373] width 286 height 20
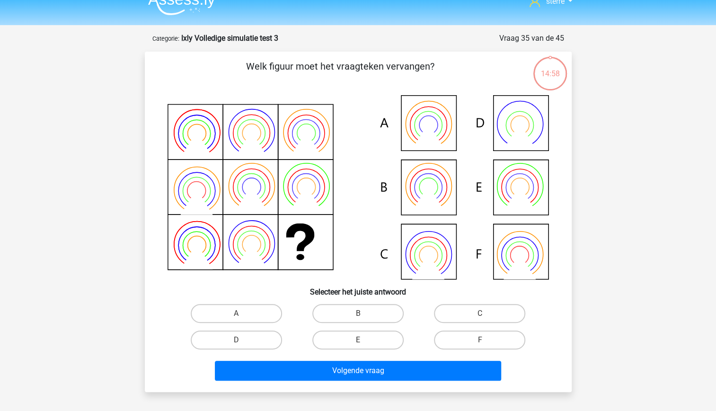
scroll to position [11, 0]
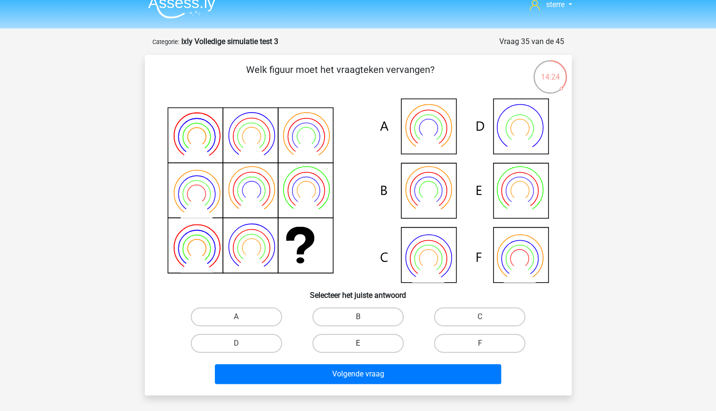
click at [369, 342] on label "E" at bounding box center [358, 343] width 91 height 19
click at [364, 343] on input "E" at bounding box center [361, 346] width 6 height 6
radio input "true"
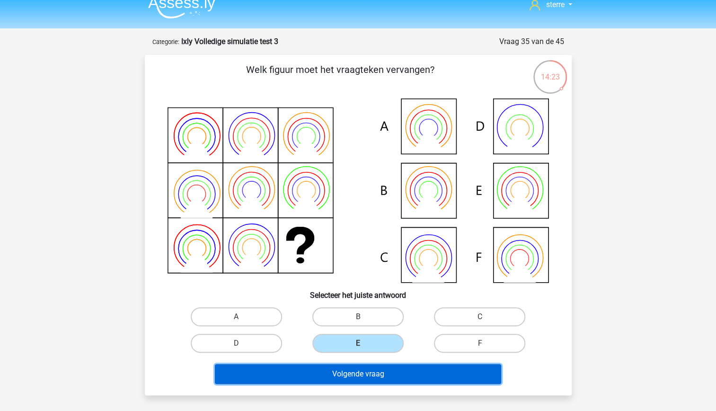
click at [389, 370] on button "Volgende vraag" at bounding box center [358, 374] width 286 height 20
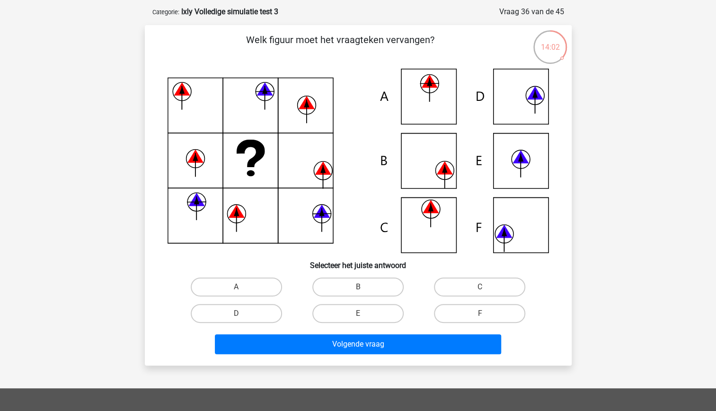
scroll to position [42, 0]
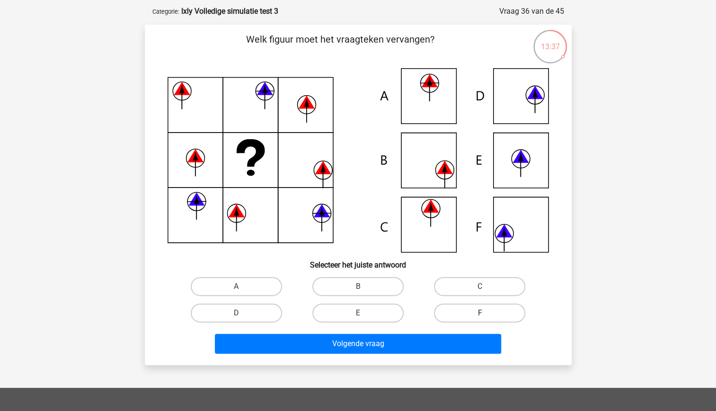
click at [468, 305] on label "F" at bounding box center [479, 313] width 91 height 19
click at [480, 313] on input "F" at bounding box center [483, 316] width 6 height 6
radio input "true"
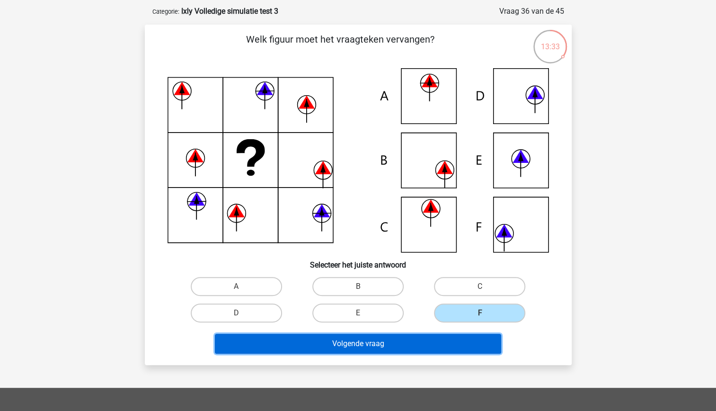
click at [422, 344] on button "Volgende vraag" at bounding box center [358, 344] width 286 height 20
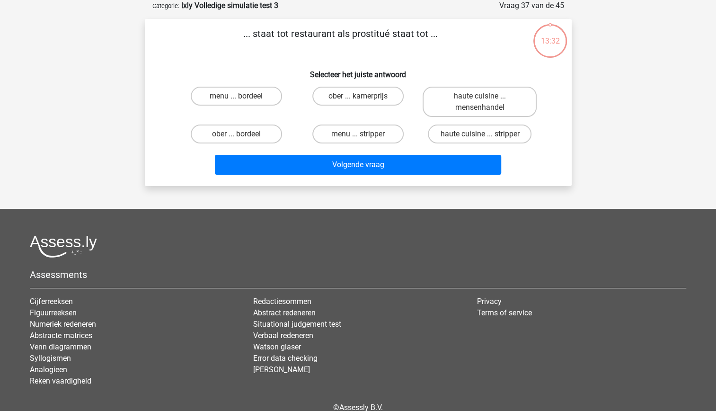
scroll to position [0, 0]
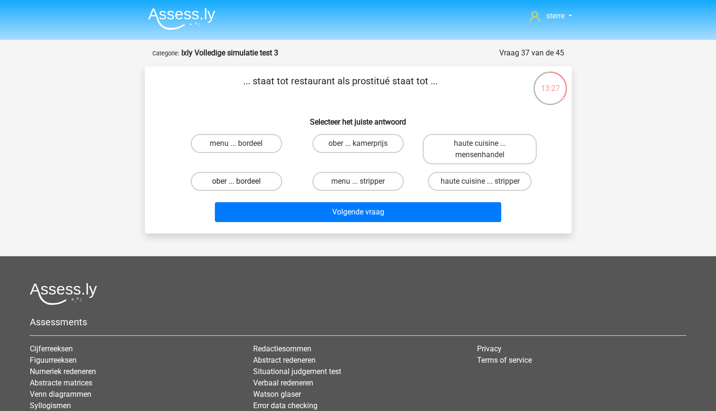
click at [248, 185] on label "ober ... bordeel" at bounding box center [236, 181] width 91 height 19
click at [242, 185] on input "ober ... bordeel" at bounding box center [239, 184] width 6 height 6
radio input "true"
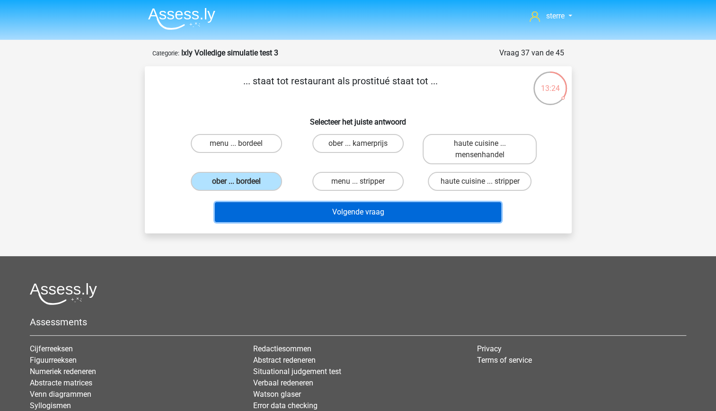
click at [354, 211] on button "Volgende vraag" at bounding box center [358, 212] width 286 height 20
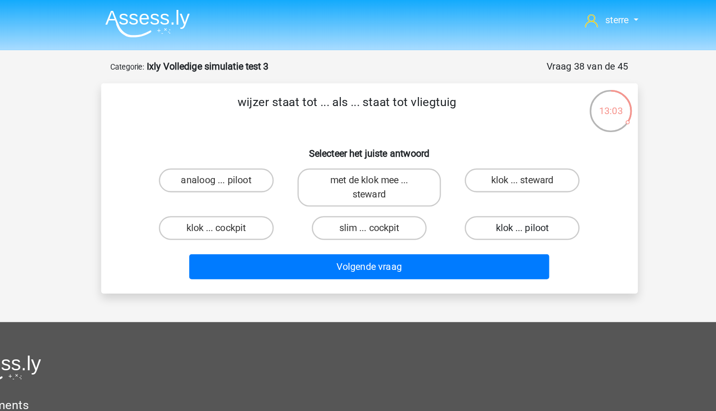
click at [475, 185] on label "klok ... piloot" at bounding box center [479, 181] width 91 height 19
click at [480, 185] on input "klok ... piloot" at bounding box center [483, 184] width 6 height 6
radio input "true"
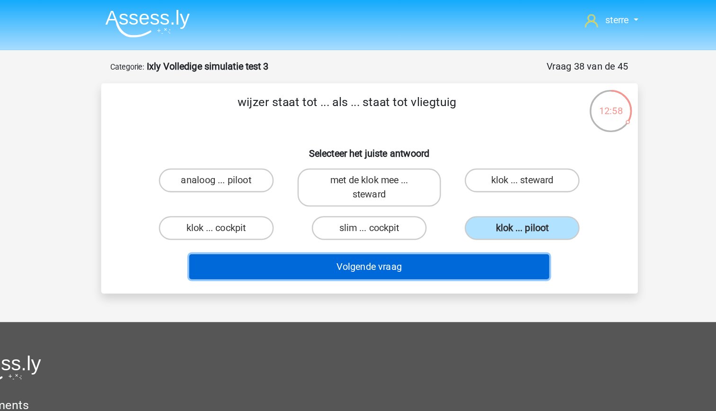
click at [473, 212] on button "Volgende vraag" at bounding box center [358, 212] width 286 height 20
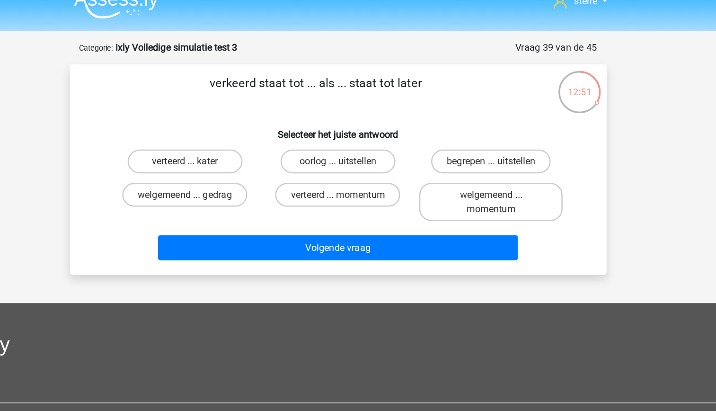
drag, startPoint x: 306, startPoint y: 81, endPoint x: 376, endPoint y: 126, distance: 83.0
click at [376, 126] on div "verkeerd staat tot ... als ... staat tot later Selecteer het juiste antwoord ve…" at bounding box center [359, 150] width 420 height 152
click at [278, 114] on h6 "Selecteer het juiste antwoord" at bounding box center [358, 118] width 397 height 17
click at [266, 146] on label "verteerd ... kater" at bounding box center [236, 143] width 91 height 19
click at [242, 146] on input "verteerd ... kater" at bounding box center [239, 146] width 6 height 6
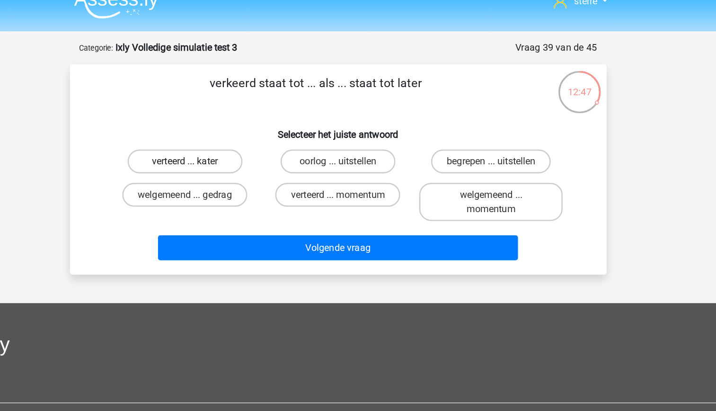
radio input "true"
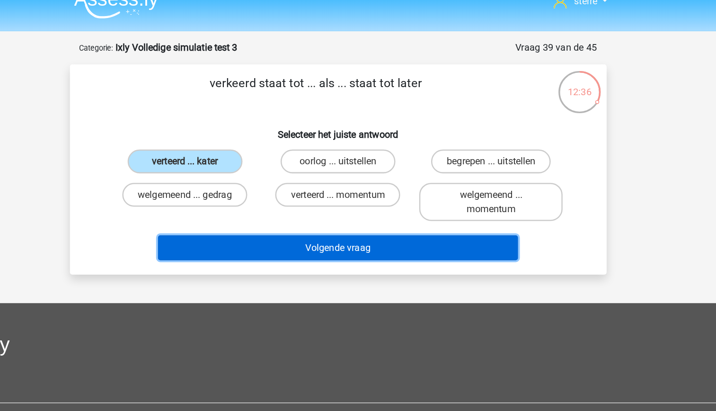
click at [381, 213] on button "Volgende vraag" at bounding box center [358, 212] width 286 height 20
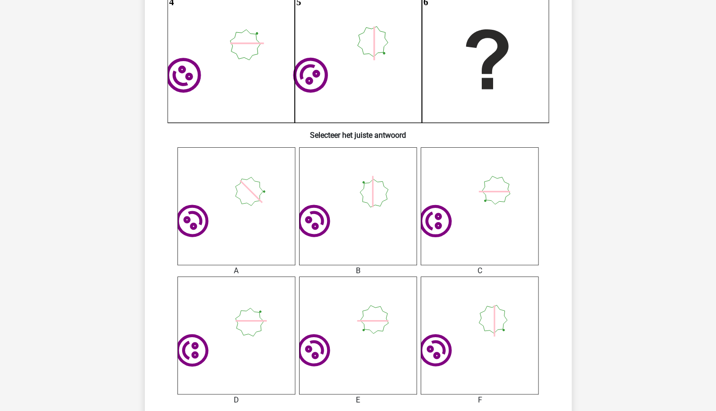
scroll to position [245, 0]
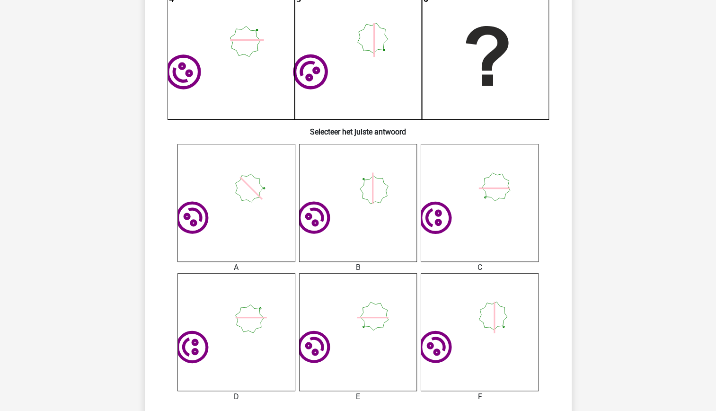
click at [351, 328] on icon "image/svg+xml" at bounding box center [358, 332] width 118 height 118
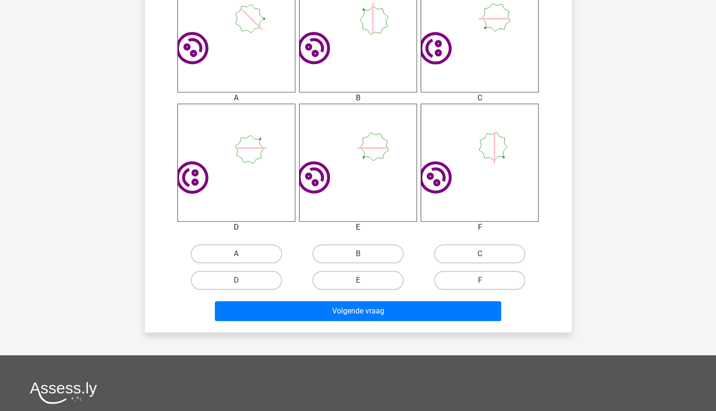
scroll to position [419, 0]
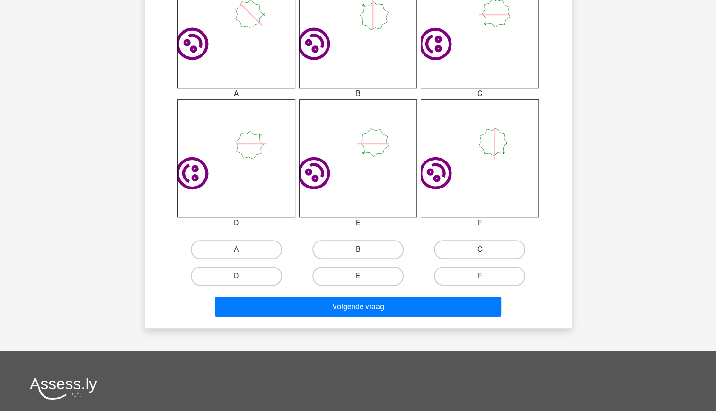
click at [350, 273] on label "E" at bounding box center [358, 276] width 91 height 19
click at [358, 276] on input "E" at bounding box center [361, 279] width 6 height 6
radio input "true"
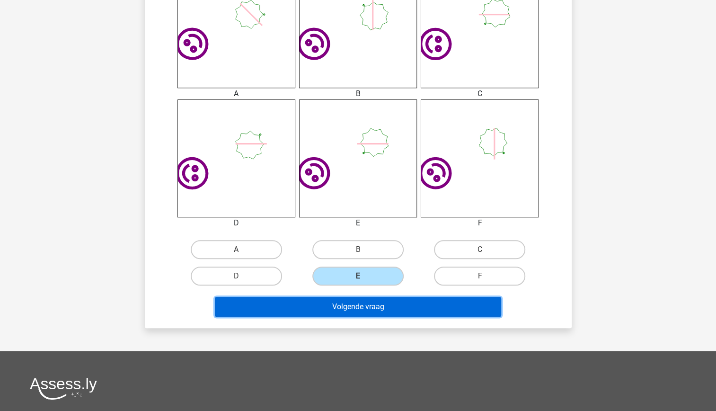
click at [360, 301] on button "Volgende vraag" at bounding box center [358, 307] width 286 height 20
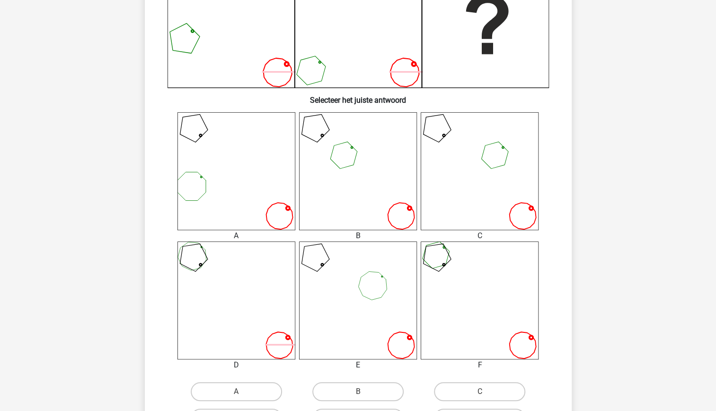
scroll to position [281, 0]
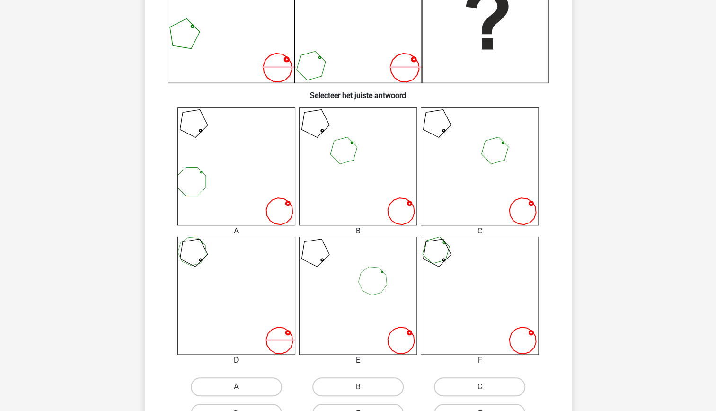
click at [358, 181] on icon at bounding box center [358, 166] width 118 height 118
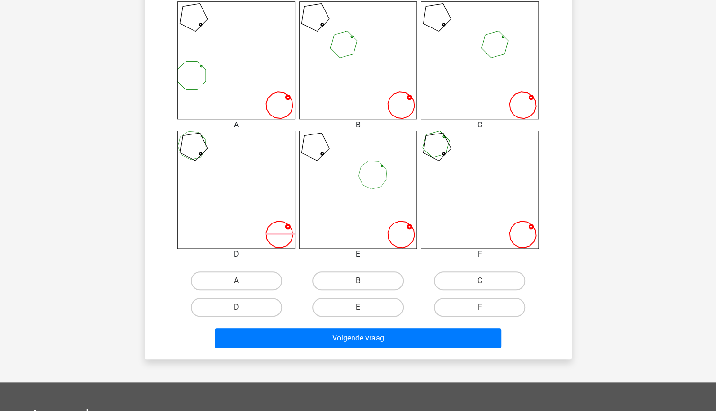
scroll to position [389, 0]
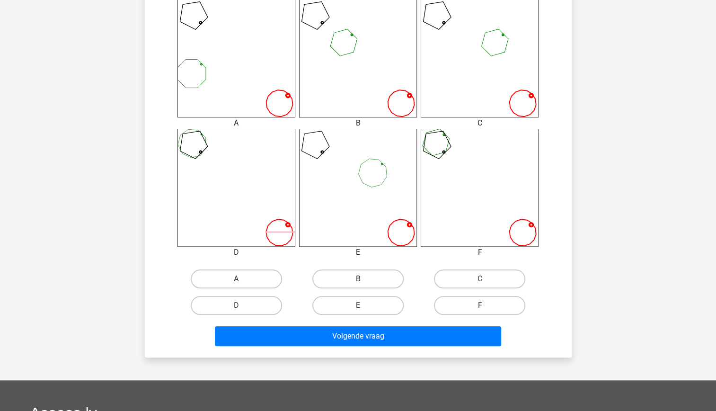
click at [357, 286] on label "B" at bounding box center [358, 278] width 91 height 19
click at [358, 285] on input "B" at bounding box center [361, 282] width 6 height 6
radio input "true"
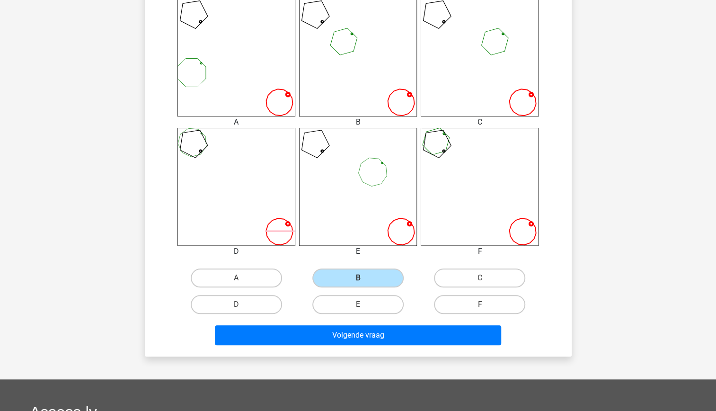
scroll to position [392, 0]
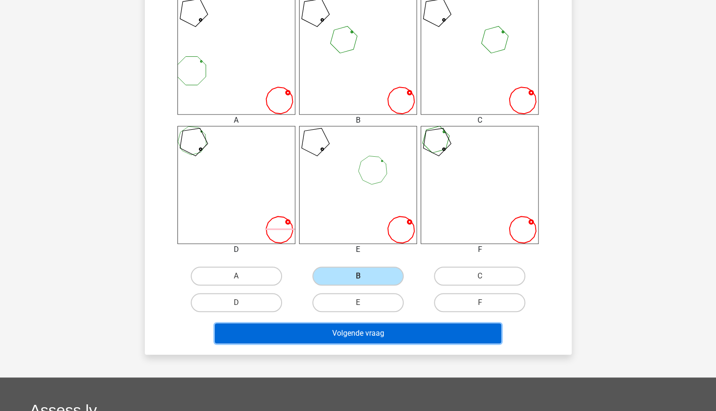
click at [410, 335] on button "Volgende vraag" at bounding box center [358, 333] width 286 height 20
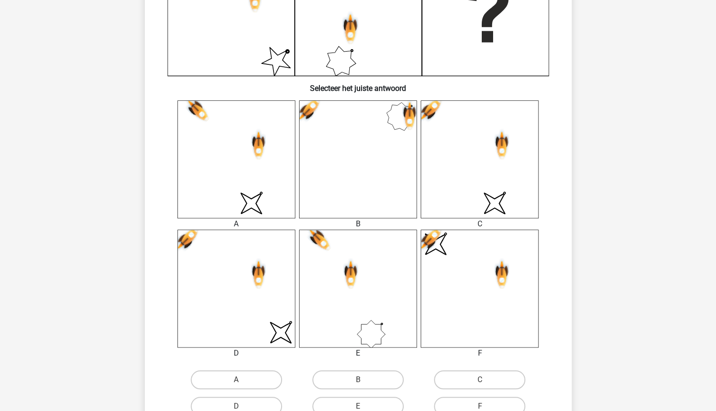
scroll to position [289, 0]
click at [516, 190] on icon "image/svg+xml" at bounding box center [480, 159] width 118 height 118
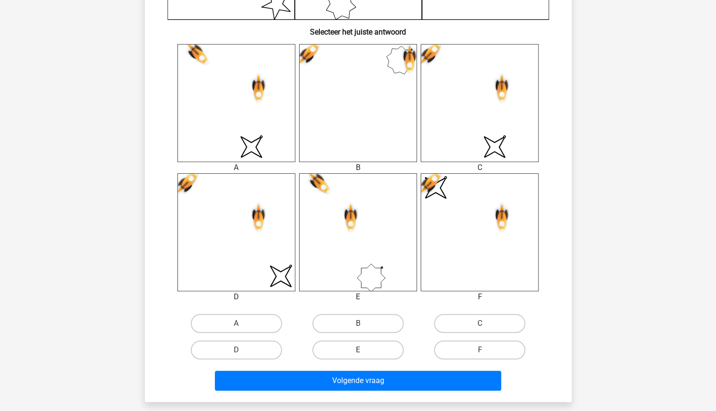
scroll to position [367, 0]
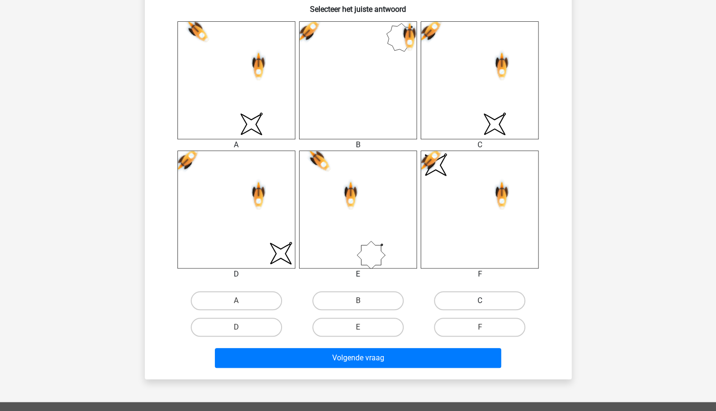
click at [477, 301] on label "C" at bounding box center [479, 300] width 91 height 19
click at [480, 301] on input "C" at bounding box center [483, 304] width 6 height 6
radio input "true"
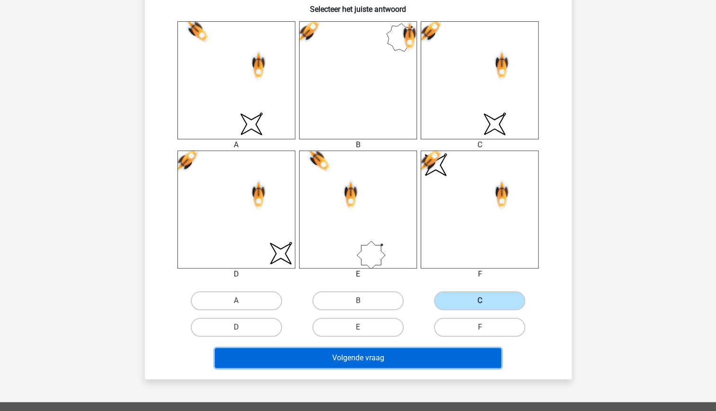
click at [406, 359] on button "Volgende vraag" at bounding box center [358, 358] width 286 height 20
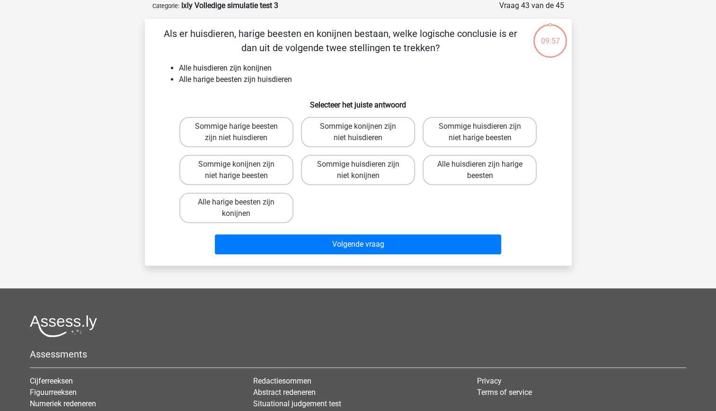
scroll to position [0, 0]
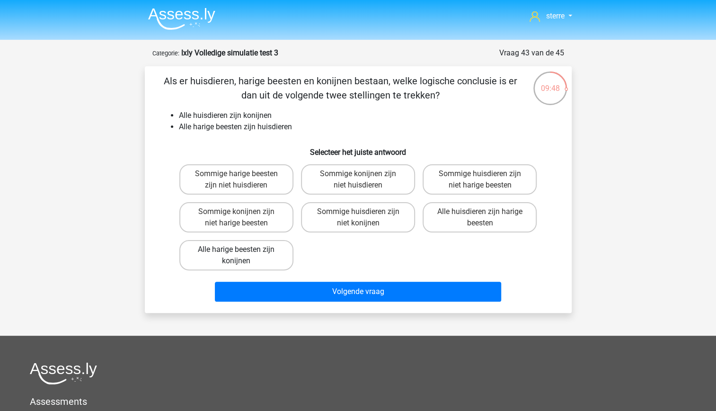
click at [272, 253] on label "Alle harige beesten zijn konijnen" at bounding box center [236, 255] width 114 height 30
click at [242, 253] on input "Alle harige beesten zijn konijnen" at bounding box center [239, 253] width 6 height 6
radio input "true"
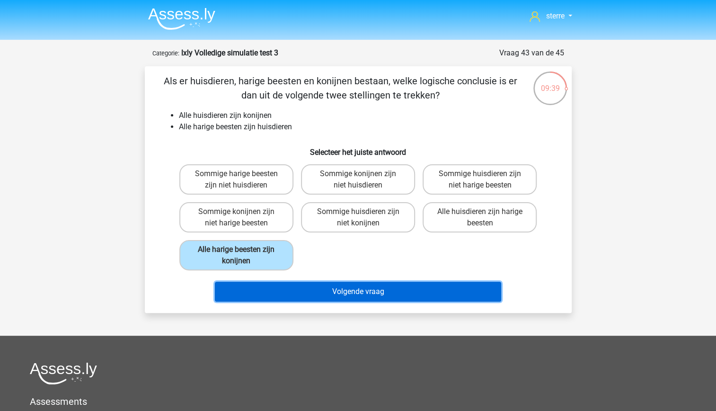
click at [389, 293] on button "Volgende vraag" at bounding box center [358, 292] width 286 height 20
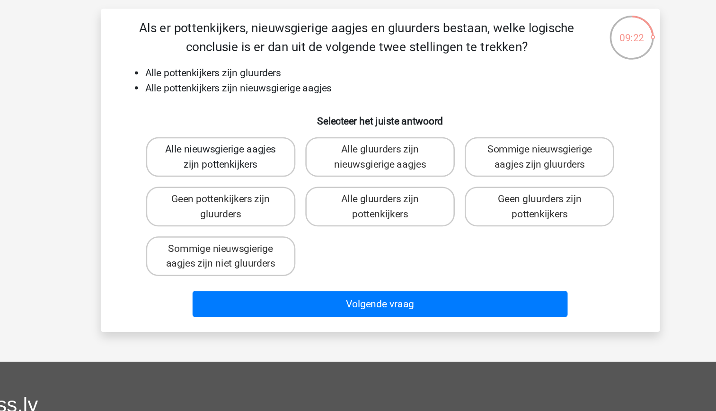
click at [268, 185] on label "Alle nieuwsgierige aagjes zijn pottenkijkers" at bounding box center [236, 179] width 114 height 30
click at [242, 180] on input "Alle nieuwsgierige aagjes zijn pottenkijkers" at bounding box center [239, 177] width 6 height 6
radio input "true"
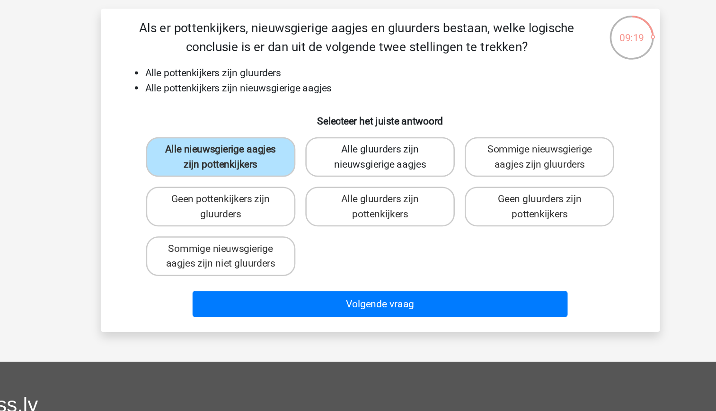
click at [342, 182] on label "Alle gluurders zijn nieuwsgierige aagjes" at bounding box center [358, 179] width 114 height 30
click at [358, 180] on input "Alle gluurders zijn nieuwsgierige aagjes" at bounding box center [361, 177] width 6 height 6
radio input "true"
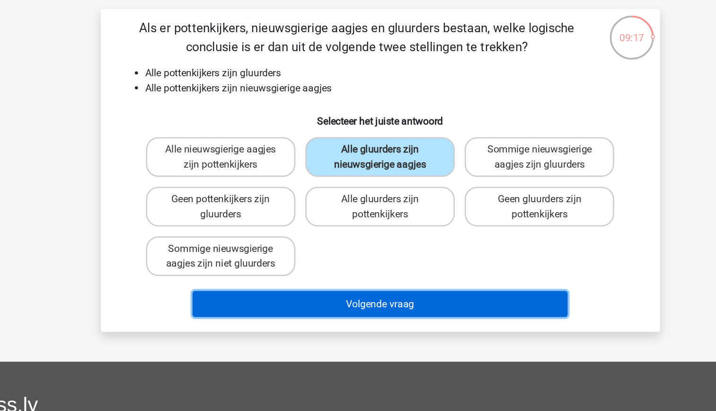
click at [374, 296] on button "Volgende vraag" at bounding box center [358, 292] width 286 height 20
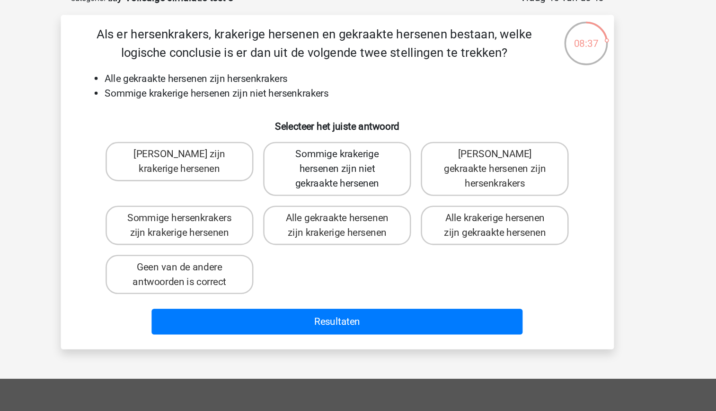
click at [384, 198] on label "Sommige krakerige hersenen zijn niet gekraakte hersenen" at bounding box center [358, 185] width 114 height 42
click at [364, 180] on input "Sommige krakerige hersenen zijn niet gekraakte hersenen" at bounding box center [361, 177] width 6 height 6
radio input "true"
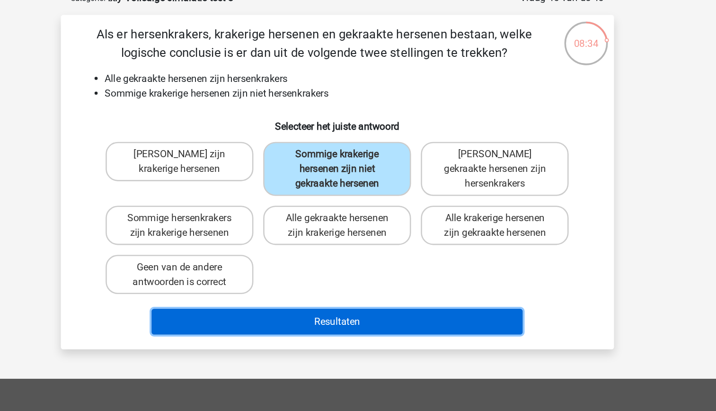
click at [407, 306] on button "Resultaten" at bounding box center [358, 303] width 286 height 20
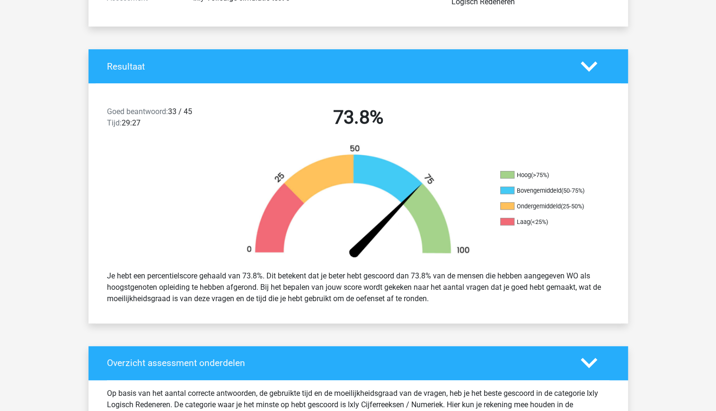
scroll to position [160, 0]
